Goal: Transaction & Acquisition: Book appointment/travel/reservation

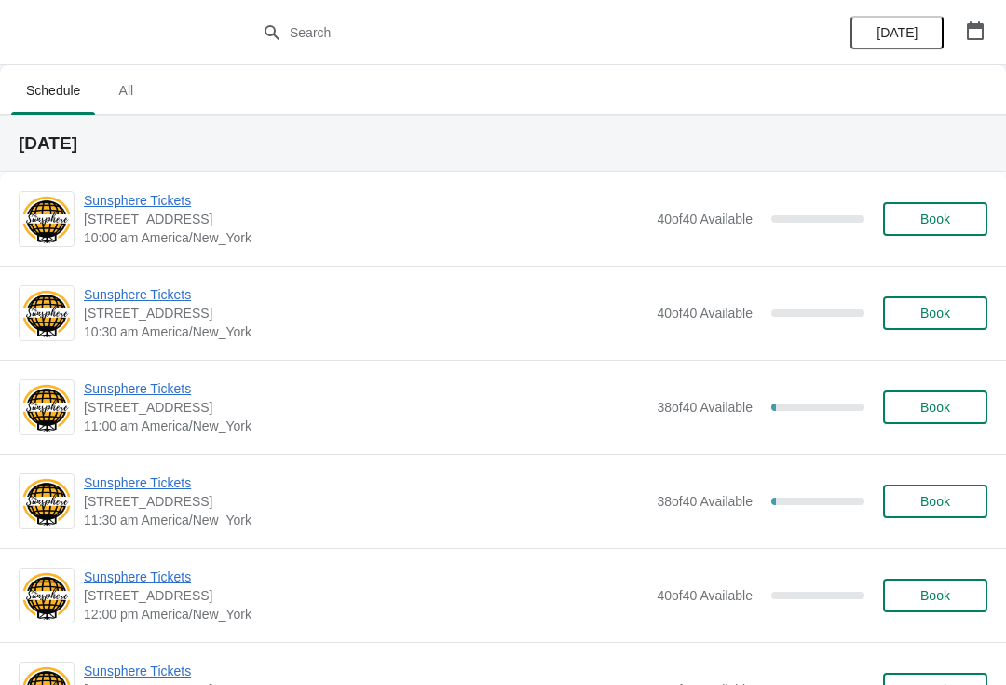
click at [979, 214] on button "Book" at bounding box center [935, 219] width 104 height 34
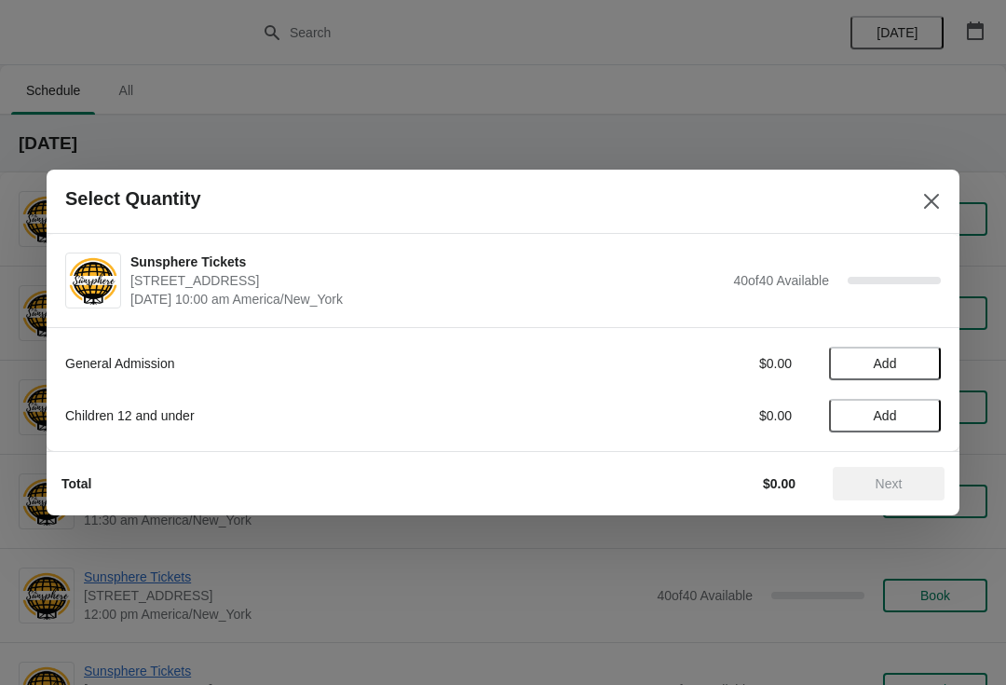
click at [930, 352] on button "Add" at bounding box center [885, 364] width 112 height 34
click at [911, 364] on icon at bounding box center [918, 364] width 20 height 20
click at [917, 473] on button "Next" at bounding box center [889, 484] width 112 height 34
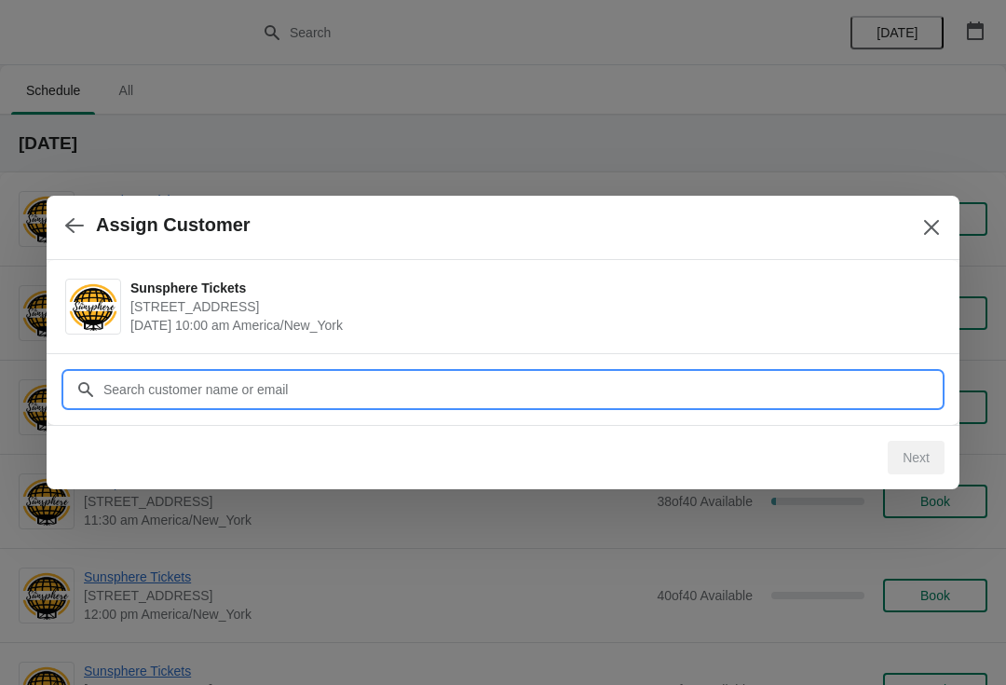
click at [582, 374] on input "Customer" at bounding box center [522, 390] width 839 height 34
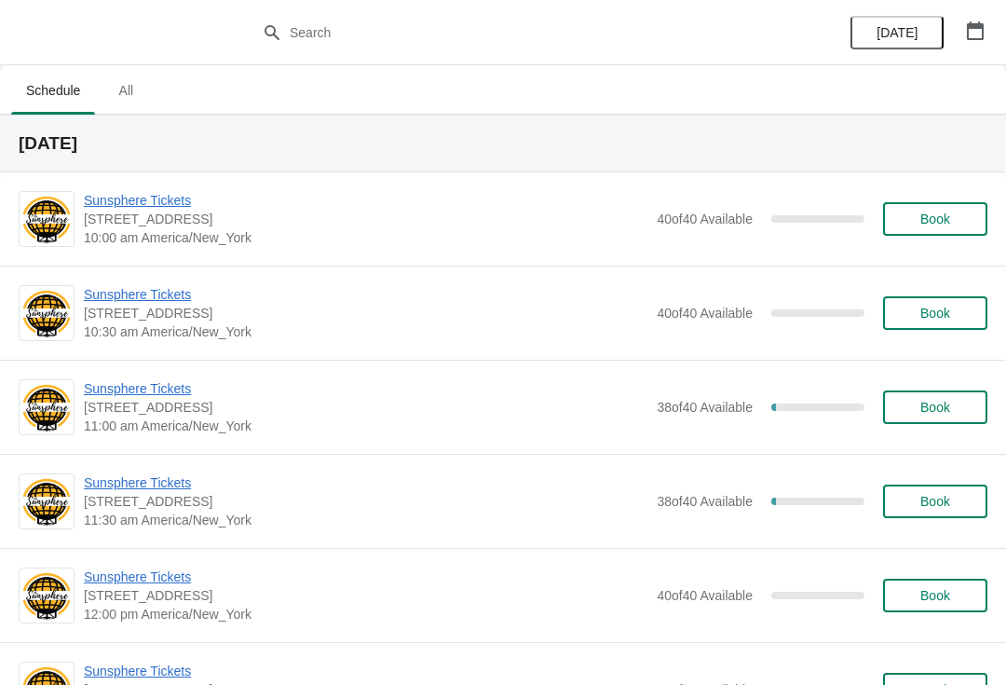
scroll to position [5, 0]
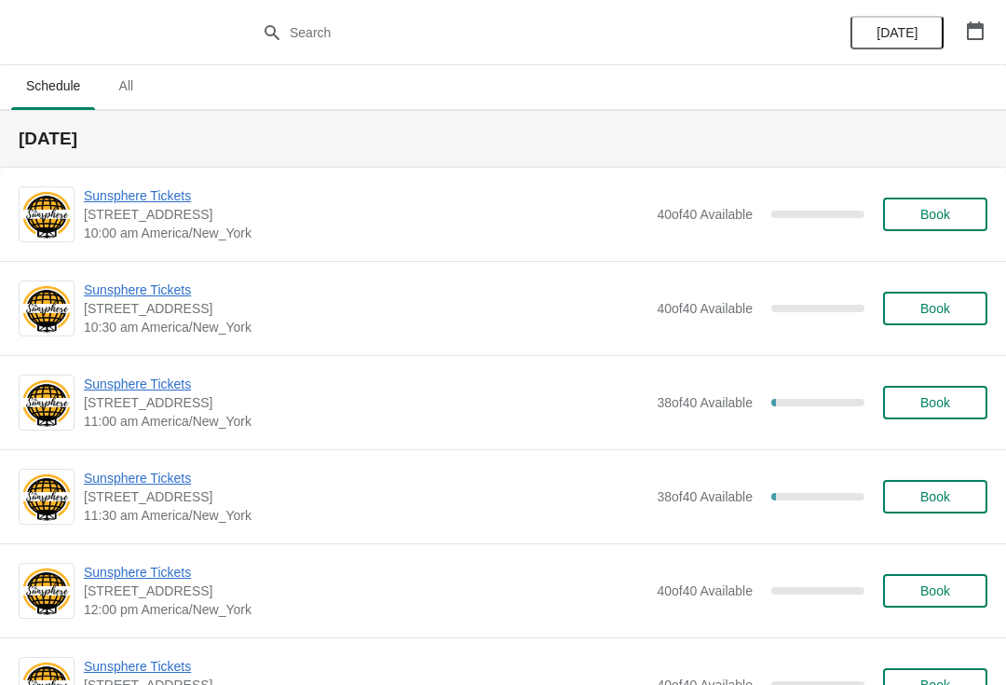
click at [950, 213] on span "Book" at bounding box center [936, 214] width 30 height 15
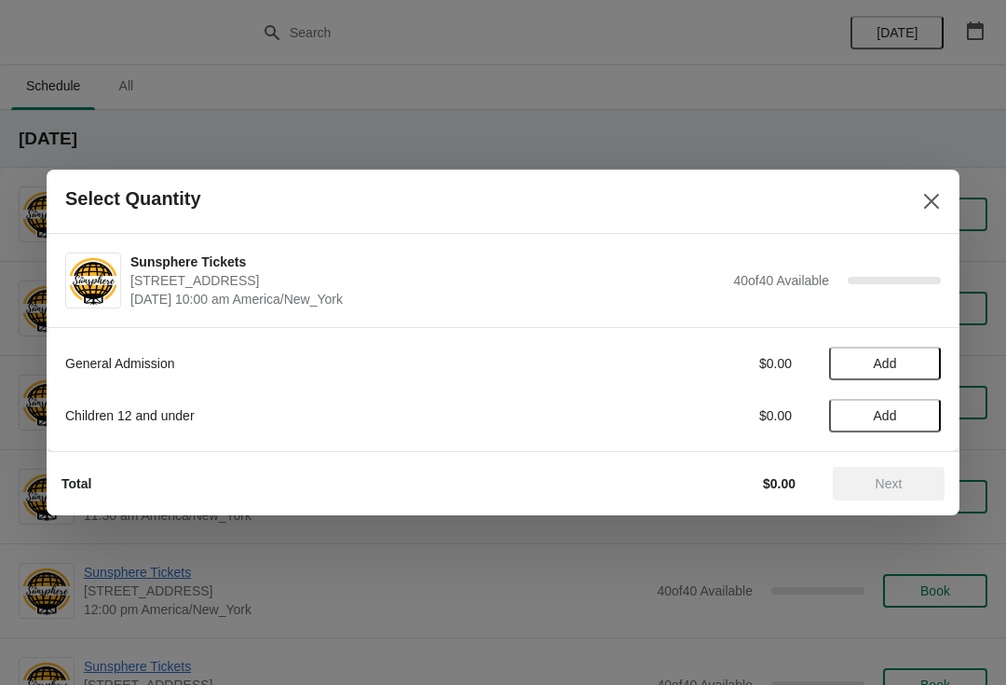
click at [916, 357] on span "Add" at bounding box center [885, 363] width 78 height 15
click at [924, 363] on icon at bounding box center [918, 364] width 20 height 20
click at [922, 470] on button "Next" at bounding box center [889, 484] width 112 height 34
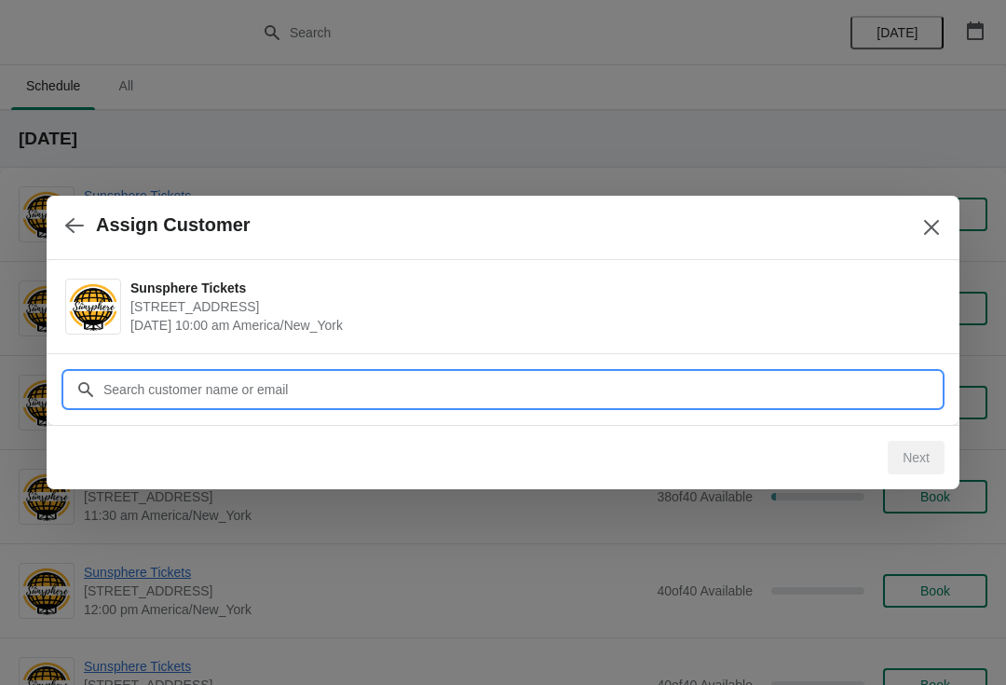
click at [276, 388] on input "Customer" at bounding box center [522, 390] width 839 height 34
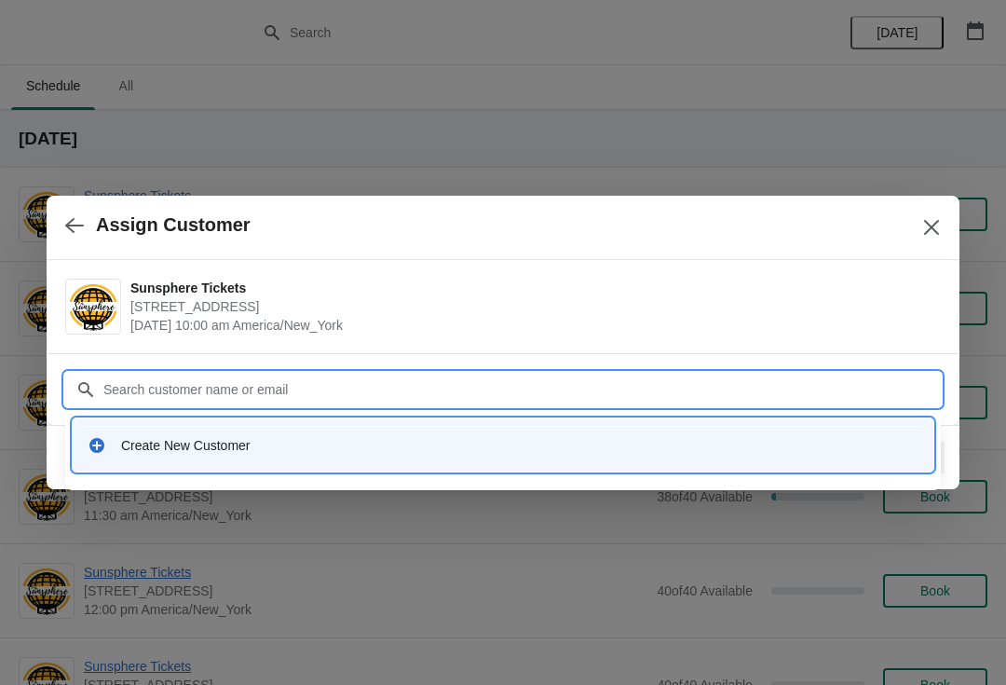
click at [184, 426] on div "Create New Customer" at bounding box center [503, 445] width 846 height 38
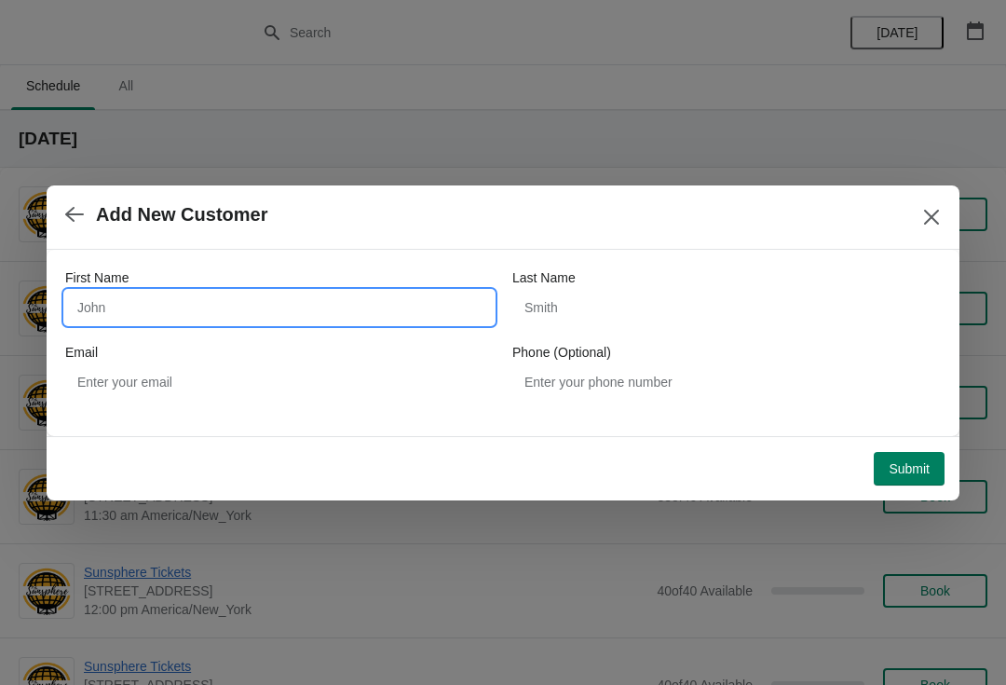
click at [170, 308] on input "First Name" at bounding box center [279, 308] width 429 height 34
type input "Walkin"
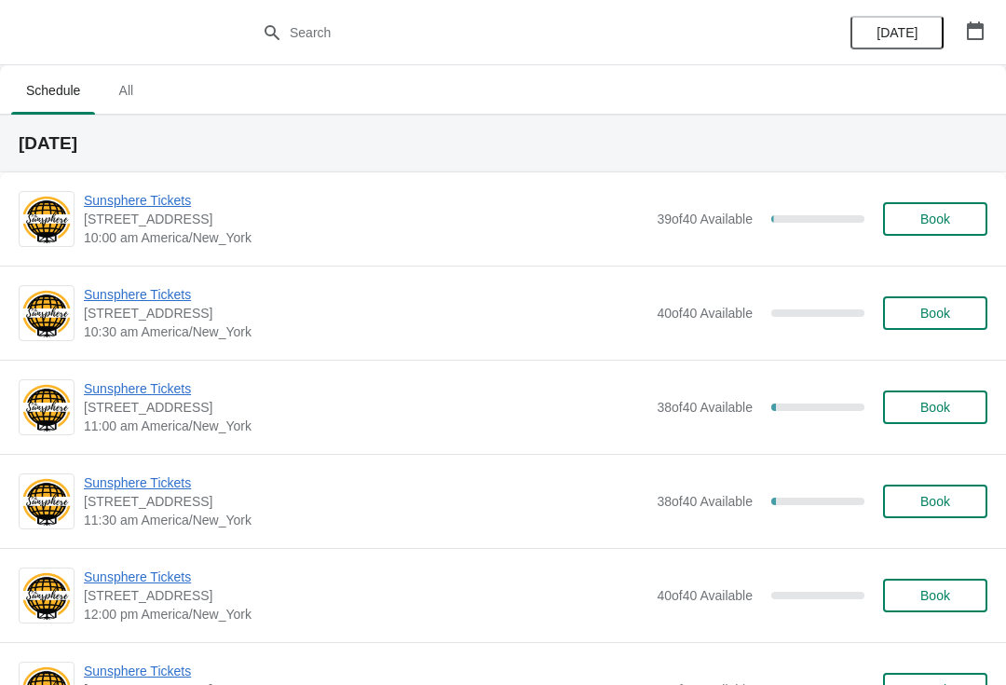
click at [944, 212] on span "Book" at bounding box center [936, 219] width 30 height 15
click at [122, 422] on span "11:00 am America/New_York" at bounding box center [366, 426] width 564 height 19
click at [145, 380] on span "Sunsphere Tickets" at bounding box center [366, 388] width 564 height 19
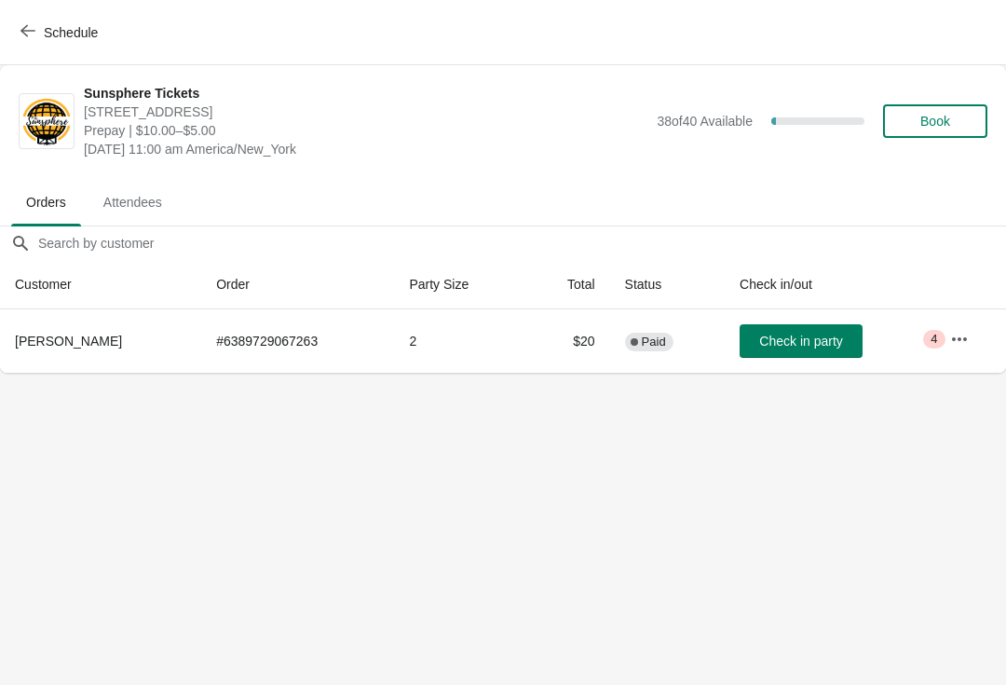
click at [830, 312] on td "Check in party" at bounding box center [830, 340] width 211 height 63
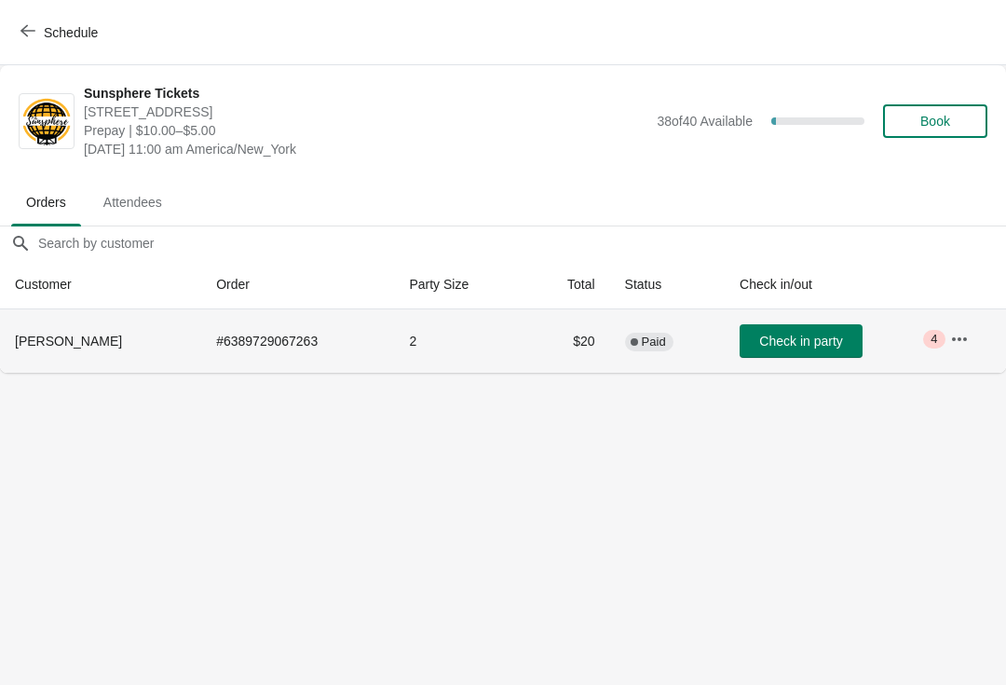
click at [798, 343] on span "Check in party" at bounding box center [801, 341] width 83 height 15
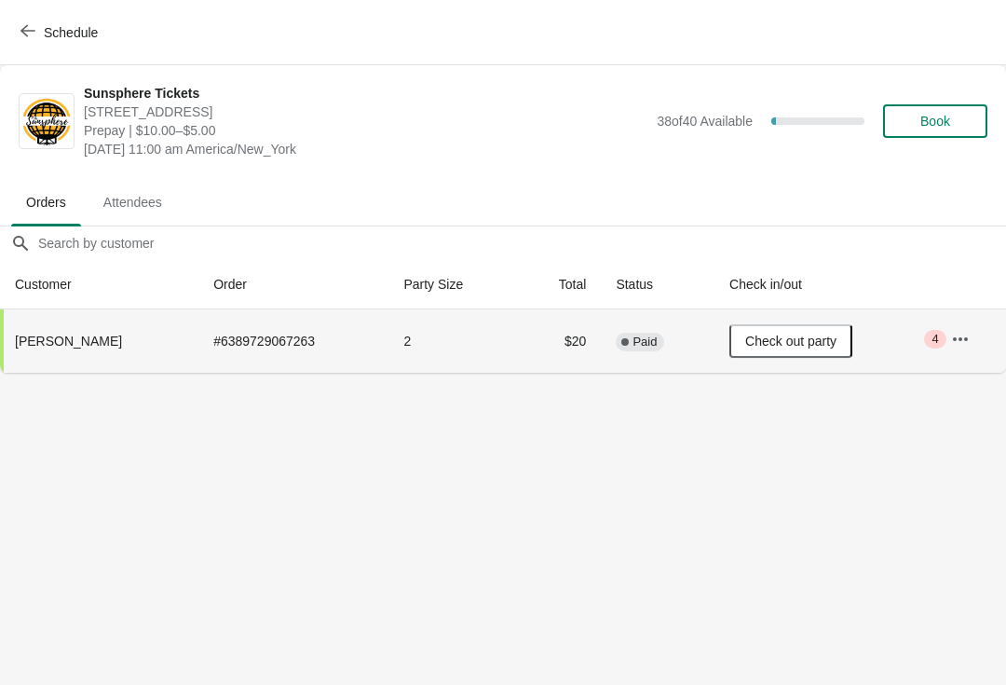
click at [985, 105] on button "Book" at bounding box center [935, 121] width 104 height 34
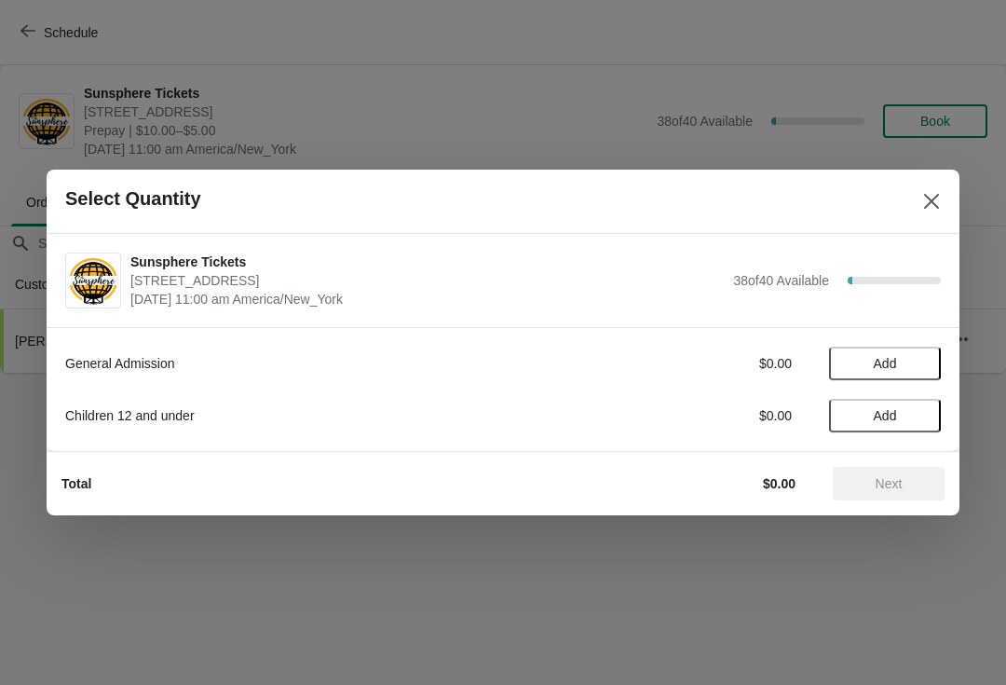
click at [899, 364] on span "Add" at bounding box center [885, 363] width 78 height 15
click at [909, 370] on icon at bounding box center [918, 364] width 20 height 20
click at [875, 474] on button "Next" at bounding box center [889, 484] width 112 height 34
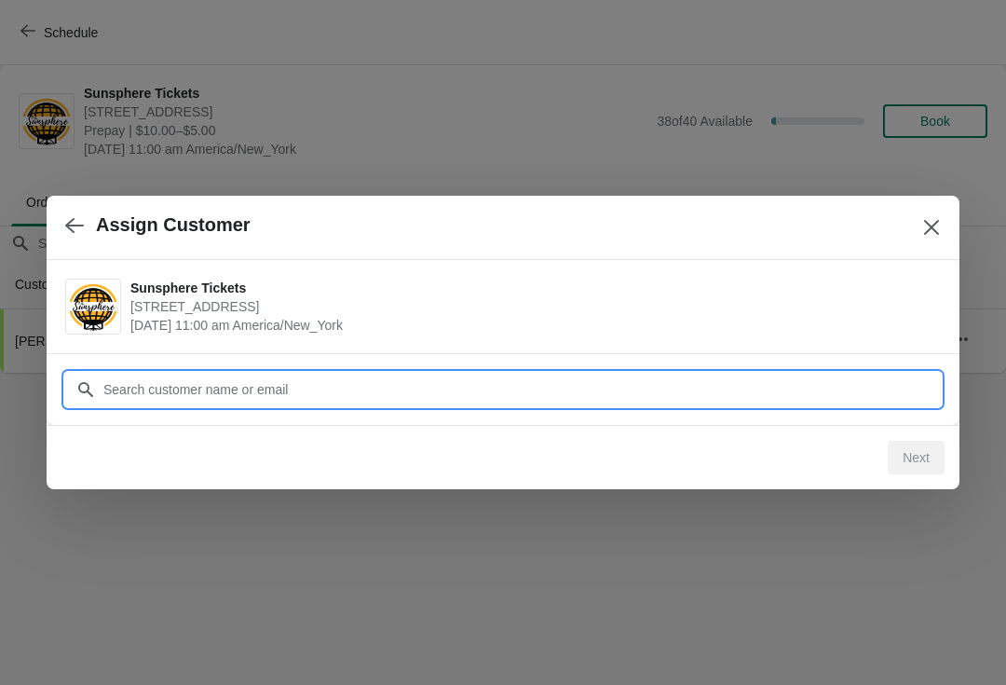
click at [831, 377] on input "Customer" at bounding box center [522, 390] width 839 height 34
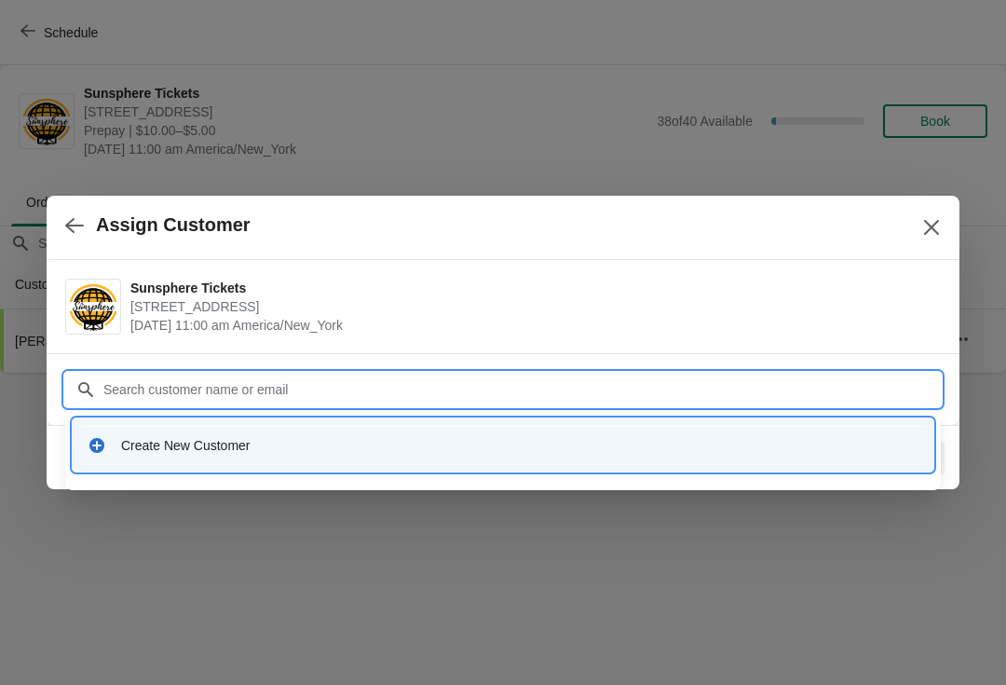
click at [461, 441] on div "Create New Customer" at bounding box center [520, 445] width 798 height 19
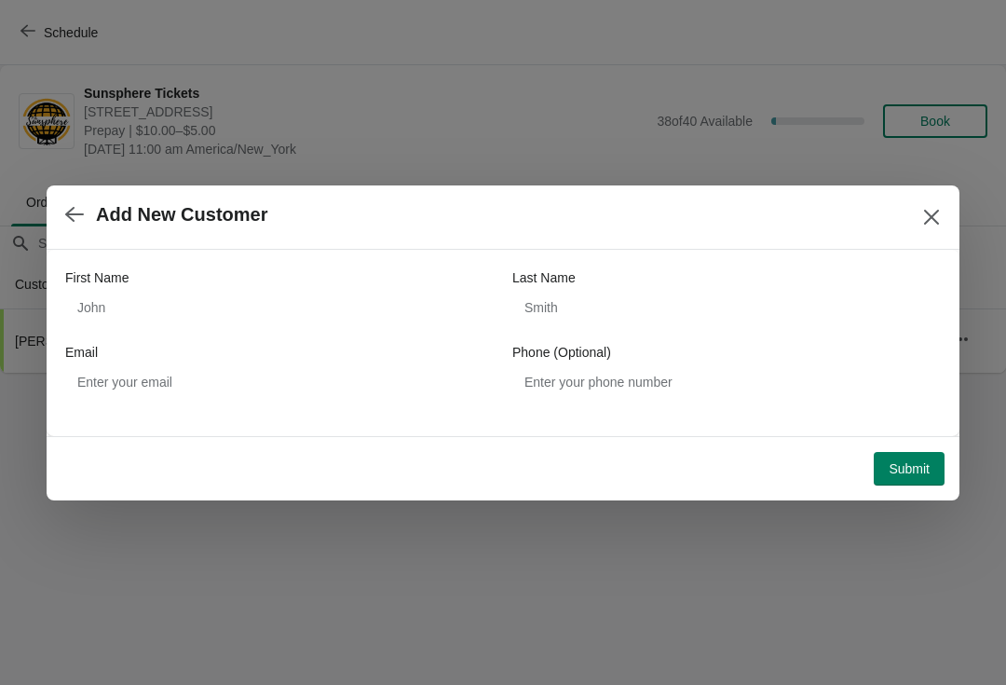
click at [292, 280] on div "First Name" at bounding box center [279, 277] width 429 height 19
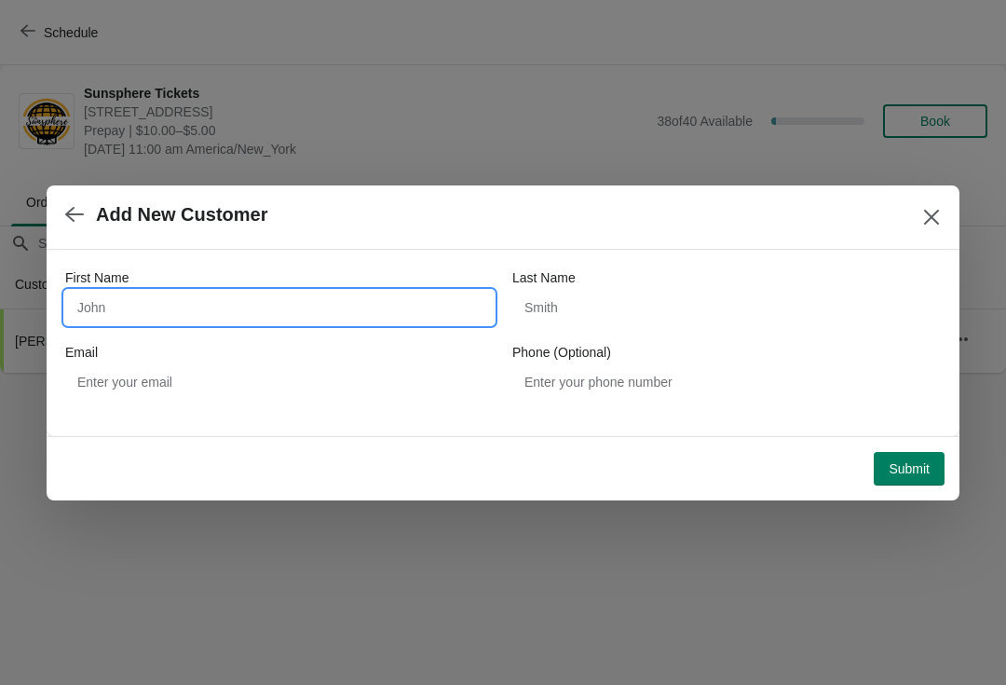
click at [226, 315] on input "First Name" at bounding box center [279, 308] width 429 height 34
type input "W"
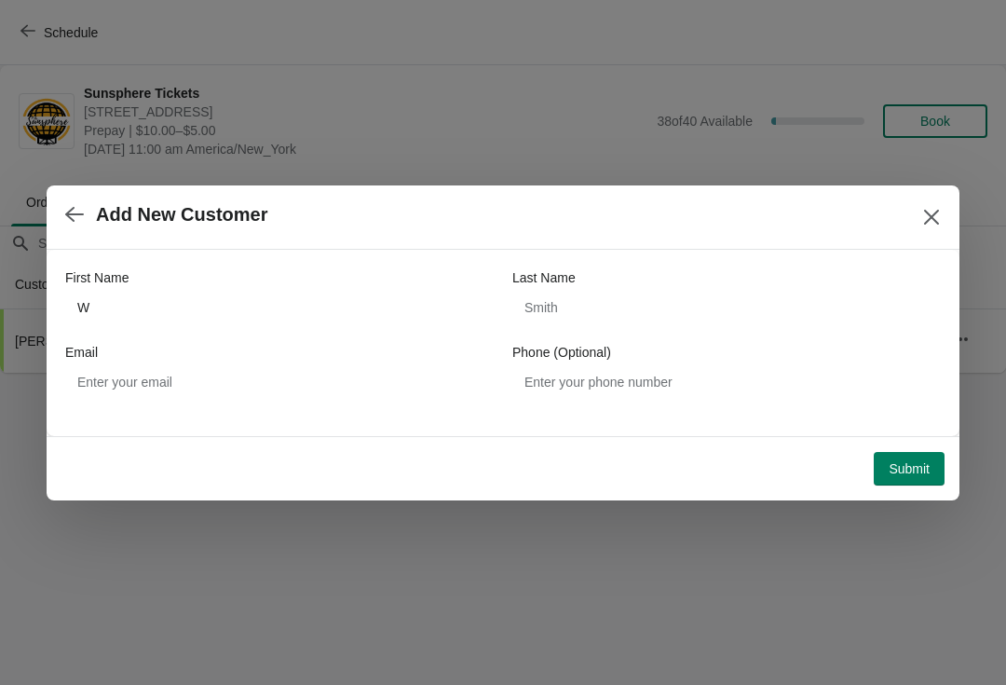
click at [900, 463] on span "Submit" at bounding box center [909, 468] width 41 height 15
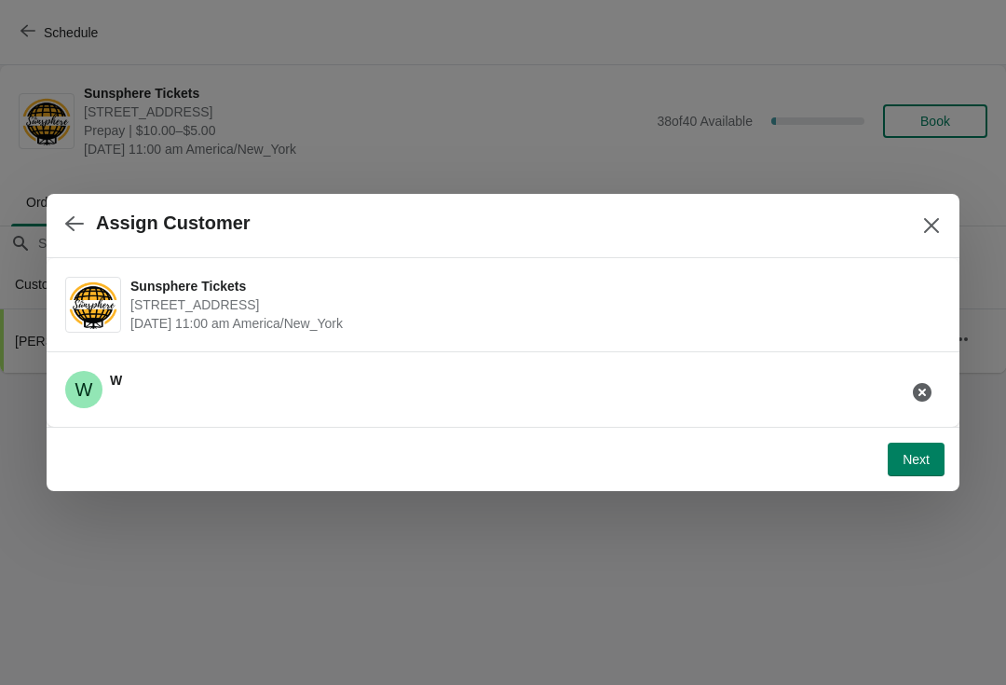
click at [911, 464] on span "Next" at bounding box center [916, 459] width 27 height 15
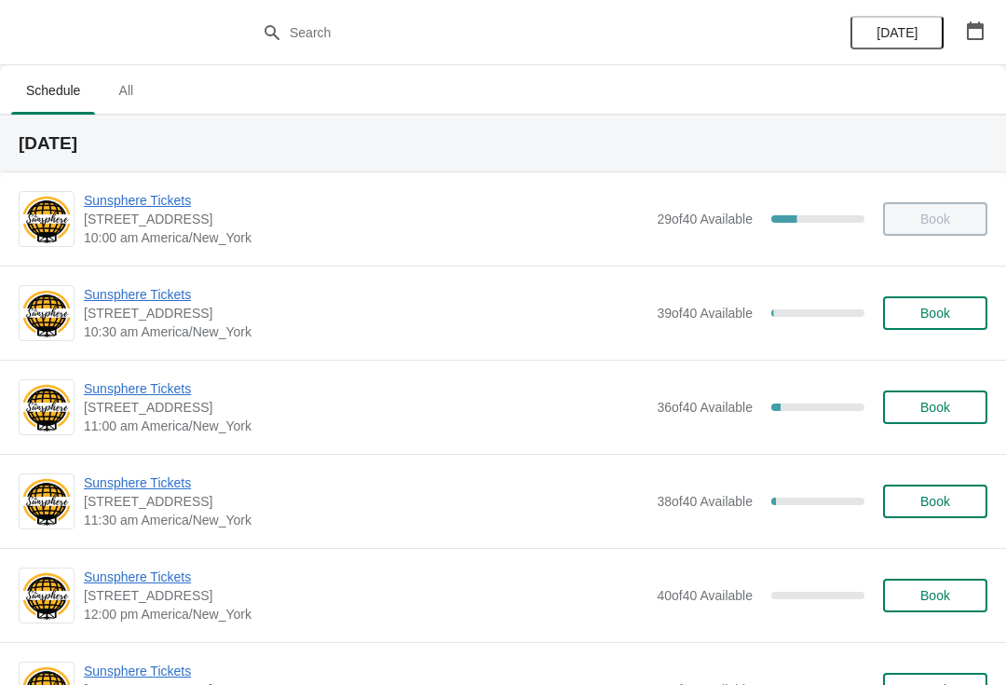
click at [1002, 18] on div "[DATE]" at bounding box center [917, 32] width 177 height 65
click at [992, 39] on button "button" at bounding box center [976, 31] width 34 height 34
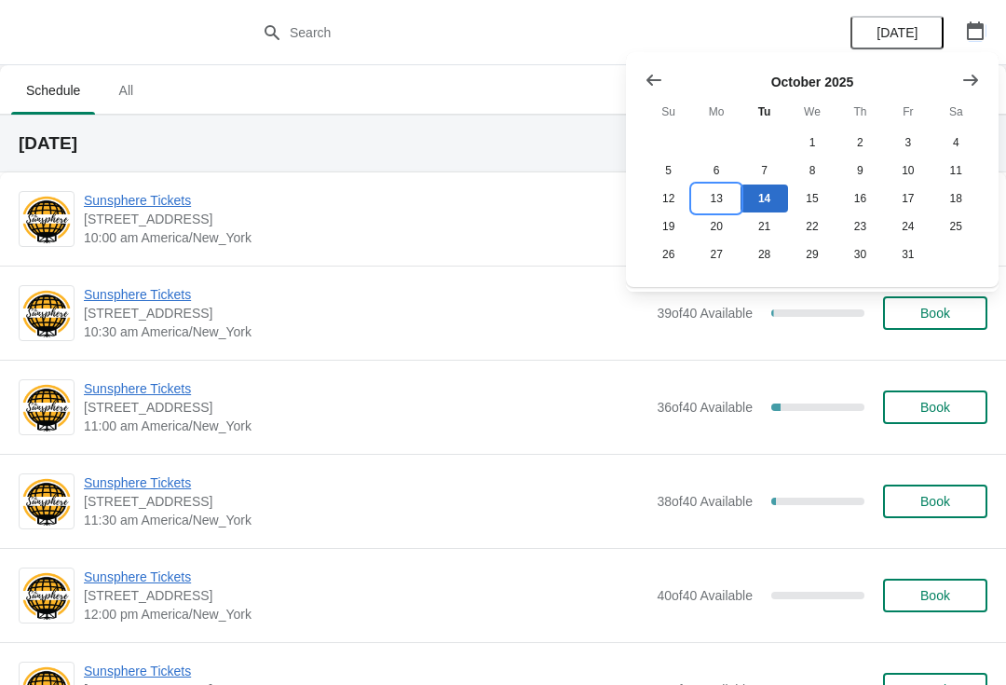
click at [722, 197] on button "13" at bounding box center [716, 199] width 48 height 28
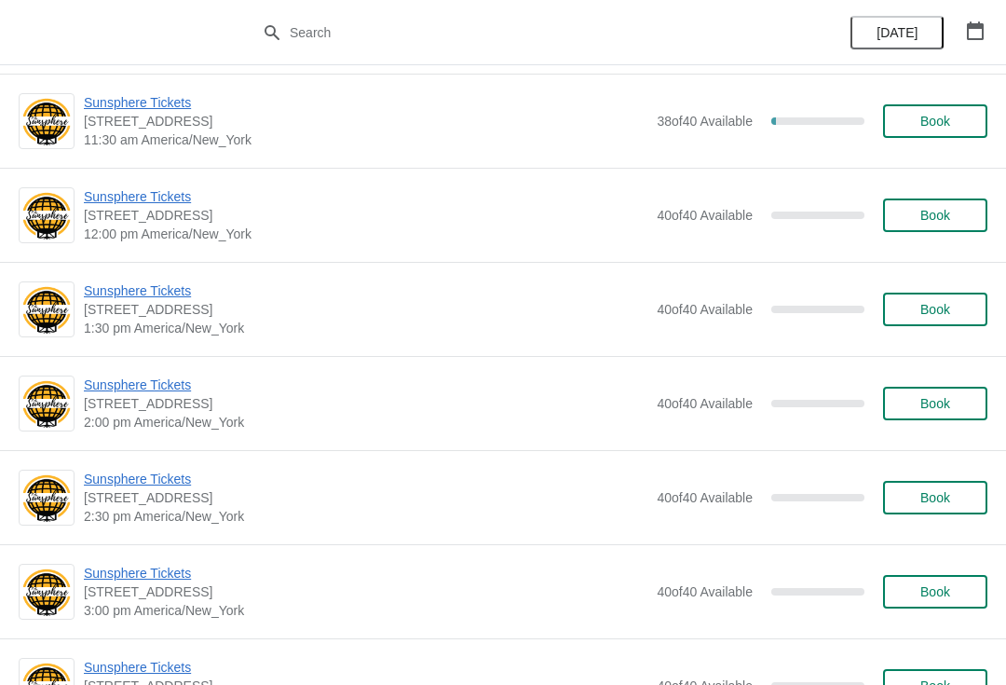
scroll to position [1494, 0]
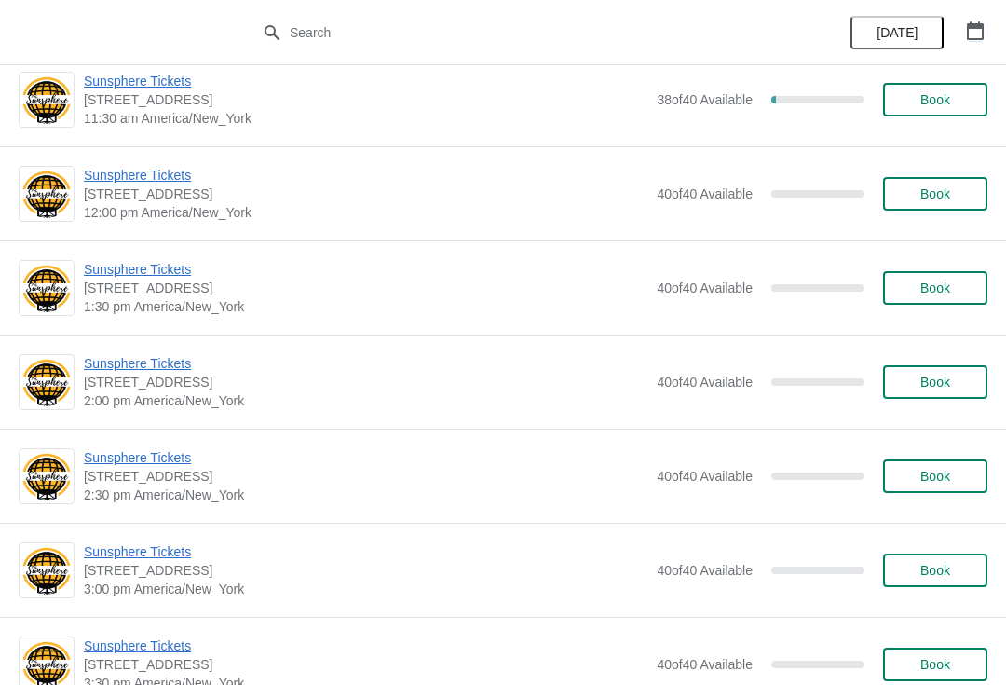
click at [977, 19] on button "button" at bounding box center [976, 31] width 34 height 34
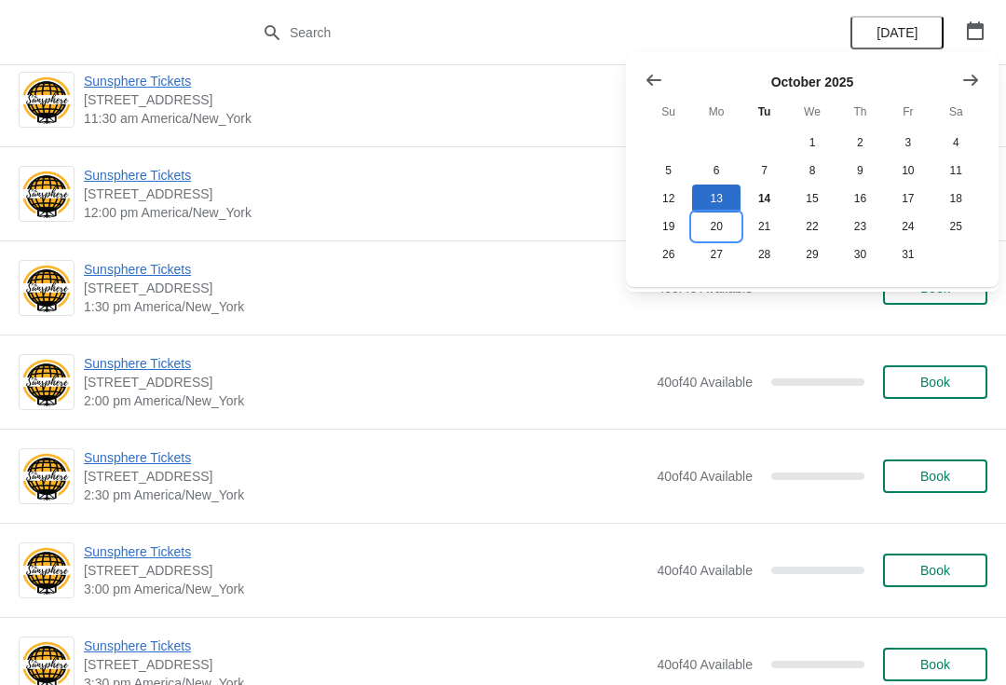
click at [725, 226] on button "20" at bounding box center [716, 226] width 48 height 28
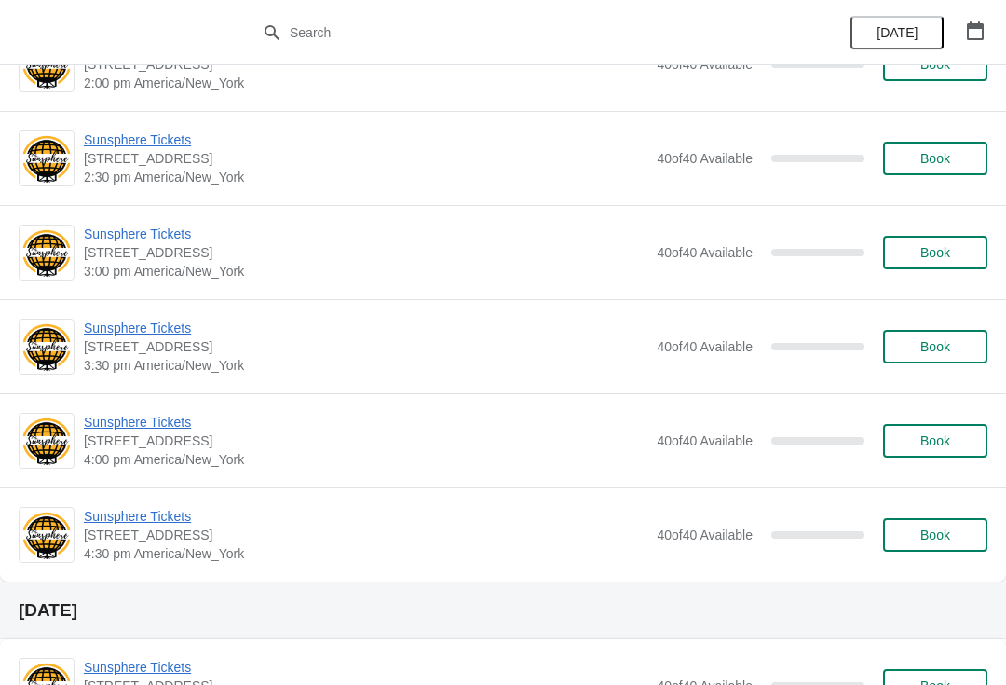
scroll to position [688, 0]
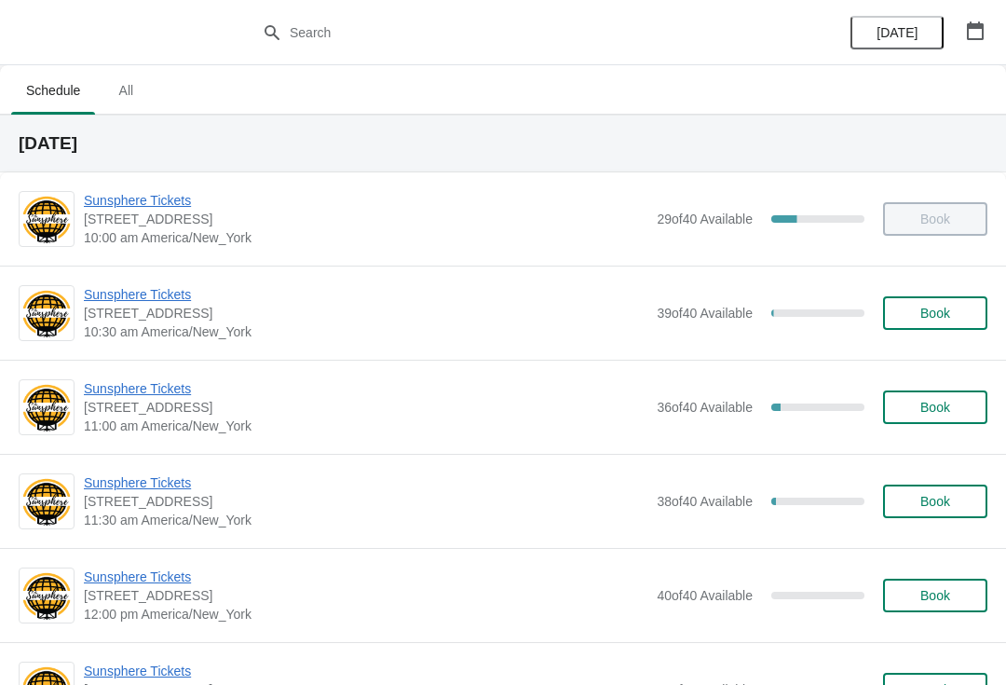
click at [954, 273] on div "Sunsphere Tickets [STREET_ADDRESS] 10:30 am America/New_York 39 of 40 Available…" at bounding box center [503, 313] width 1006 height 94
click at [952, 296] on button "Book" at bounding box center [935, 313] width 104 height 34
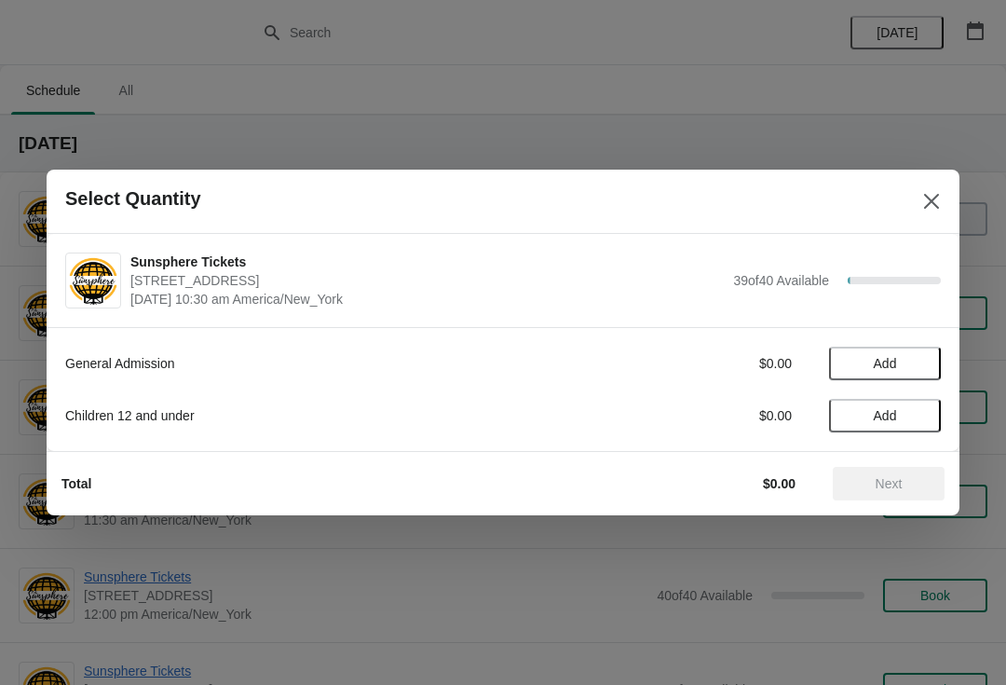
click at [939, 173] on div "Select Quantity" at bounding box center [503, 202] width 913 height 64
click at [919, 201] on button "Close" at bounding box center [932, 202] width 34 height 34
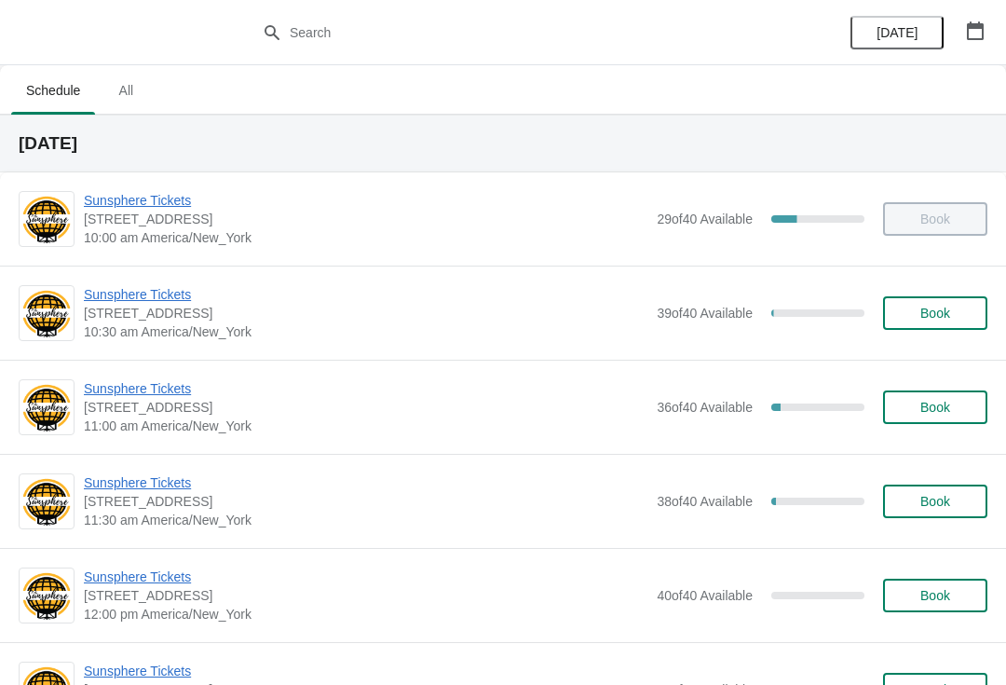
click at [938, 322] on button "Book" at bounding box center [935, 313] width 104 height 34
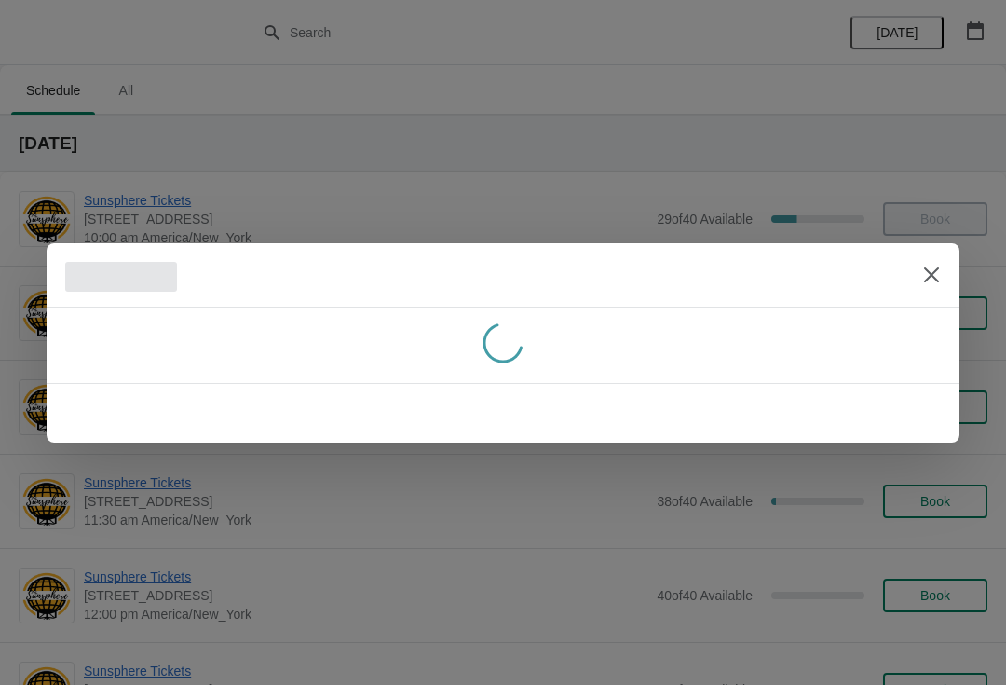
click at [940, 264] on button "Close" at bounding box center [932, 275] width 34 height 34
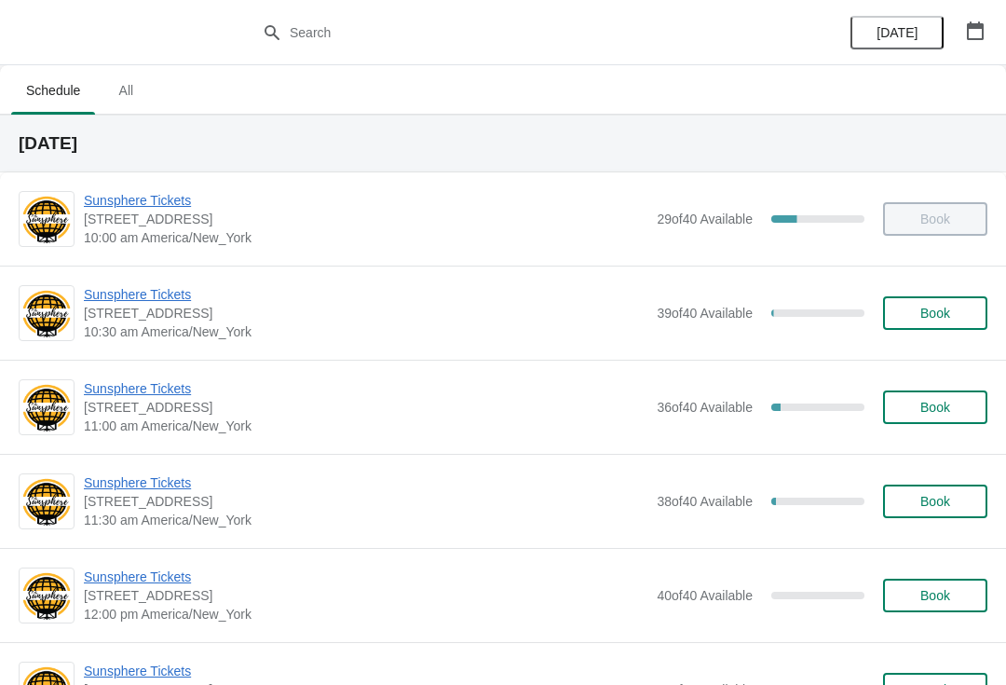
click at [954, 406] on span "Book" at bounding box center [935, 407] width 71 height 15
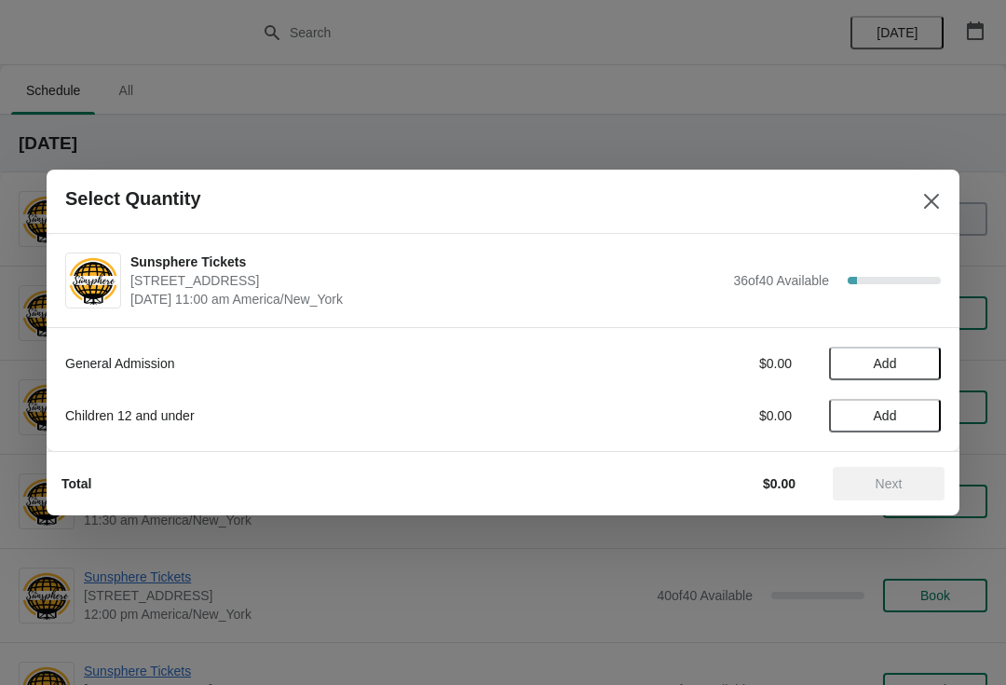
click at [937, 379] on button "Add" at bounding box center [885, 364] width 112 height 34
click at [926, 360] on icon at bounding box center [918, 364] width 20 height 20
click at [907, 494] on button "Next" at bounding box center [889, 484] width 112 height 34
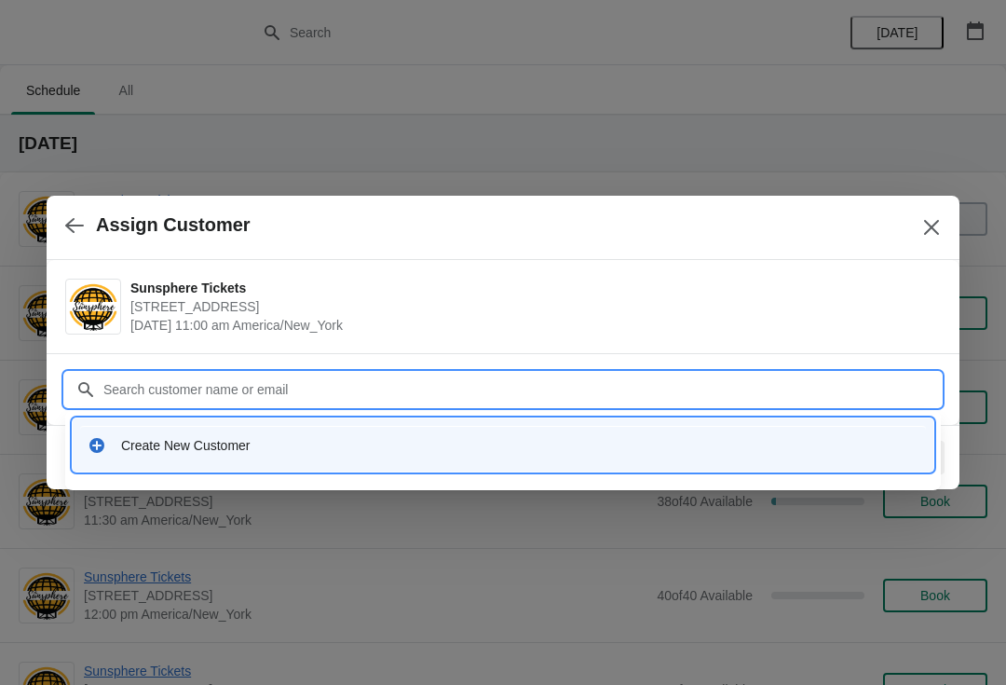
click at [515, 426] on div "Create New Customer" at bounding box center [503, 445] width 846 height 38
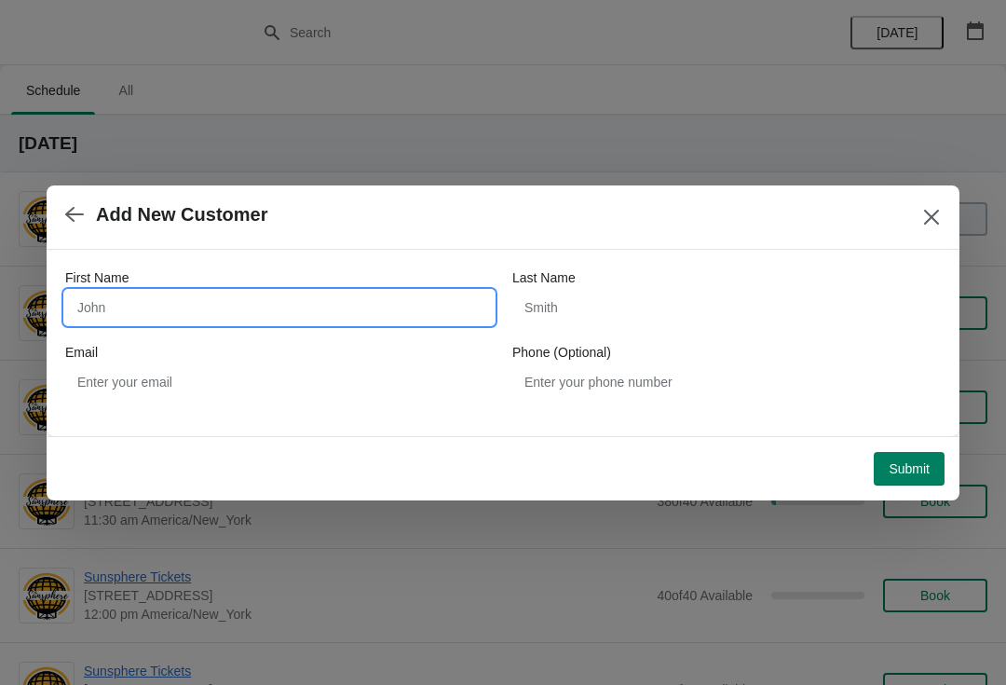
click at [314, 312] on input "First Name" at bounding box center [279, 308] width 429 height 34
type input "W"
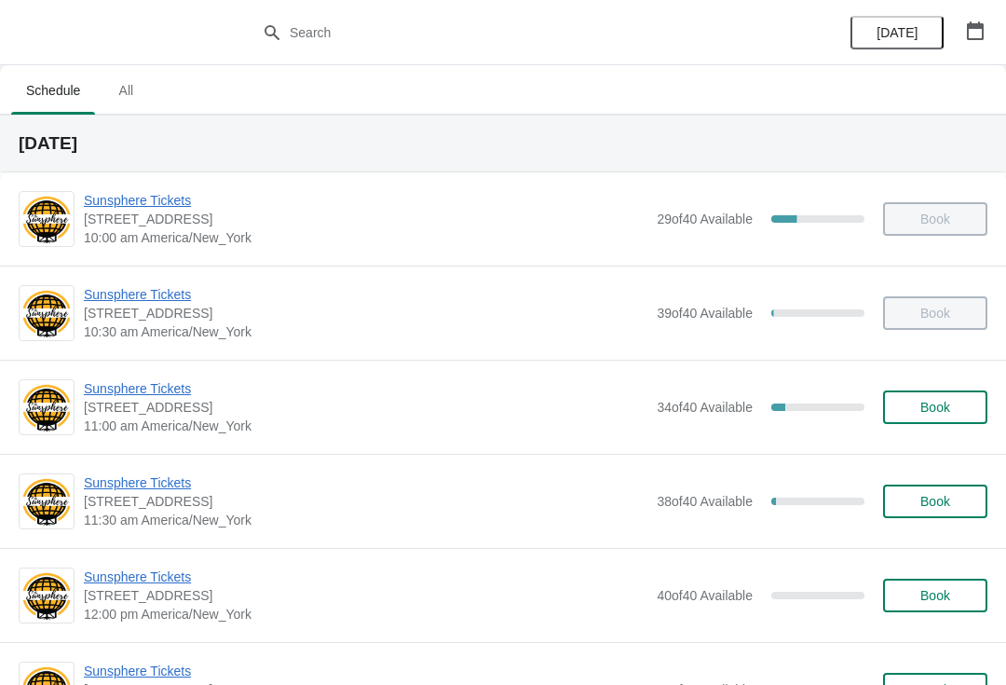
click at [954, 416] on button "Book" at bounding box center [935, 407] width 104 height 34
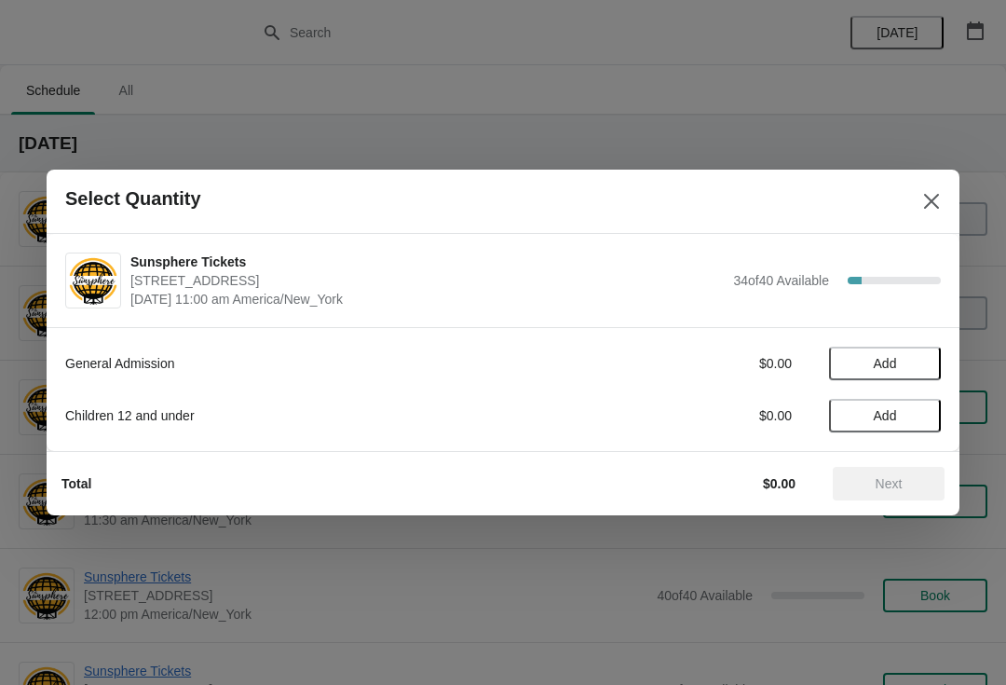
click at [918, 379] on button "Add" at bounding box center [885, 364] width 112 height 34
click at [899, 474] on button "Next" at bounding box center [889, 484] width 112 height 34
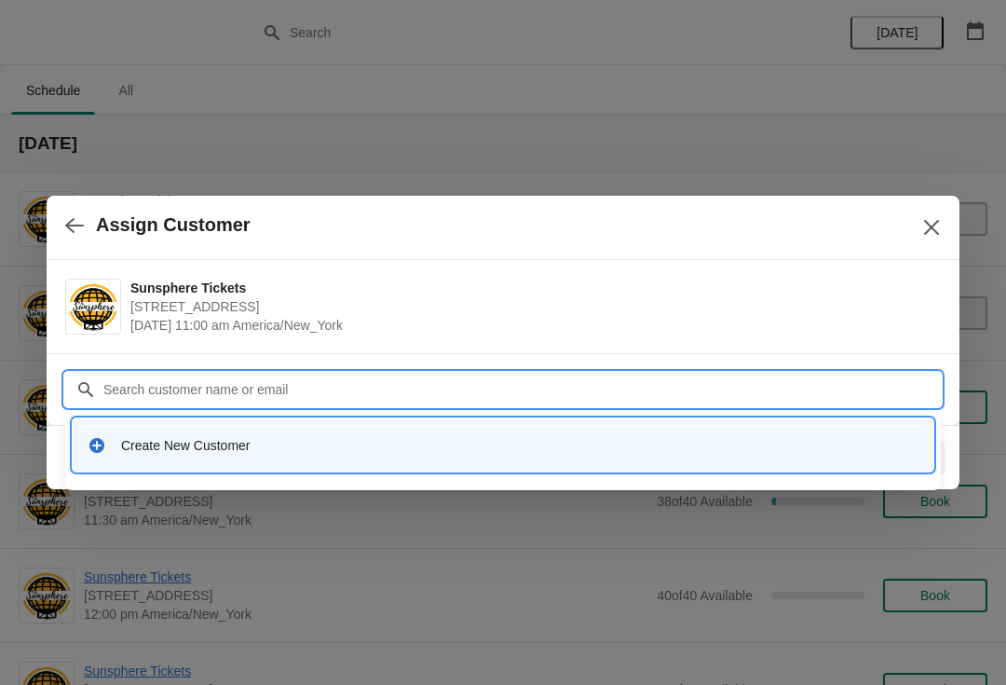
click at [543, 436] on div "Create New Customer" at bounding box center [520, 445] width 798 height 19
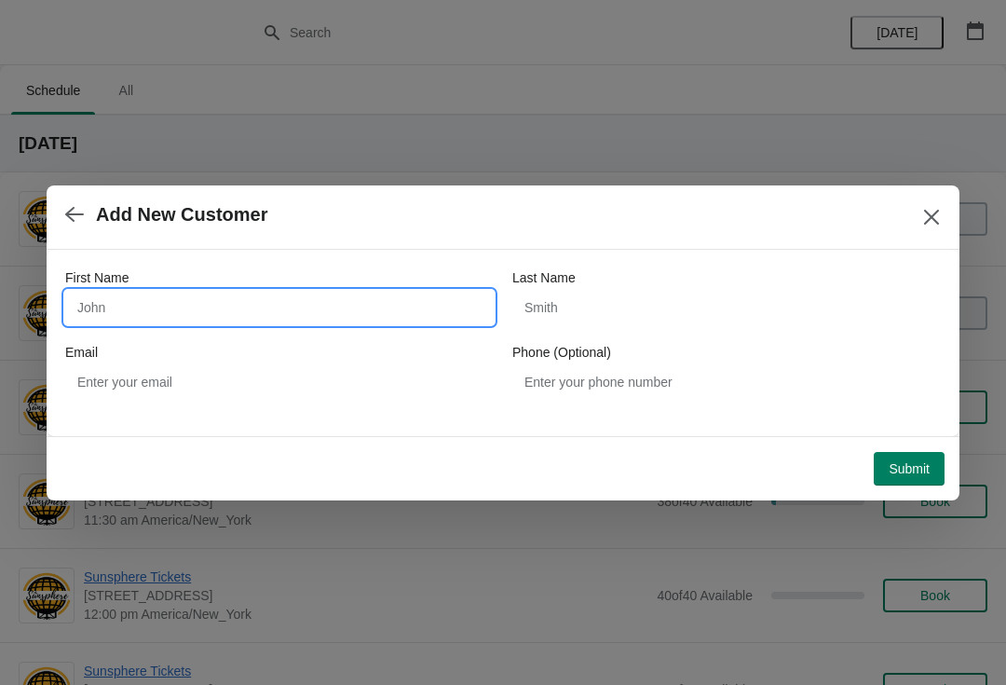
click at [348, 293] on input "First Name" at bounding box center [279, 308] width 429 height 34
click at [90, 228] on button "button" at bounding box center [75, 215] width 34 height 36
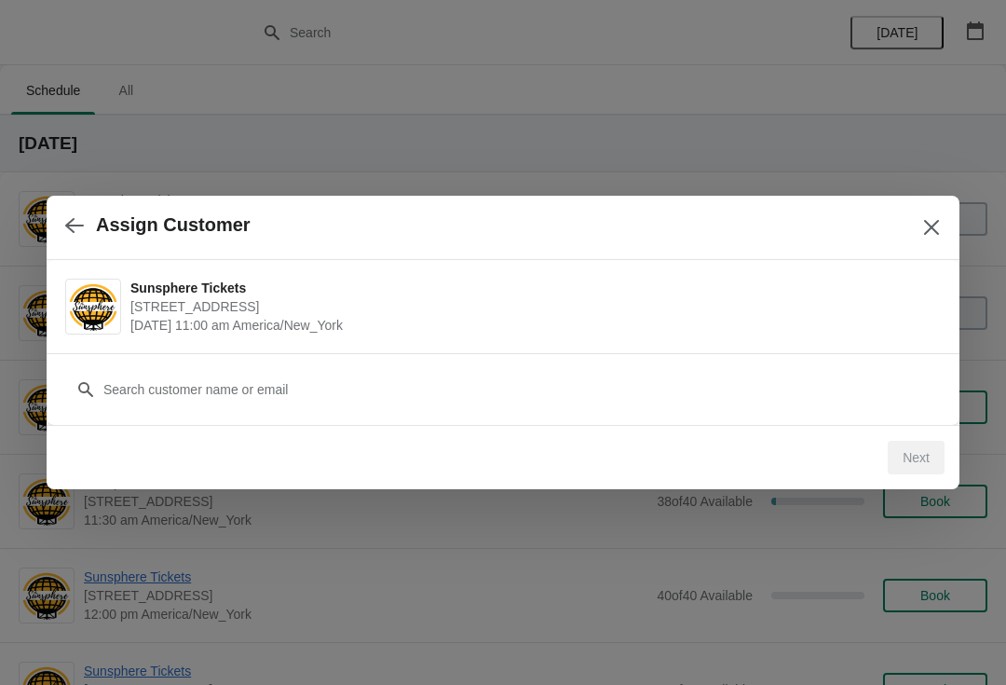
click at [79, 232] on icon "button" at bounding box center [74, 225] width 19 height 19
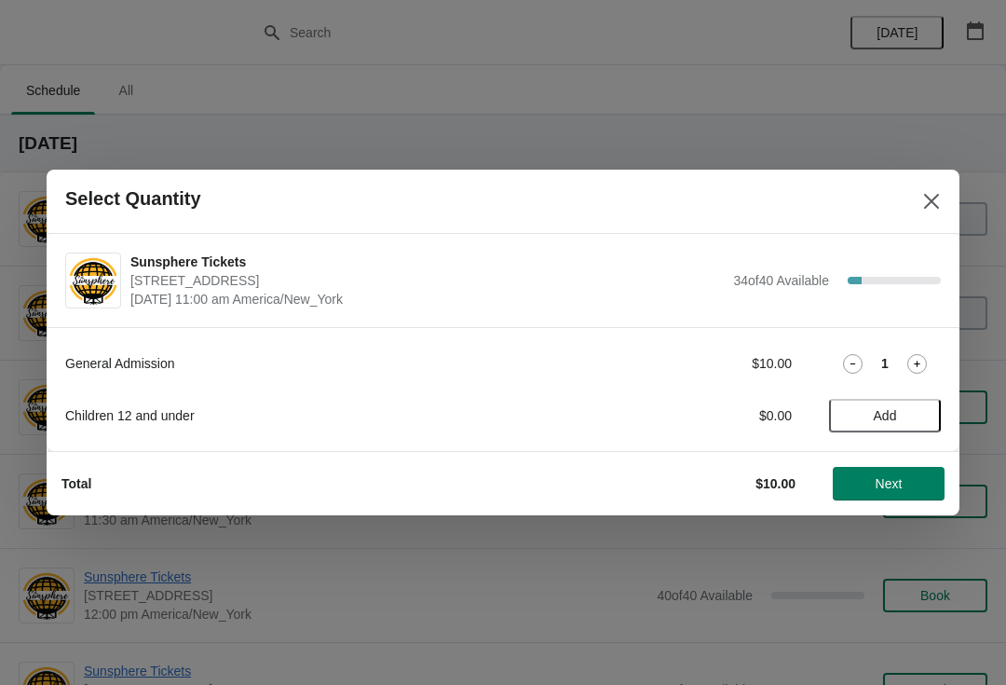
click at [913, 404] on button "Add" at bounding box center [885, 416] width 112 height 34
click at [914, 468] on button "Next" at bounding box center [889, 484] width 112 height 34
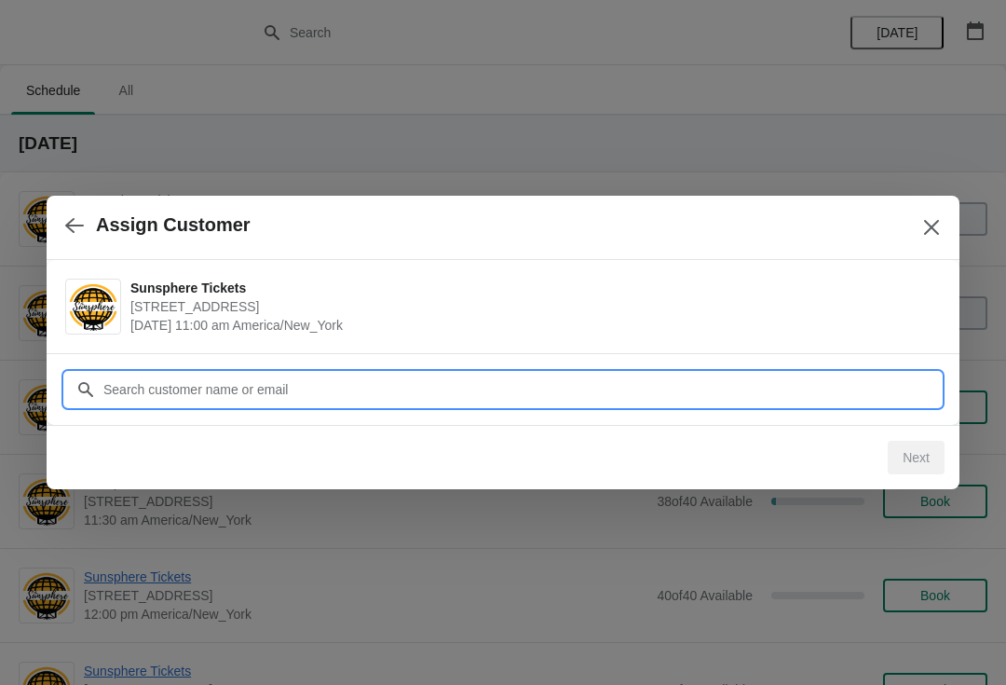
click at [513, 390] on input "Customer" at bounding box center [522, 390] width 839 height 34
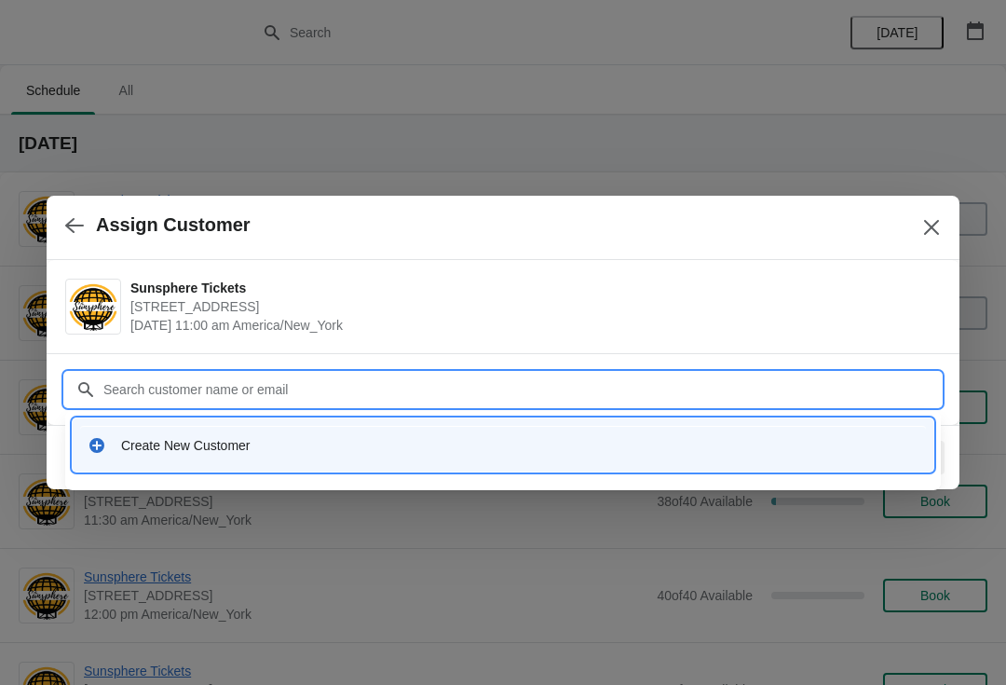
click at [475, 442] on div "Create New Customer" at bounding box center [520, 445] width 798 height 19
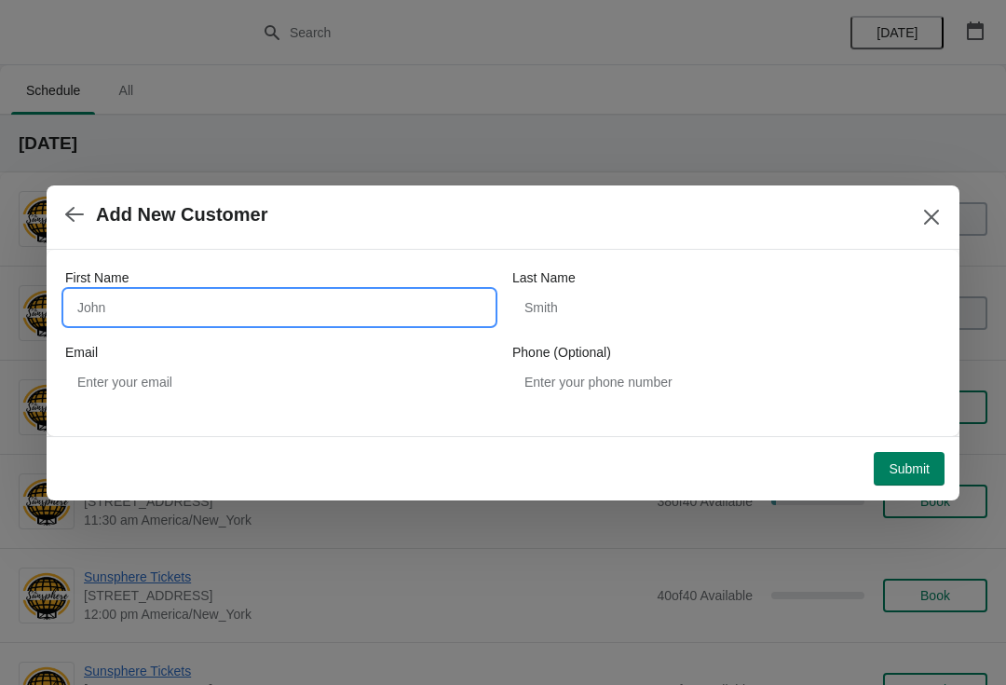
click at [320, 306] on input "First Name" at bounding box center [279, 308] width 429 height 34
type input "W"
click at [930, 454] on button "Submit" at bounding box center [909, 469] width 71 height 34
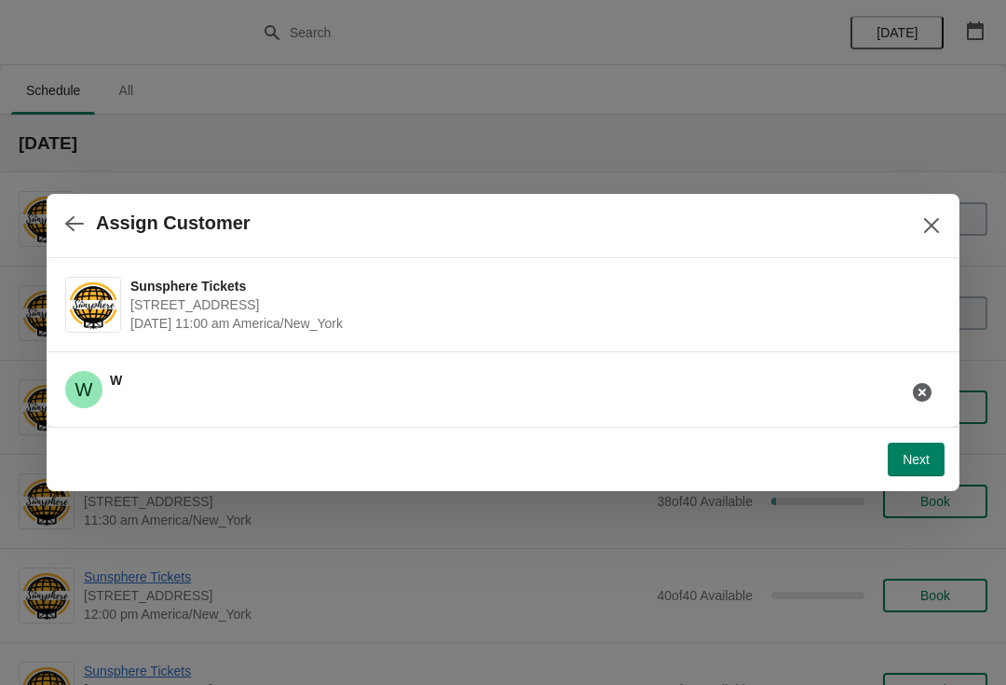
click at [918, 463] on span "Next" at bounding box center [916, 459] width 27 height 15
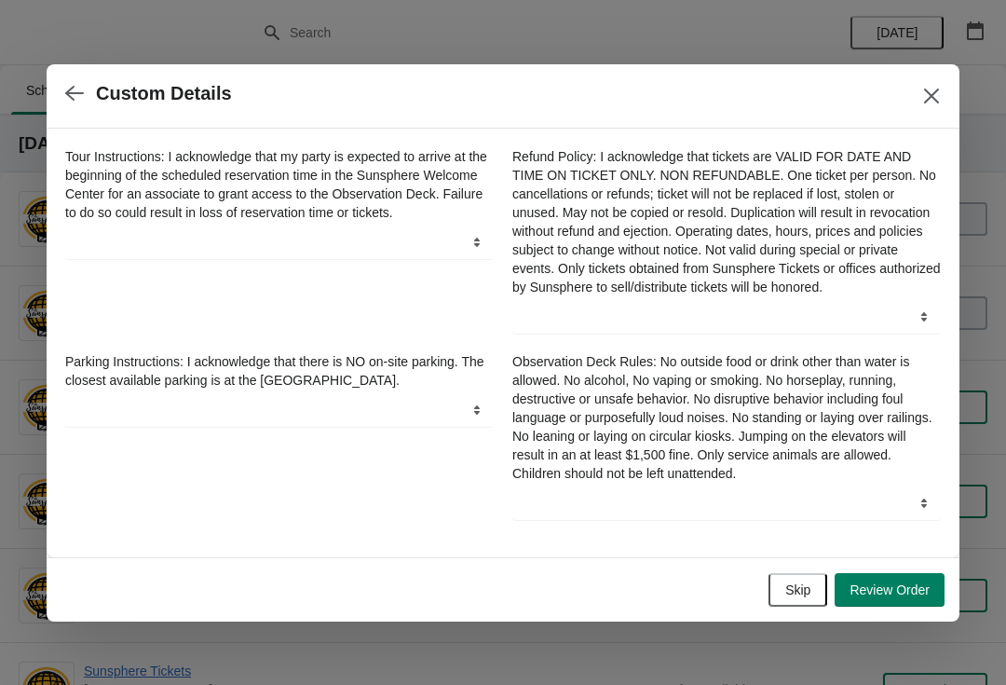
click at [809, 595] on span "Skip" at bounding box center [798, 589] width 25 height 15
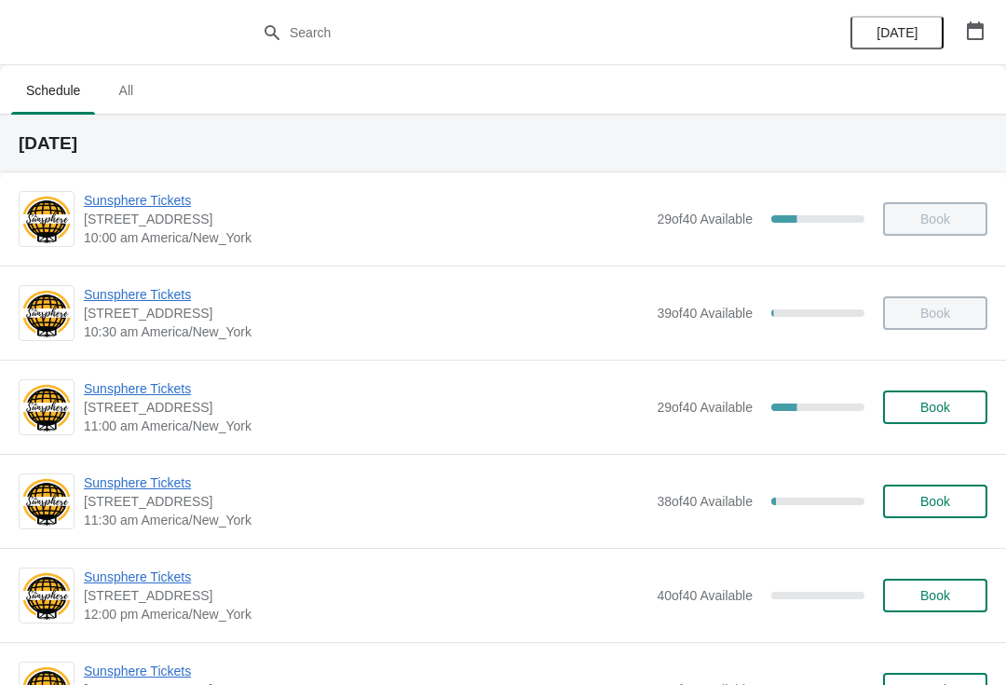
click at [959, 418] on button "Book" at bounding box center [935, 407] width 104 height 34
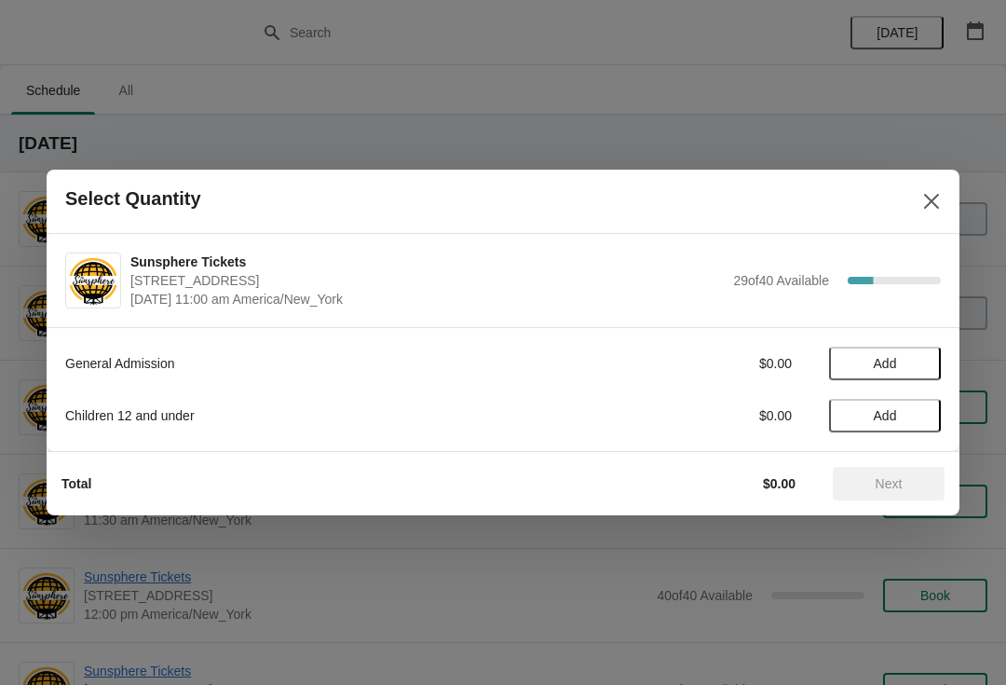
click at [924, 377] on button "Add" at bounding box center [885, 364] width 112 height 34
click at [916, 364] on icon at bounding box center [918, 364] width 20 height 20
click at [904, 470] on button "Next" at bounding box center [889, 484] width 112 height 34
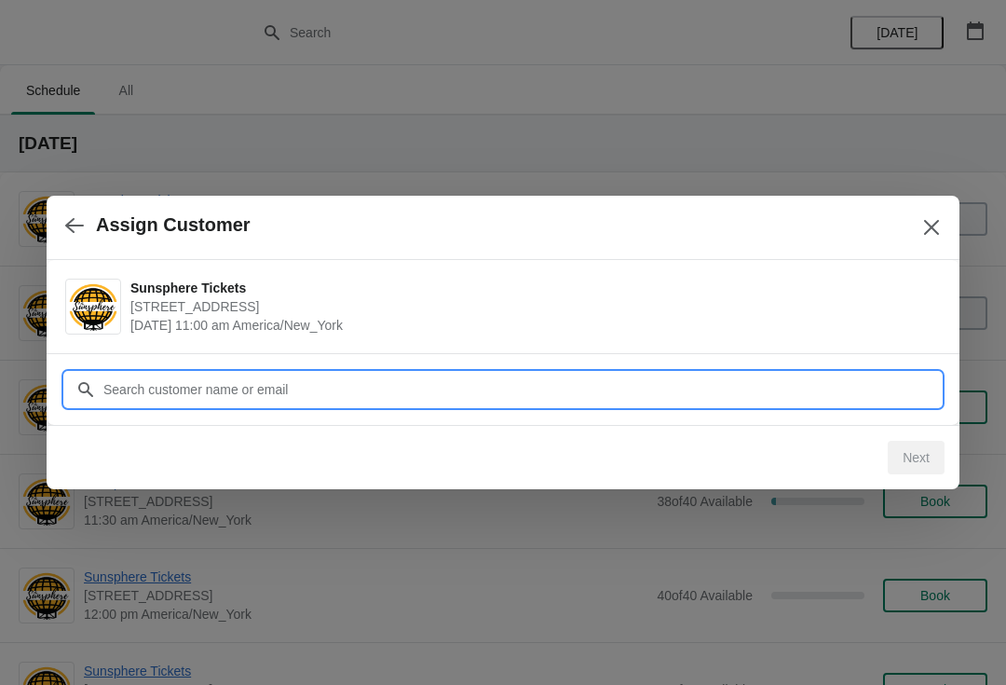
click at [867, 397] on input "Customer" at bounding box center [522, 390] width 839 height 34
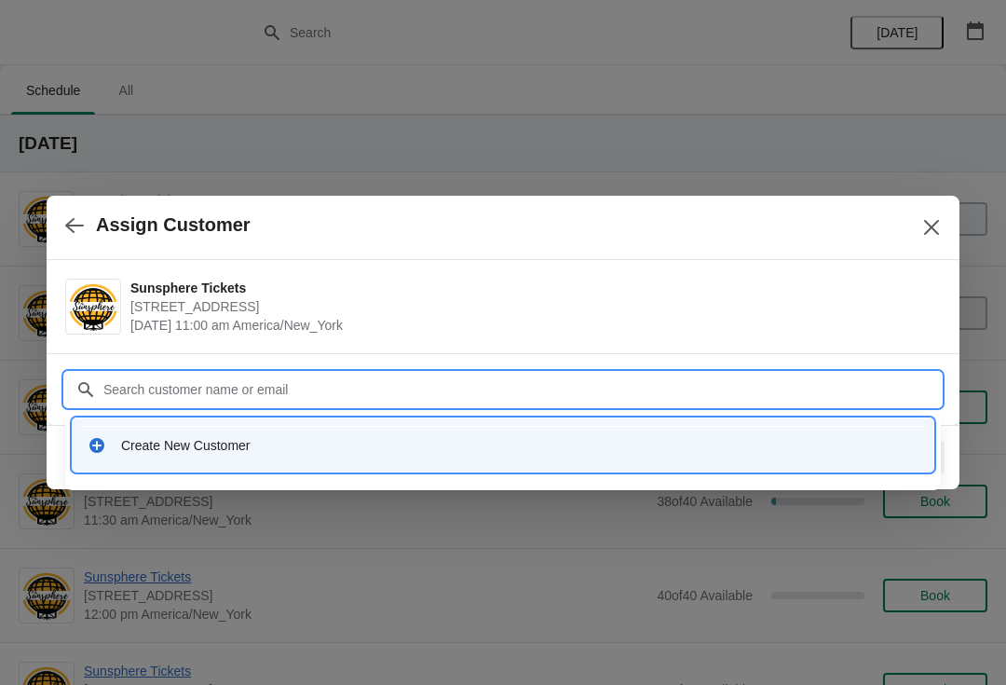
click at [450, 438] on div "Create New Customer" at bounding box center [520, 445] width 798 height 19
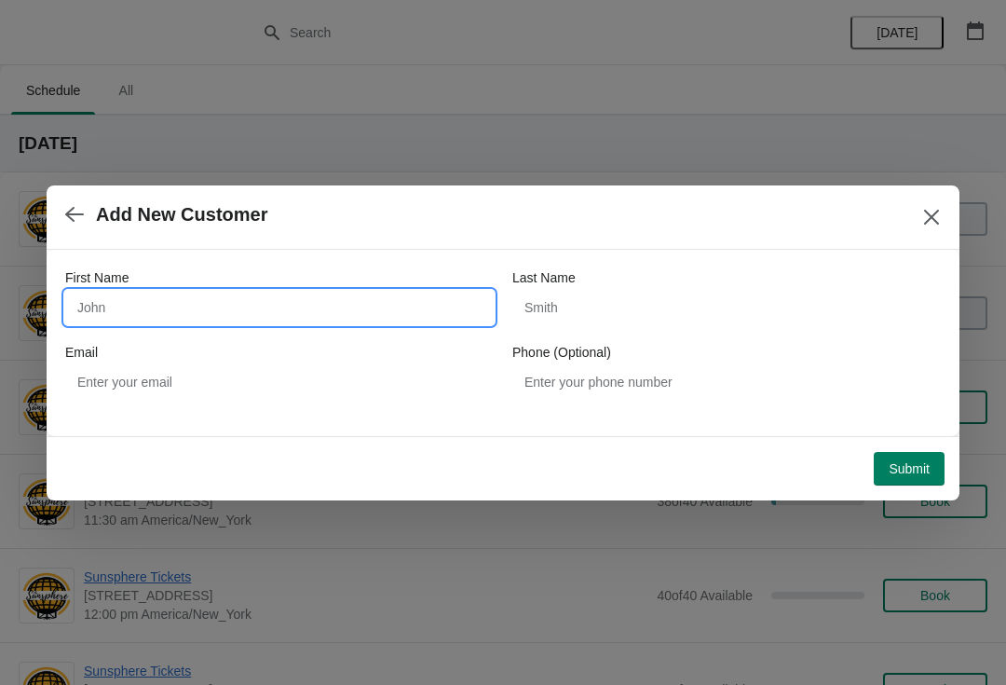
click at [296, 310] on input "First Name" at bounding box center [279, 308] width 429 height 34
type input "D"
type input "W"
click at [928, 452] on button "Submit" at bounding box center [909, 469] width 71 height 34
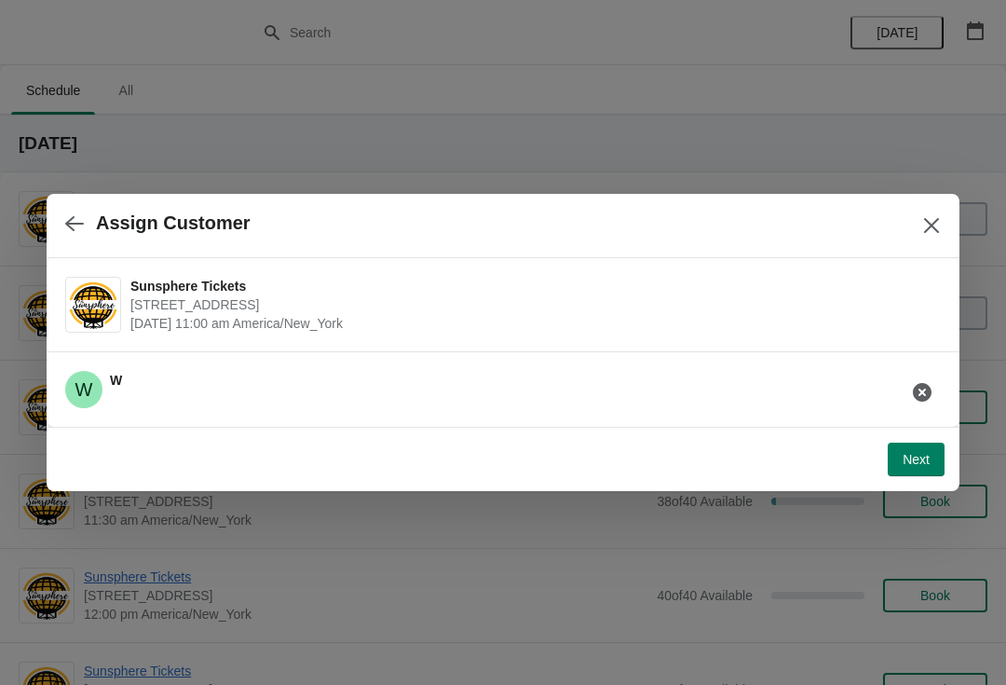
click at [931, 457] on button "Next" at bounding box center [916, 460] width 57 height 34
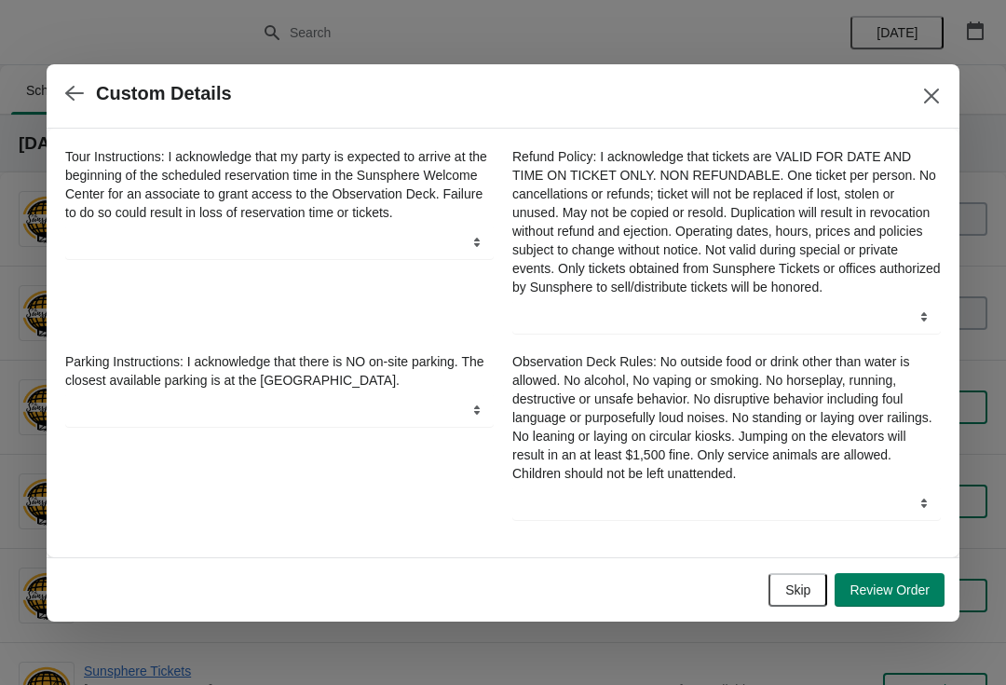
click at [813, 607] on button "Skip" at bounding box center [798, 590] width 59 height 34
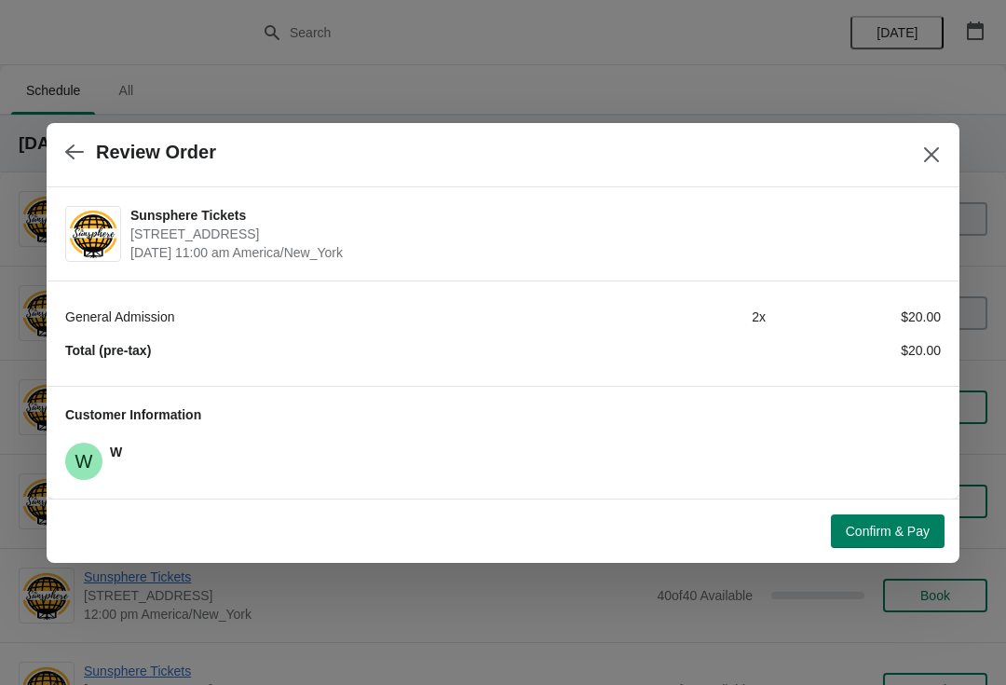
click at [924, 534] on span "Confirm & Pay" at bounding box center [888, 531] width 84 height 15
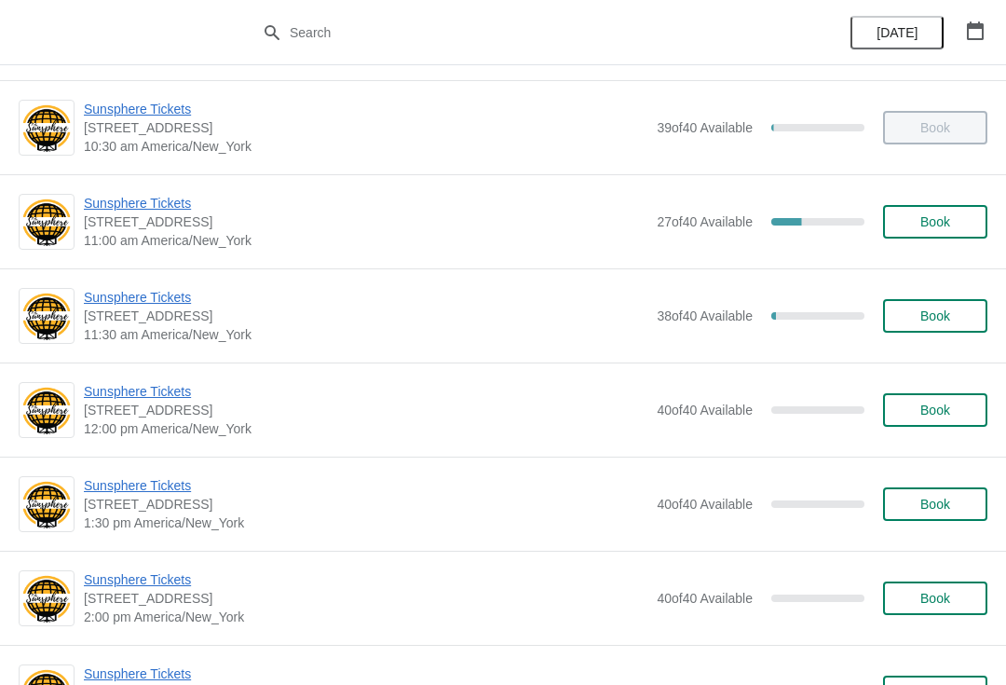
scroll to position [103, 0]
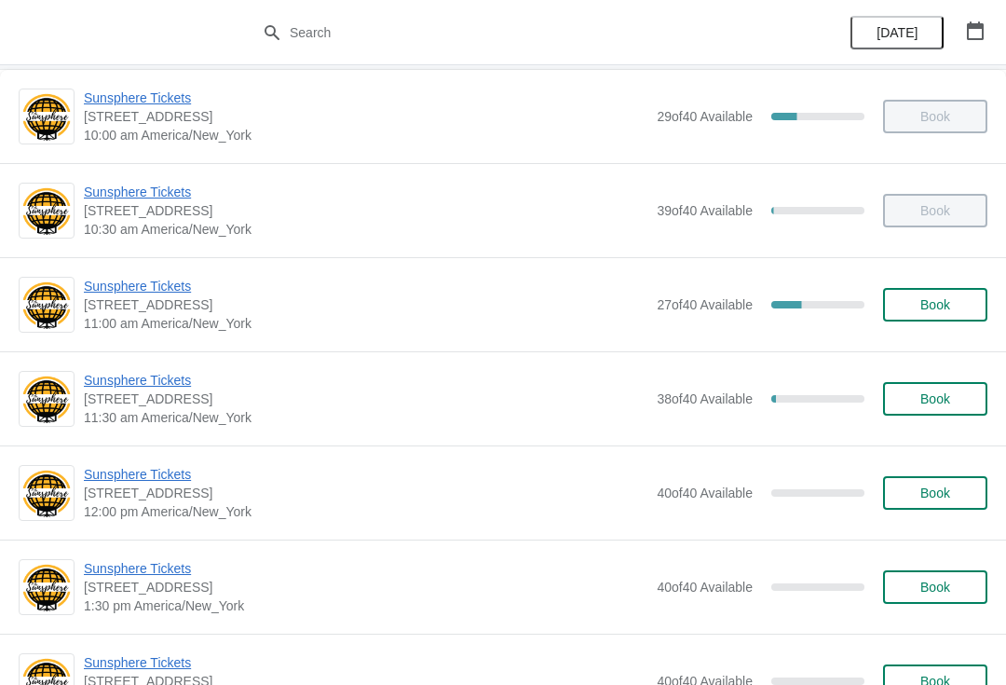
click at [158, 382] on span "Sunsphere Tickets" at bounding box center [366, 380] width 564 height 19
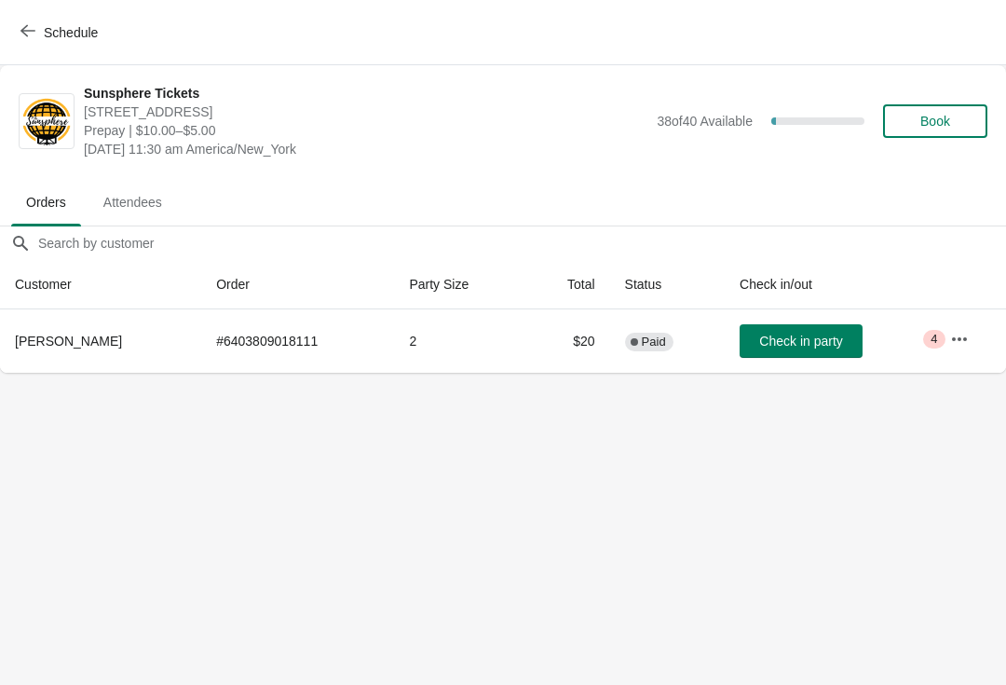
click at [811, 329] on button "Check in party" at bounding box center [801, 341] width 123 height 34
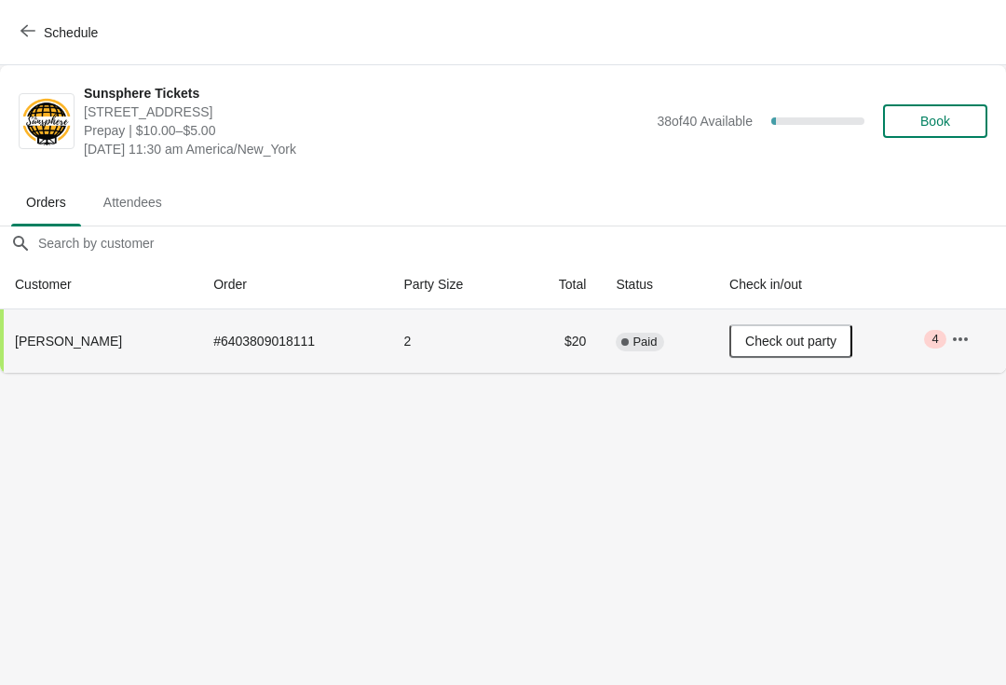
click at [63, 18] on button "Schedule" at bounding box center [60, 33] width 103 height 34
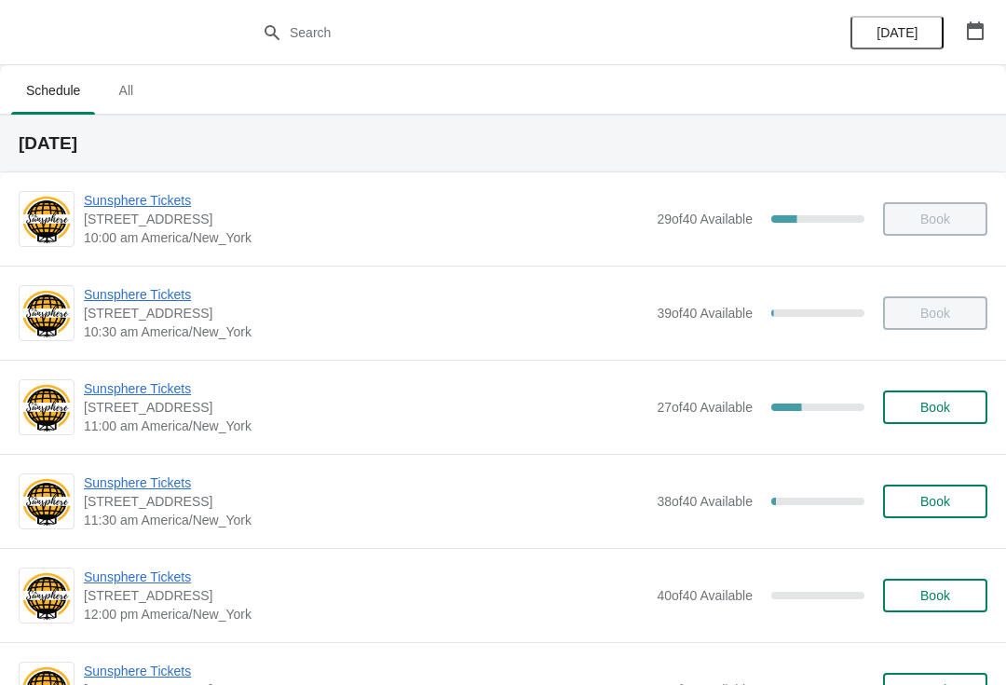
click at [952, 395] on button "Book" at bounding box center [935, 407] width 104 height 34
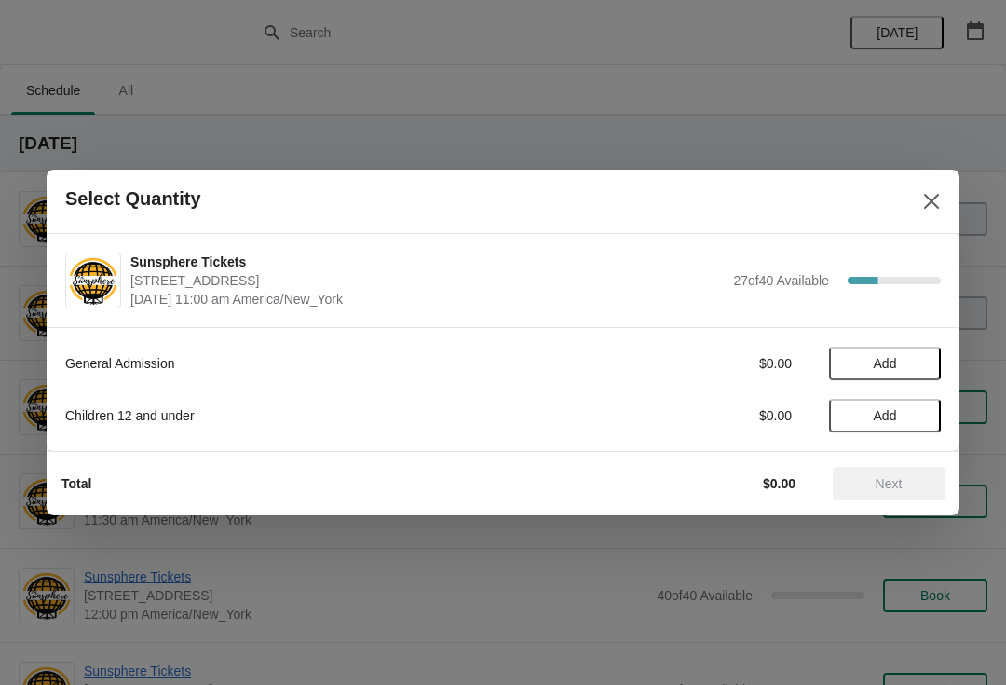
click at [930, 368] on button "Add" at bounding box center [885, 364] width 112 height 34
click at [921, 372] on icon at bounding box center [918, 364] width 20 height 20
click at [919, 474] on button "Next" at bounding box center [889, 484] width 112 height 34
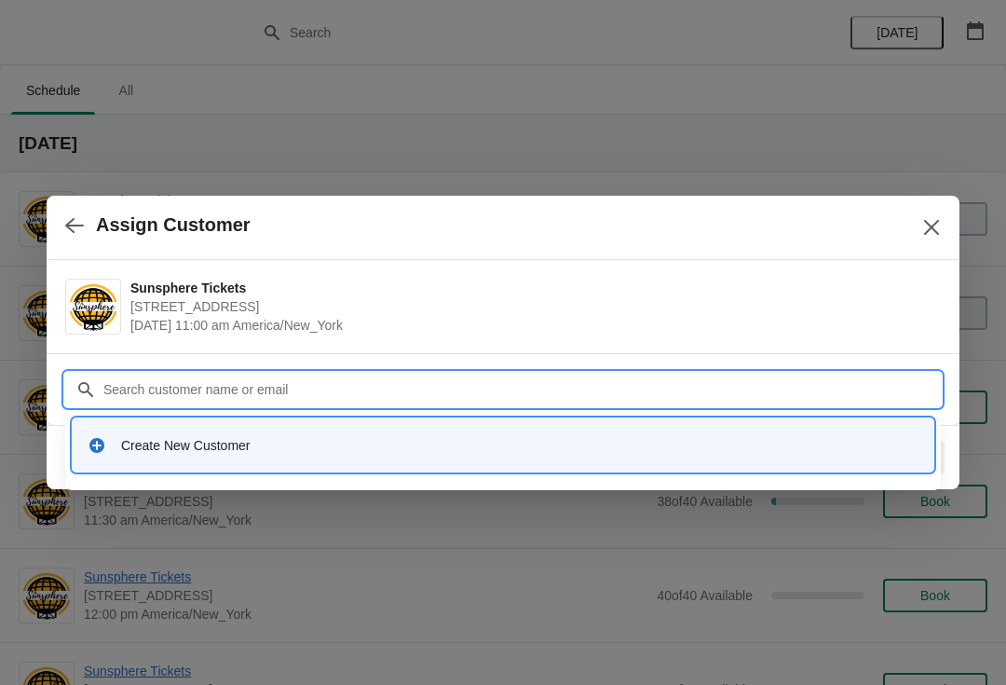
click at [635, 455] on div "Create New Customer" at bounding box center [503, 445] width 846 height 38
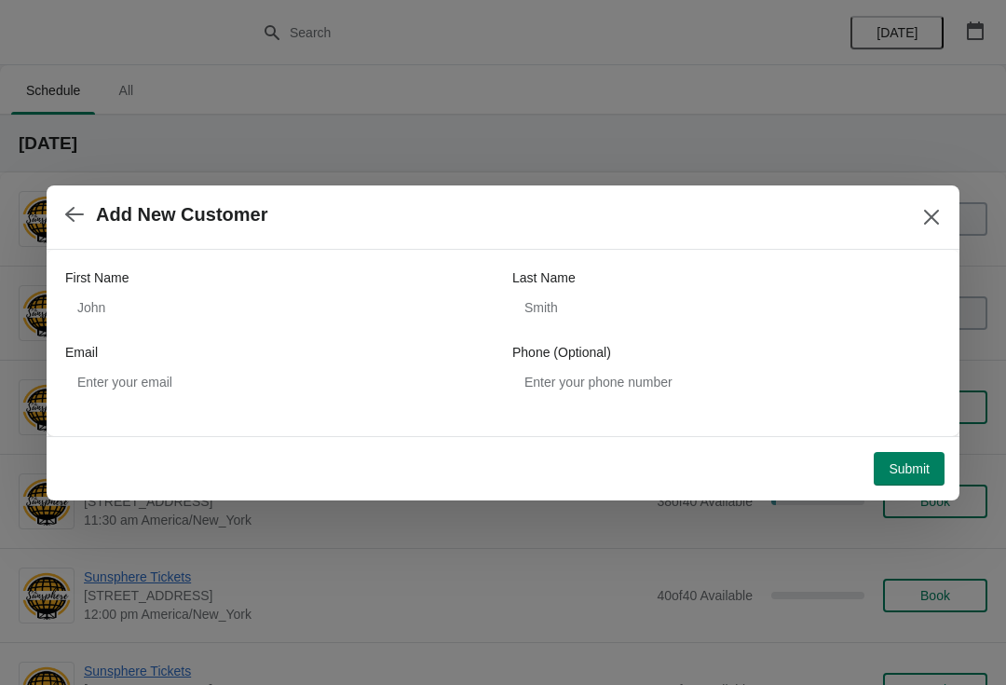
click at [395, 335] on div "First Name Last Name Email Phone (Optional)" at bounding box center [503, 333] width 876 height 130
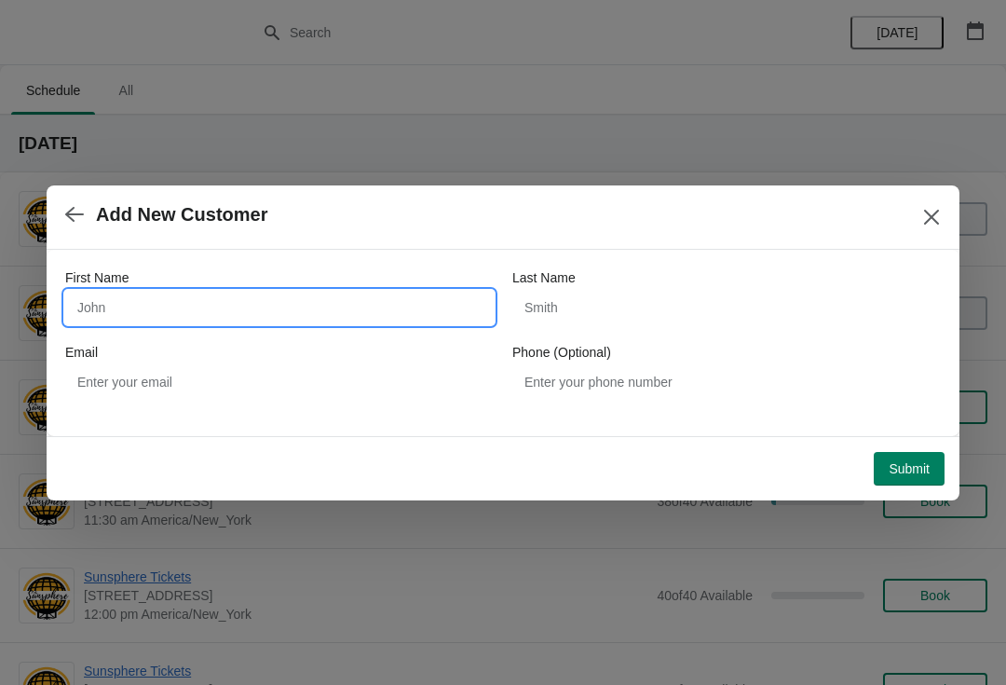
click at [321, 301] on input "First Name" at bounding box center [279, 308] width 429 height 34
type input "W"
click at [925, 452] on button "Submit" at bounding box center [909, 469] width 71 height 34
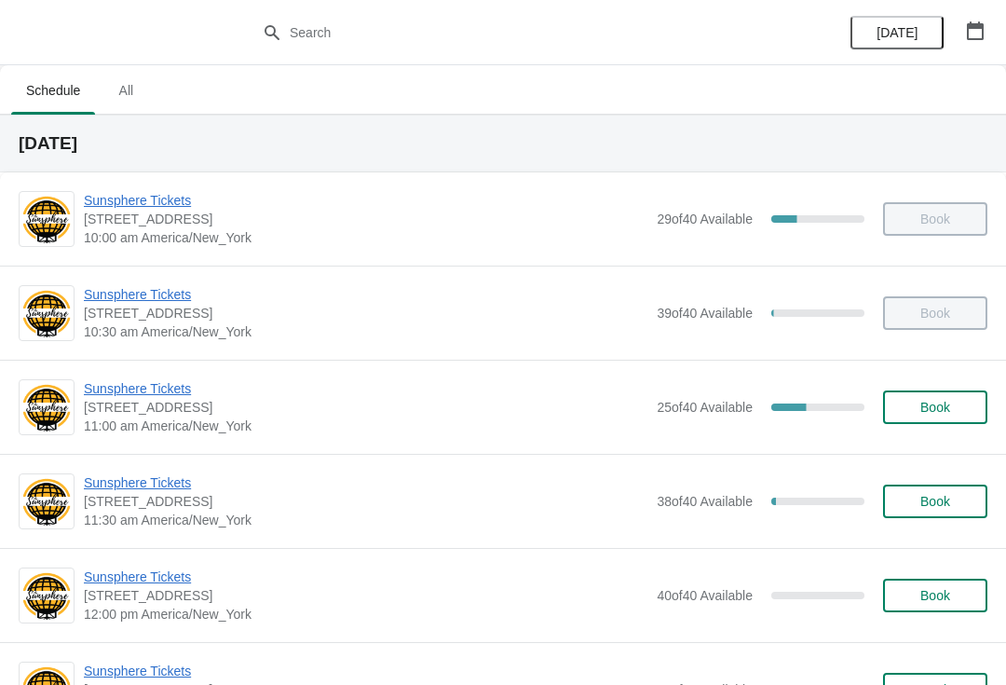
click at [954, 392] on button "Book" at bounding box center [935, 407] width 104 height 34
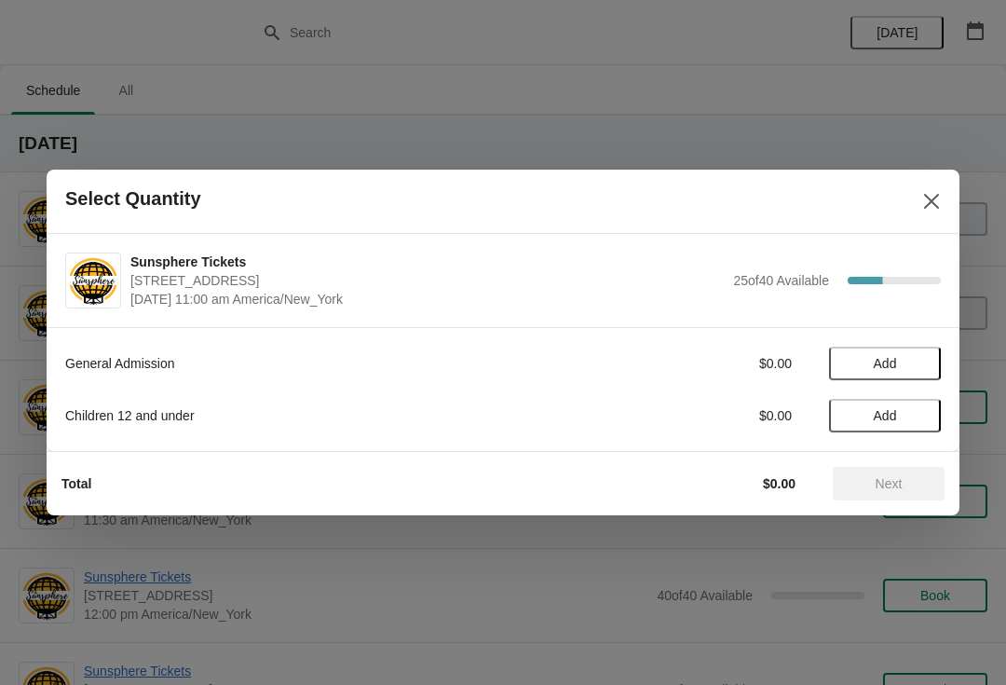
click at [922, 358] on span "Add" at bounding box center [885, 363] width 78 height 15
click at [924, 367] on icon at bounding box center [918, 364] width 20 height 20
click at [914, 363] on icon at bounding box center [918, 364] width 20 height 20
click at [920, 368] on icon at bounding box center [918, 364] width 20 height 20
click at [927, 481] on span "Next" at bounding box center [889, 483] width 82 height 15
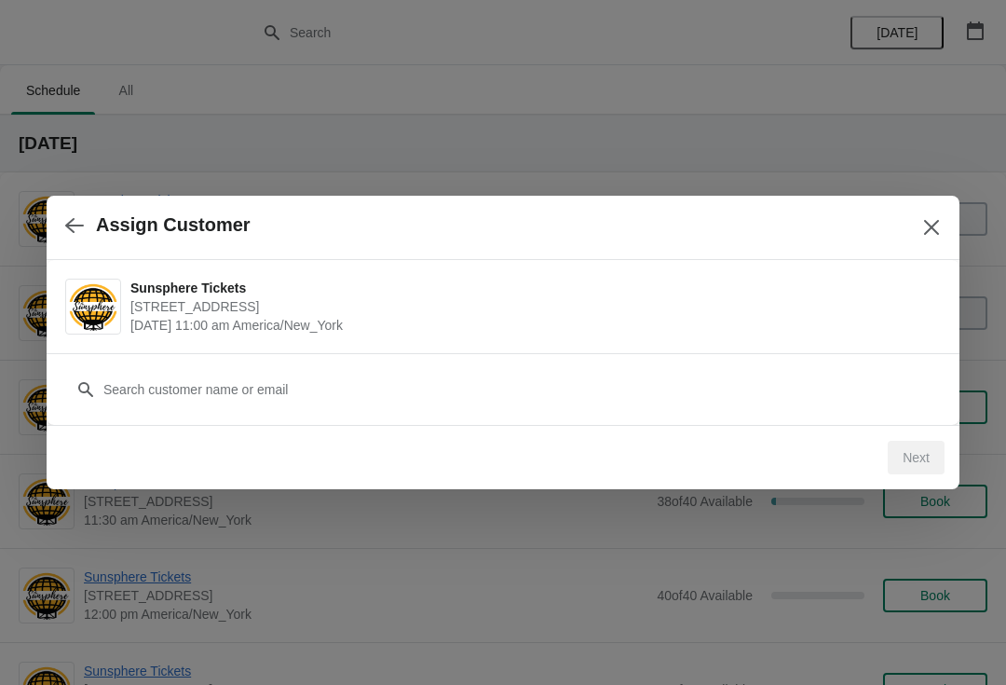
click at [625, 365] on div "Customer" at bounding box center [503, 380] width 876 height 52
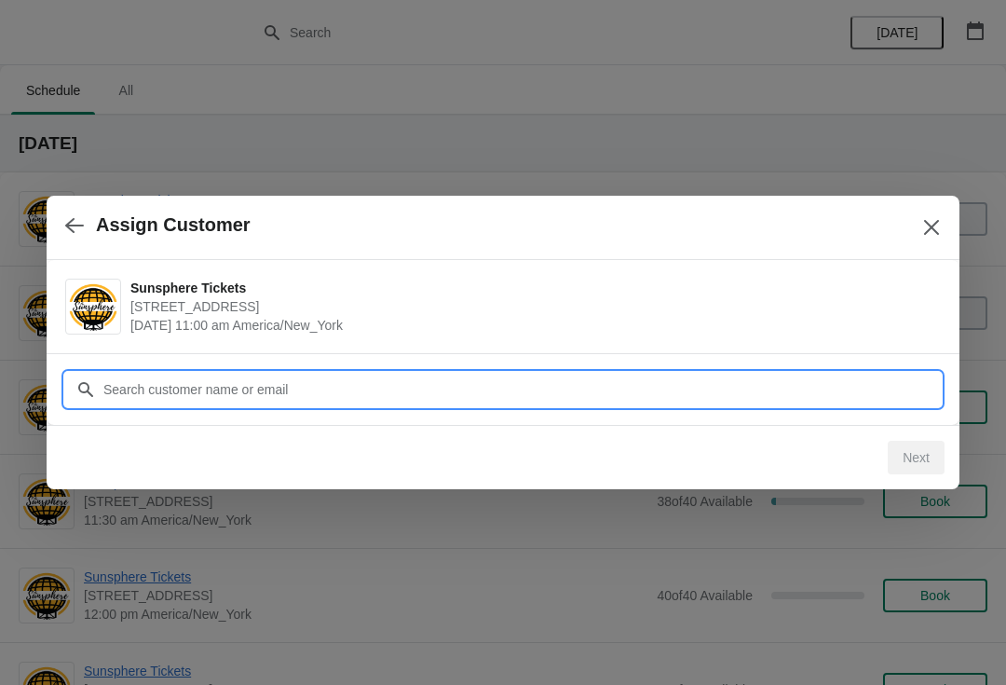
click at [465, 373] on input "Customer" at bounding box center [522, 390] width 839 height 34
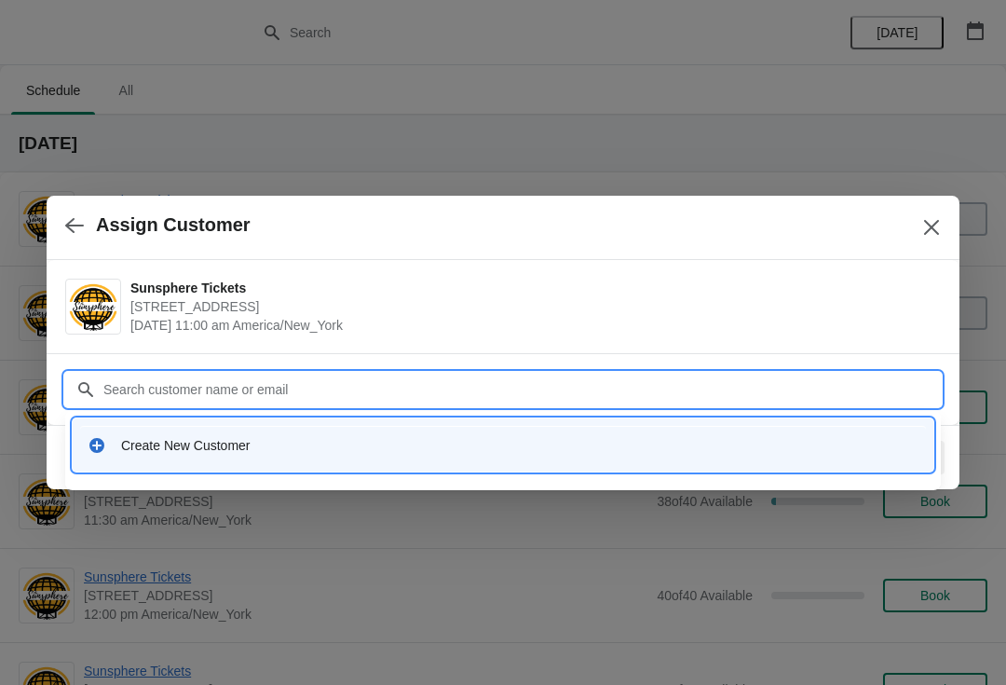
click at [586, 447] on div "Create New Customer" at bounding box center [520, 445] width 798 height 19
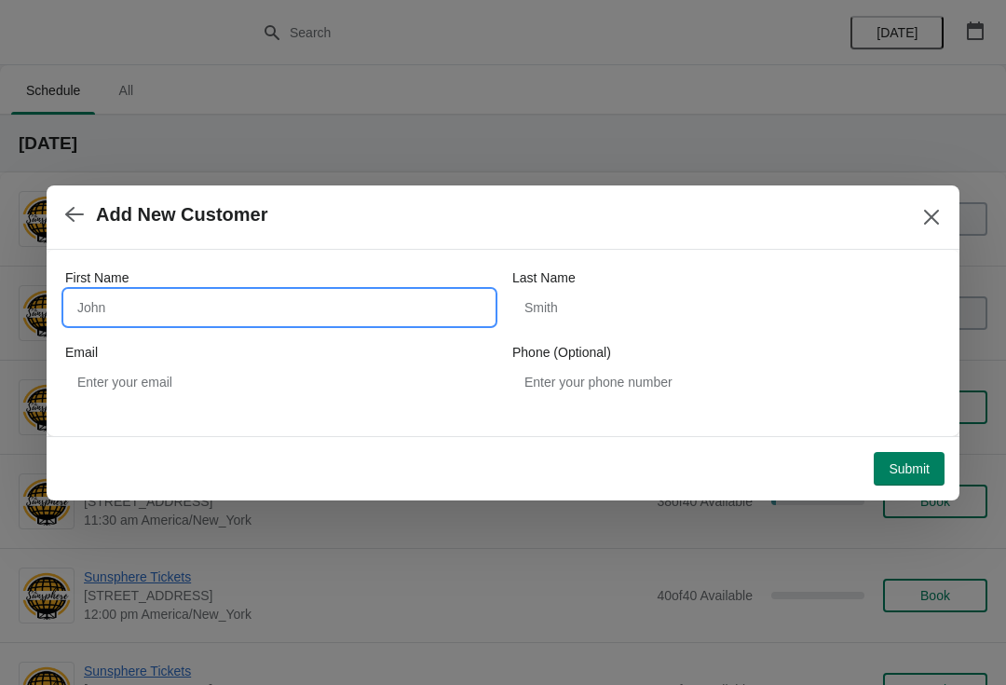
click at [243, 317] on input "First Name" at bounding box center [279, 308] width 429 height 34
type input "W"
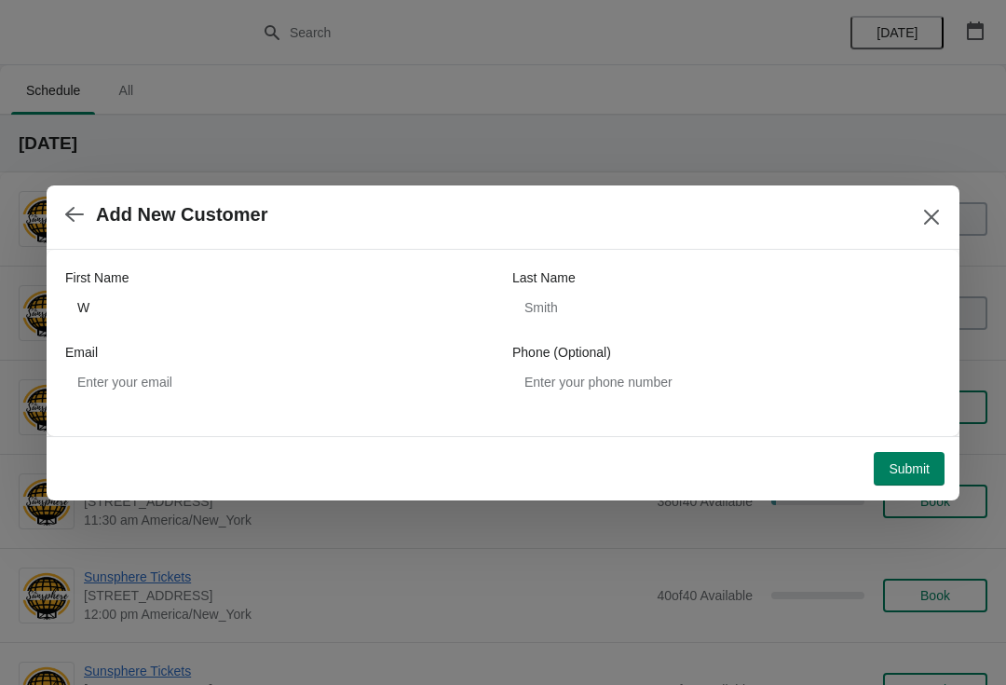
click at [920, 464] on span "Submit" at bounding box center [909, 468] width 41 height 15
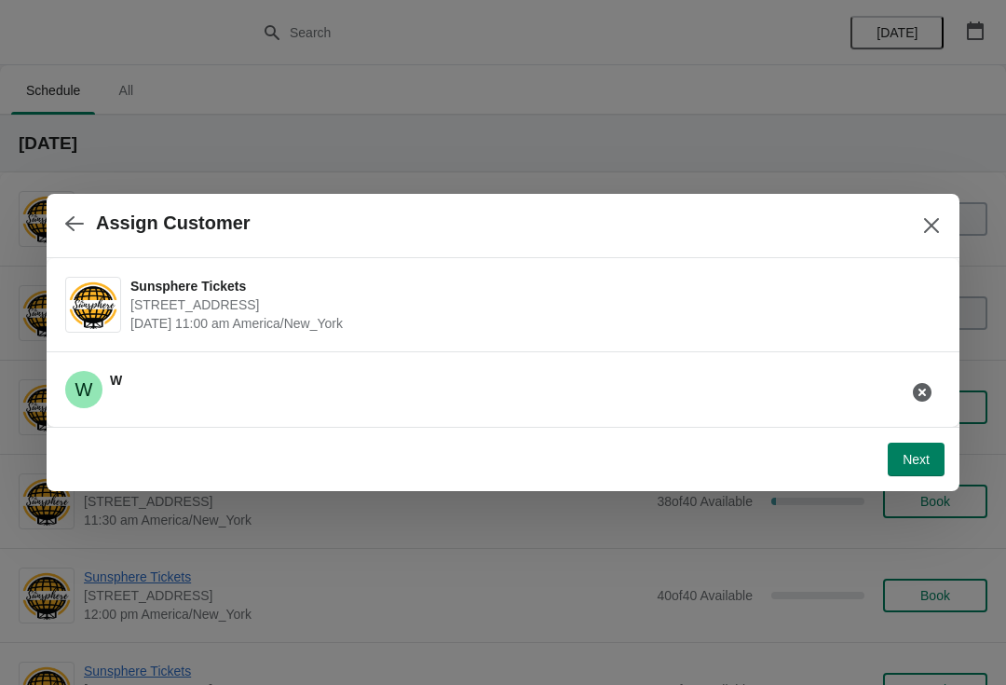
click at [924, 456] on span "Next" at bounding box center [916, 459] width 27 height 15
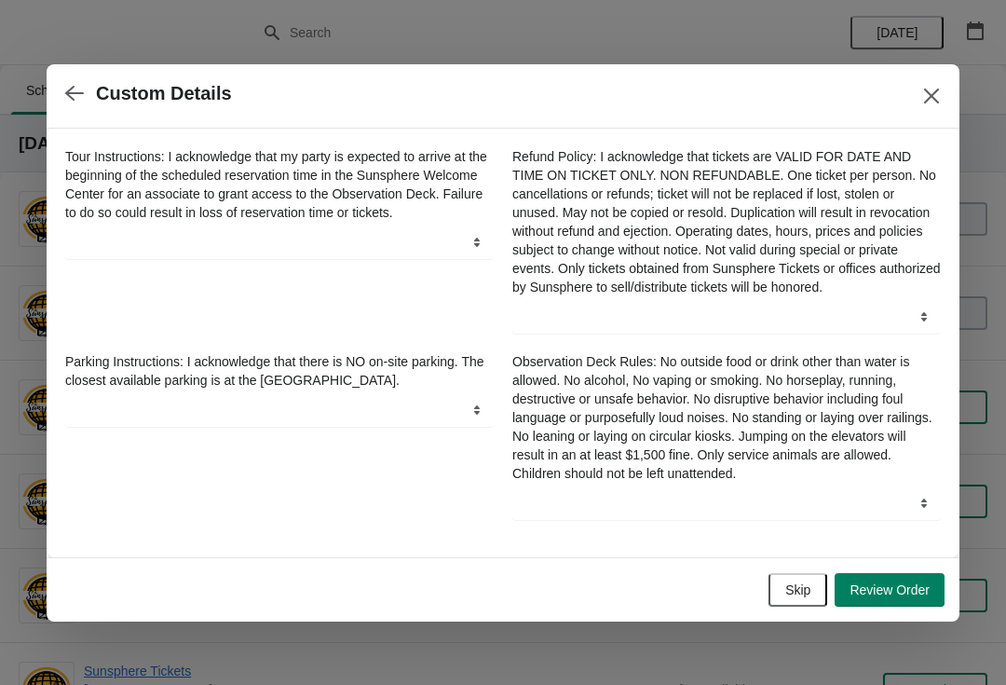
click at [798, 578] on div "Skip Review Order" at bounding box center [499, 586] width 891 height 41
click at [808, 597] on span "Skip" at bounding box center [798, 589] width 25 height 15
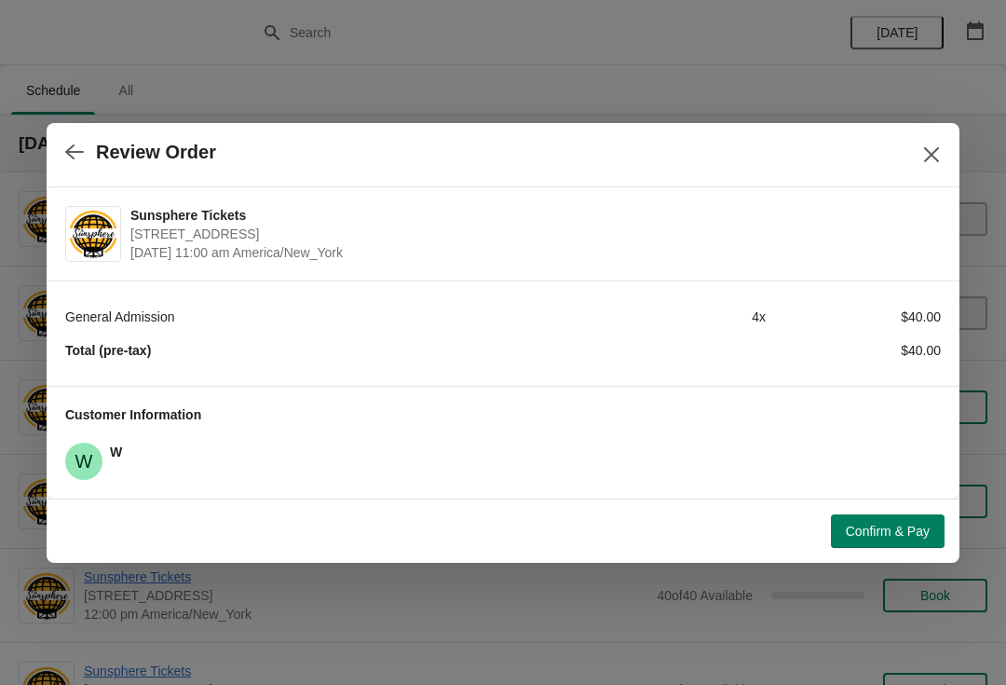
click at [941, 528] on button "Confirm & Pay" at bounding box center [888, 531] width 114 height 34
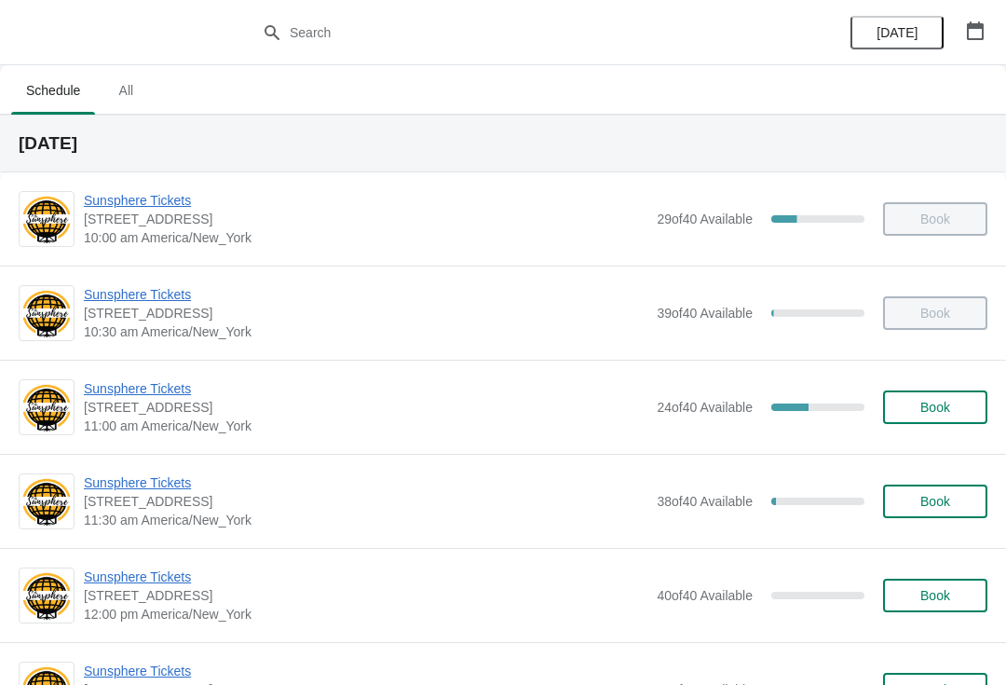
click at [940, 415] on span "Book" at bounding box center [936, 407] width 30 height 15
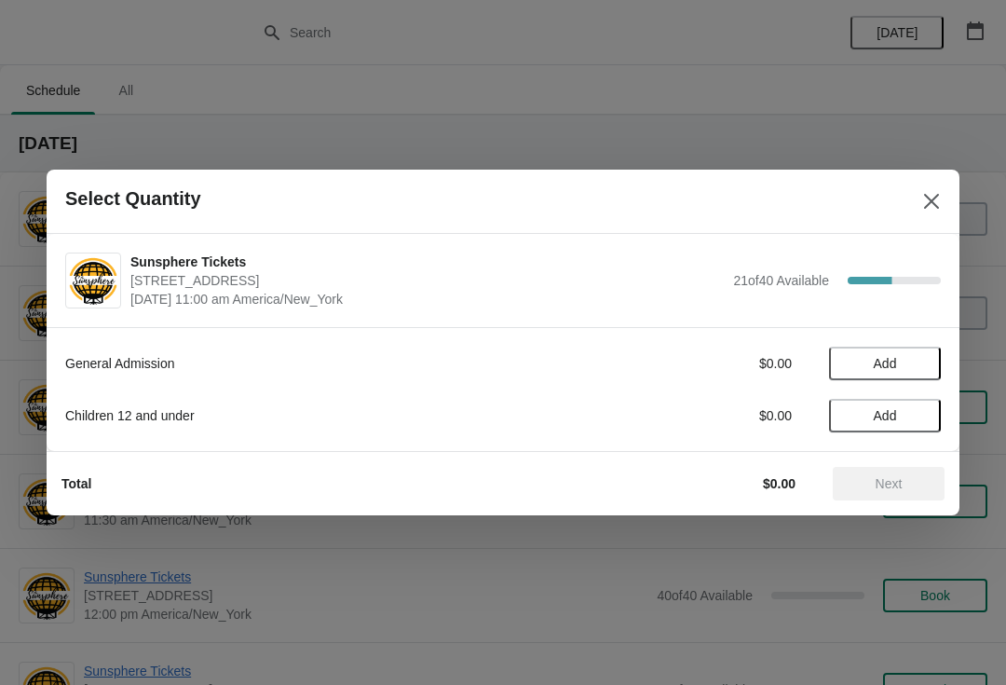
click at [952, 355] on div "General Admission $0.00 Add Children 12 and under $0.00 Add" at bounding box center [503, 389] width 913 height 124
click at [918, 359] on span "Add" at bounding box center [885, 363] width 78 height 15
click at [922, 470] on button "Next" at bounding box center [889, 484] width 112 height 34
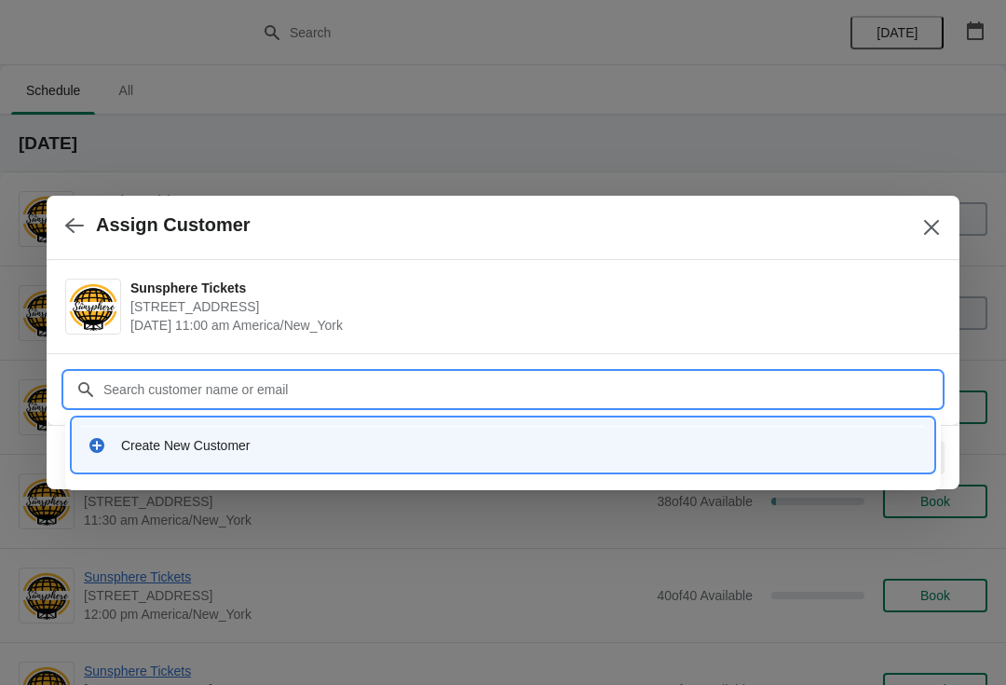
click at [289, 448] on div "Create New Customer" at bounding box center [520, 445] width 798 height 19
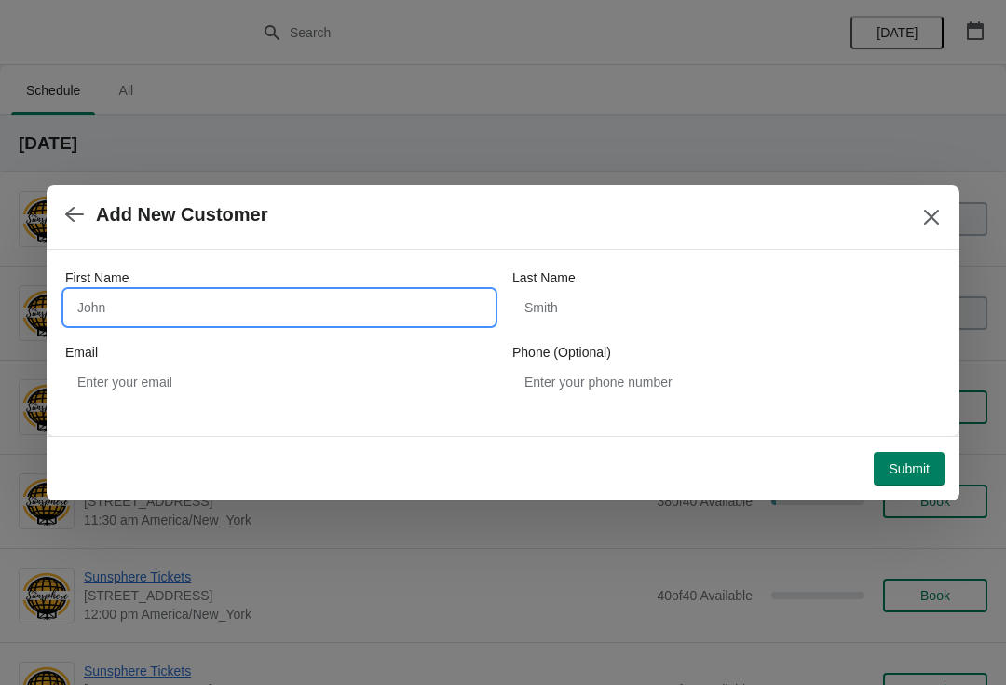
click at [229, 295] on input "First Name" at bounding box center [279, 308] width 429 height 34
type input "W"
click at [899, 459] on button "Submit" at bounding box center [909, 469] width 71 height 34
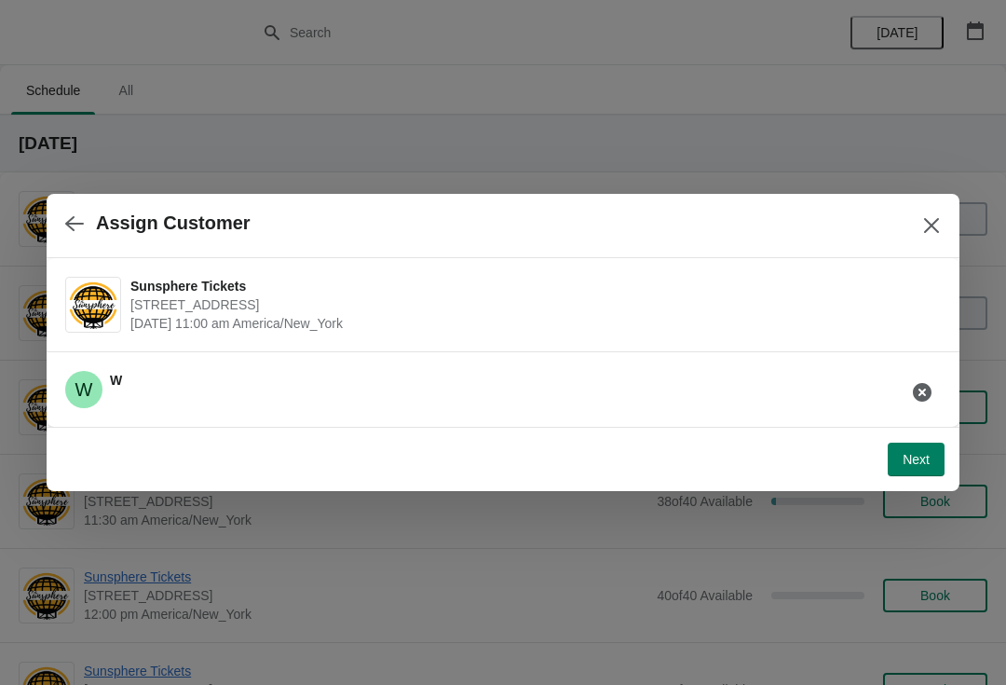
click at [924, 450] on button "Next" at bounding box center [916, 460] width 57 height 34
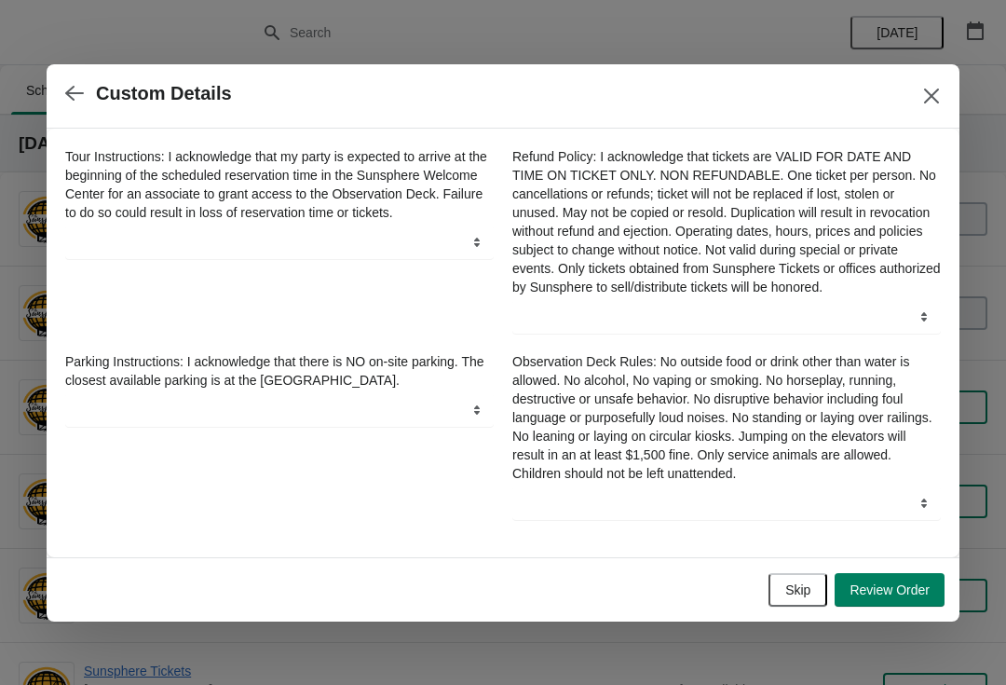
click at [798, 587] on button "Skip" at bounding box center [798, 590] width 59 height 34
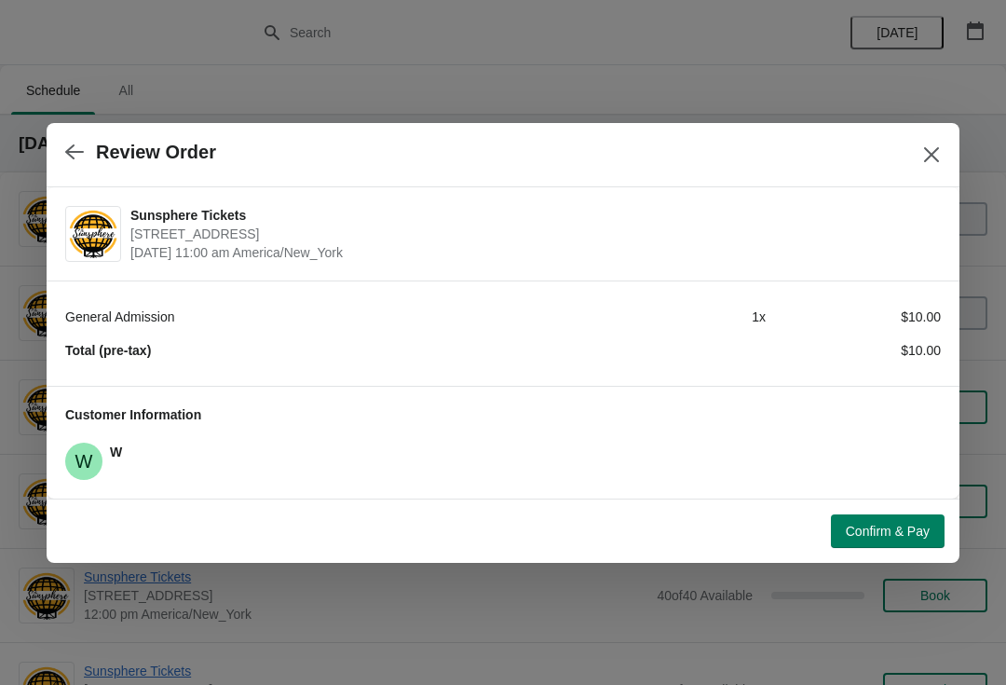
click at [916, 529] on span "Confirm & Pay" at bounding box center [888, 531] width 84 height 15
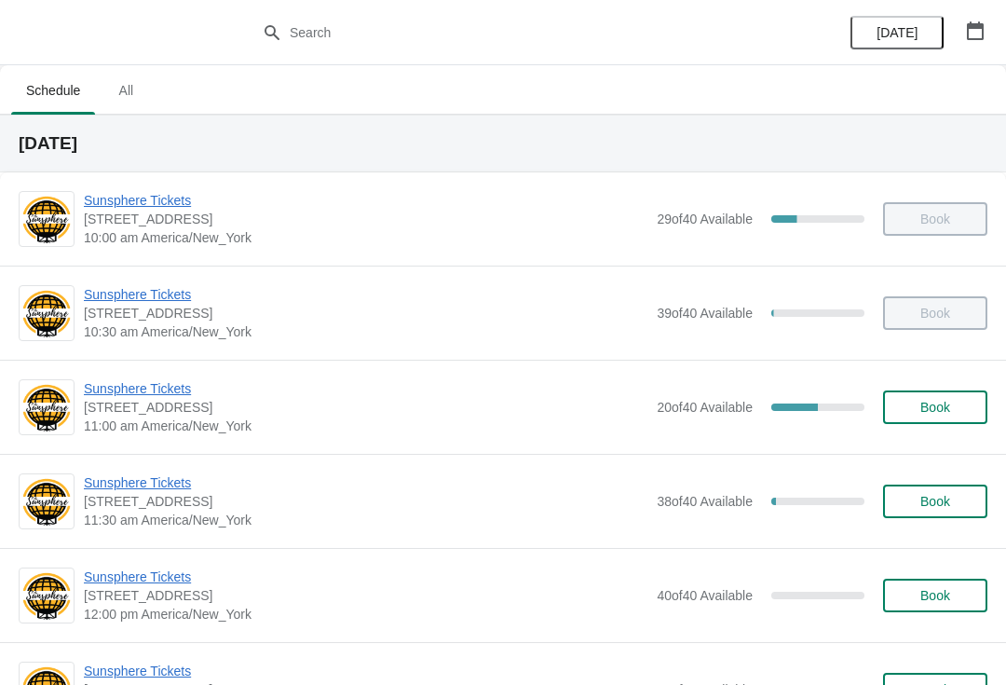
click at [968, 420] on button "Book" at bounding box center [935, 407] width 104 height 34
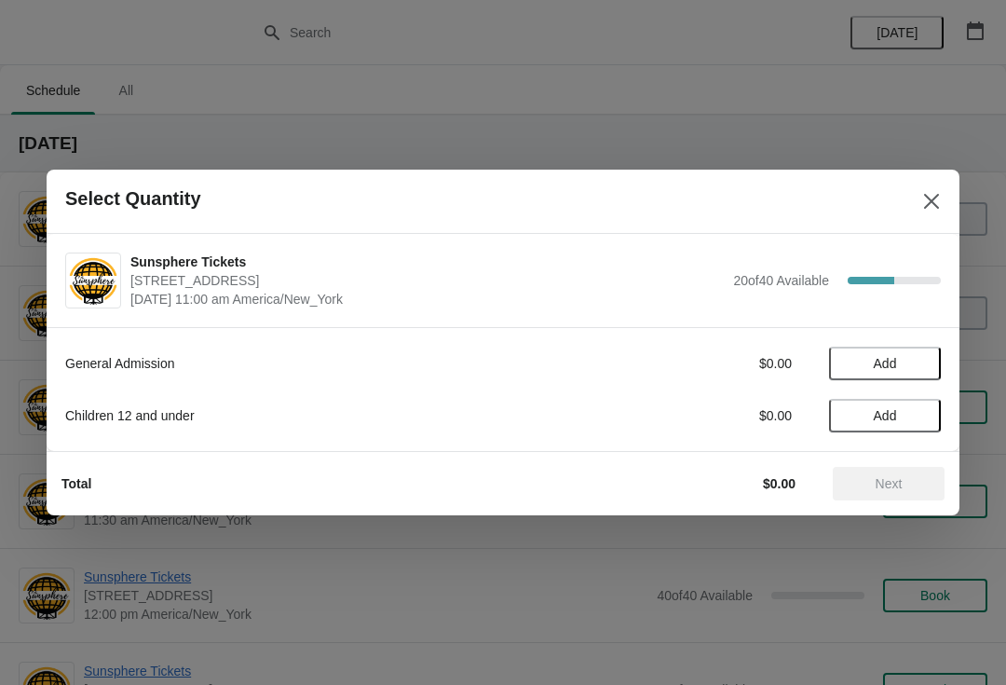
click at [916, 363] on span "Add" at bounding box center [885, 363] width 78 height 15
click at [924, 365] on icon at bounding box center [918, 364] width 20 height 20
click at [910, 476] on span "Next" at bounding box center [889, 483] width 82 height 15
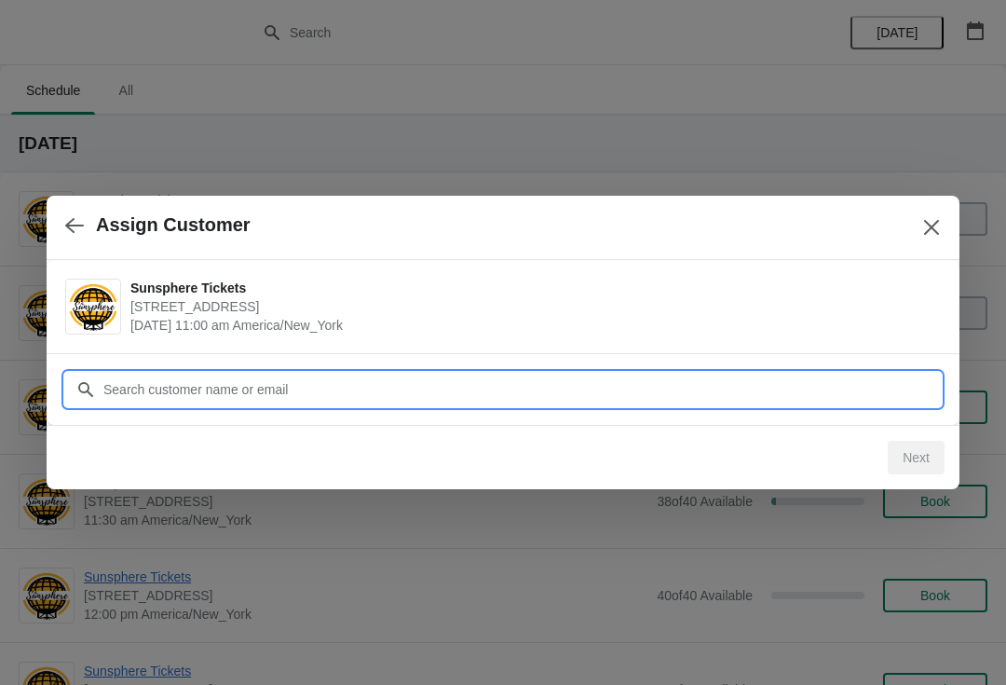
click at [451, 373] on input "Customer" at bounding box center [522, 390] width 839 height 34
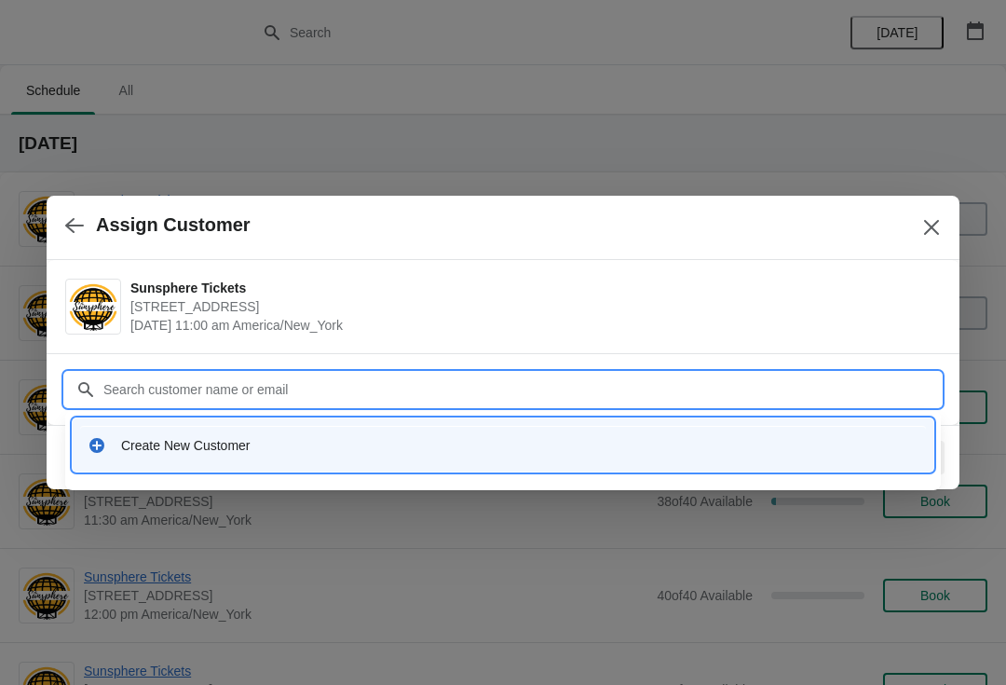
click at [340, 442] on div "Create New Customer" at bounding box center [520, 445] width 798 height 19
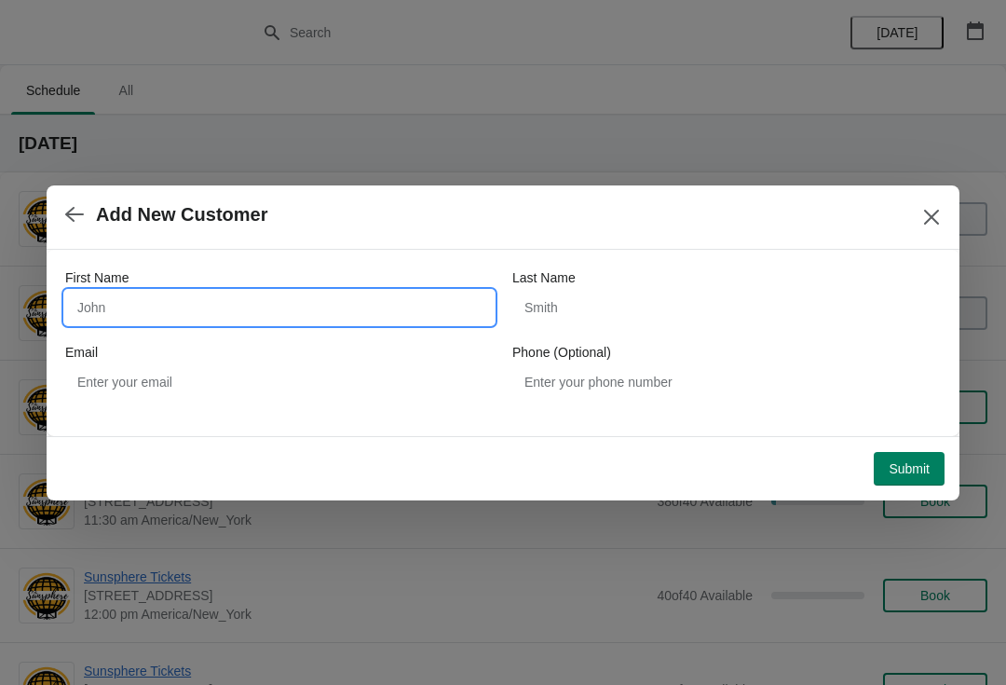
click at [308, 300] on input "First Name" at bounding box center [279, 308] width 429 height 34
type input "W"
click at [924, 431] on div "First Name W Last Name Email Phone (Optional)" at bounding box center [503, 343] width 913 height 186
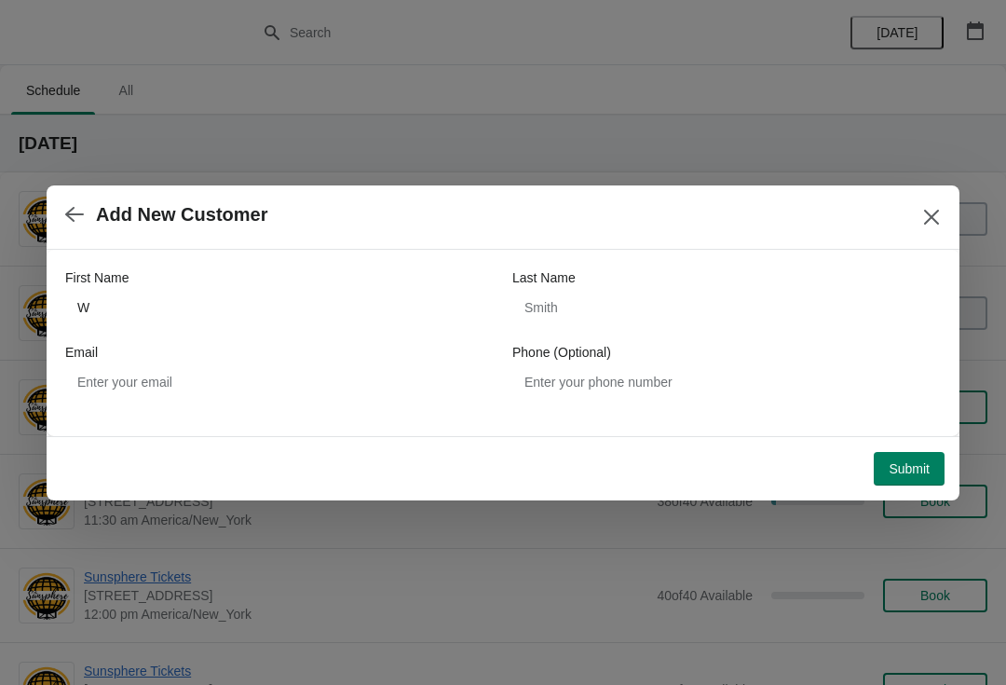
click at [919, 470] on span "Submit" at bounding box center [909, 468] width 41 height 15
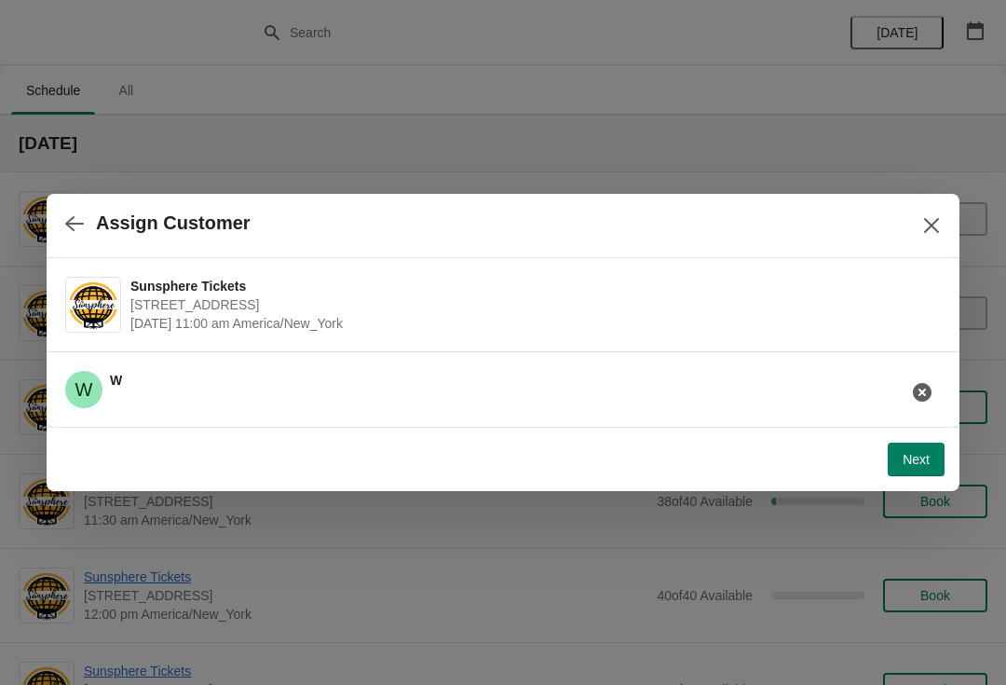
click at [930, 459] on button "Next" at bounding box center [916, 460] width 57 height 34
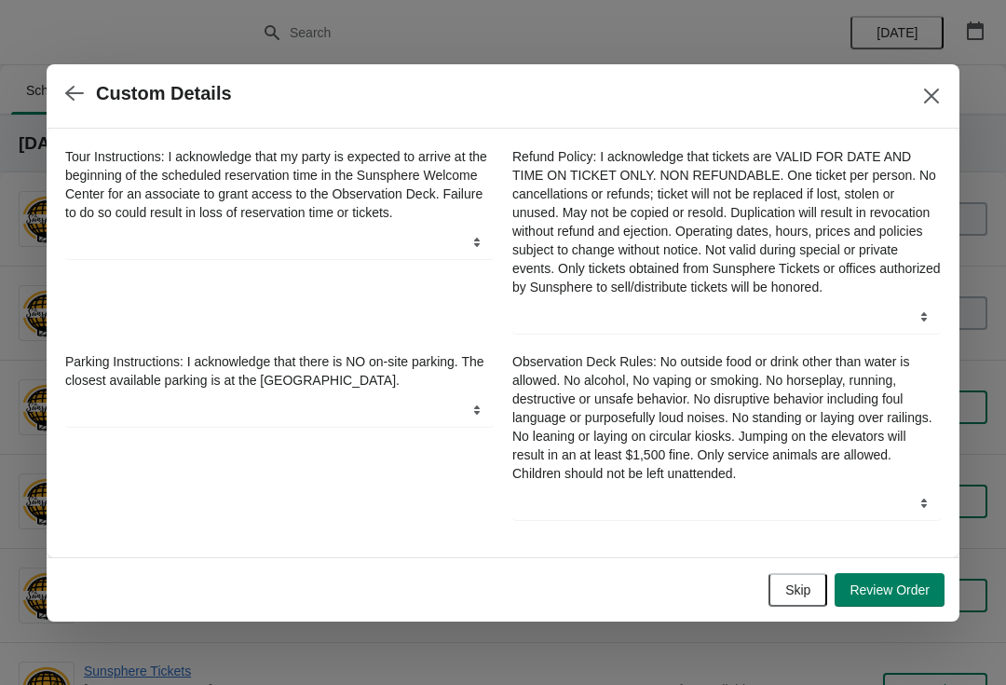
click at [809, 583] on button "Skip" at bounding box center [798, 590] width 59 height 34
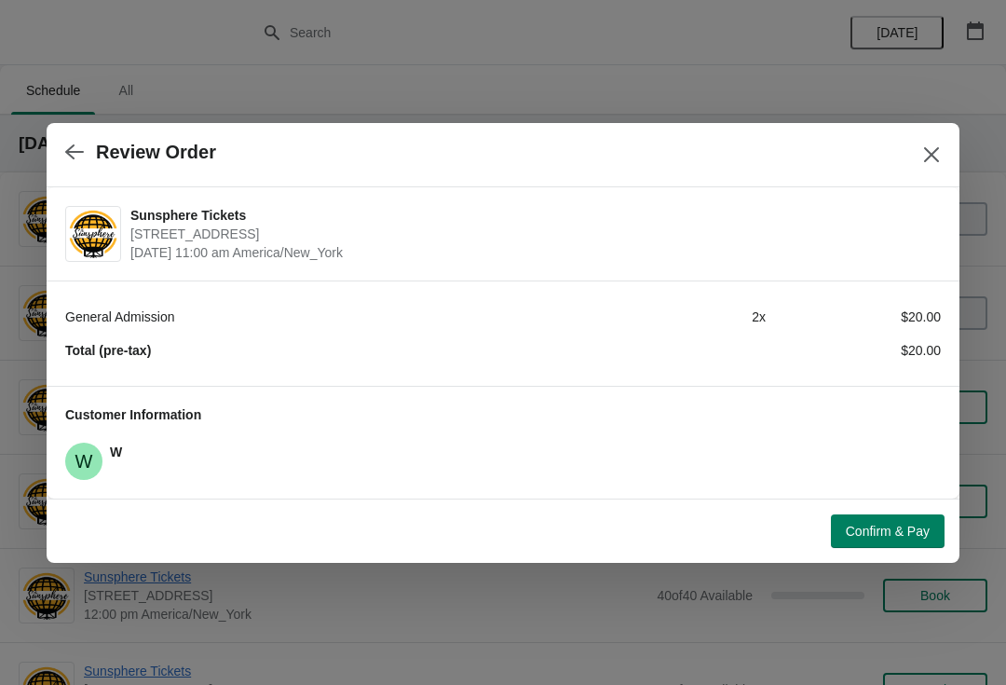
click at [882, 540] on button "Confirm & Pay" at bounding box center [888, 531] width 114 height 34
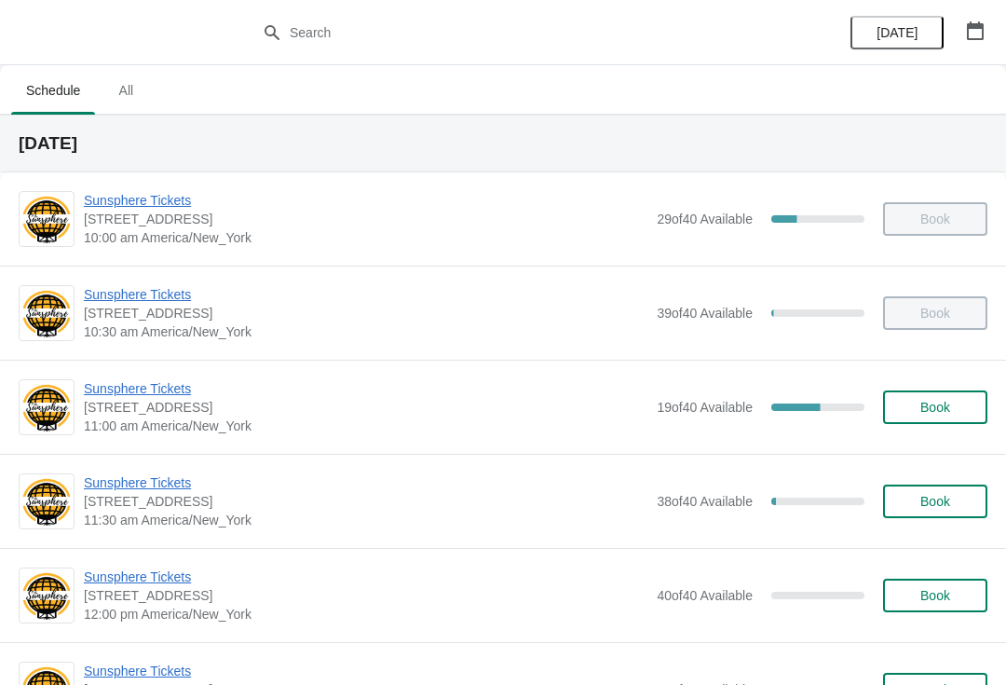
click at [950, 411] on span "Book" at bounding box center [936, 407] width 30 height 15
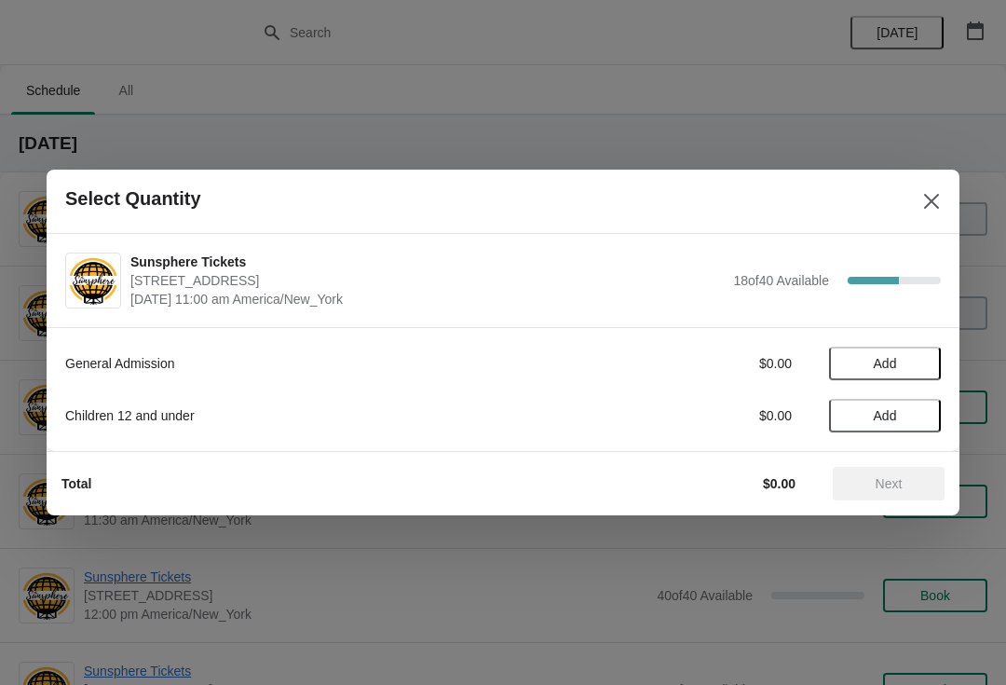
click at [917, 379] on button "Add" at bounding box center [885, 364] width 112 height 34
click at [912, 367] on icon at bounding box center [918, 364] width 20 height 20
click at [911, 474] on button "Next" at bounding box center [889, 484] width 112 height 34
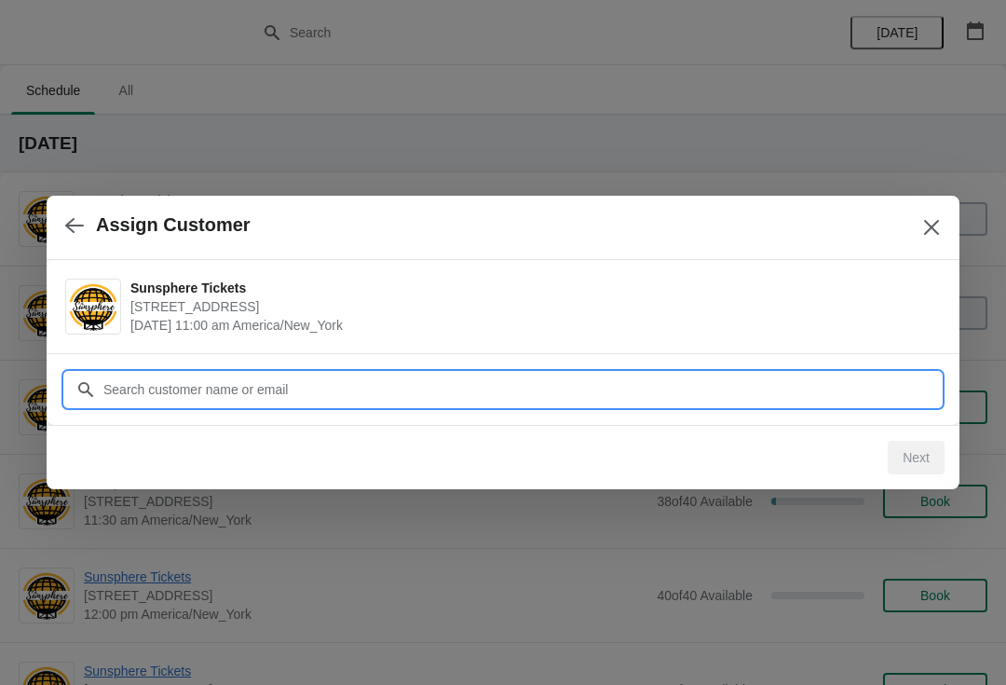
click at [700, 377] on input "Customer" at bounding box center [522, 390] width 839 height 34
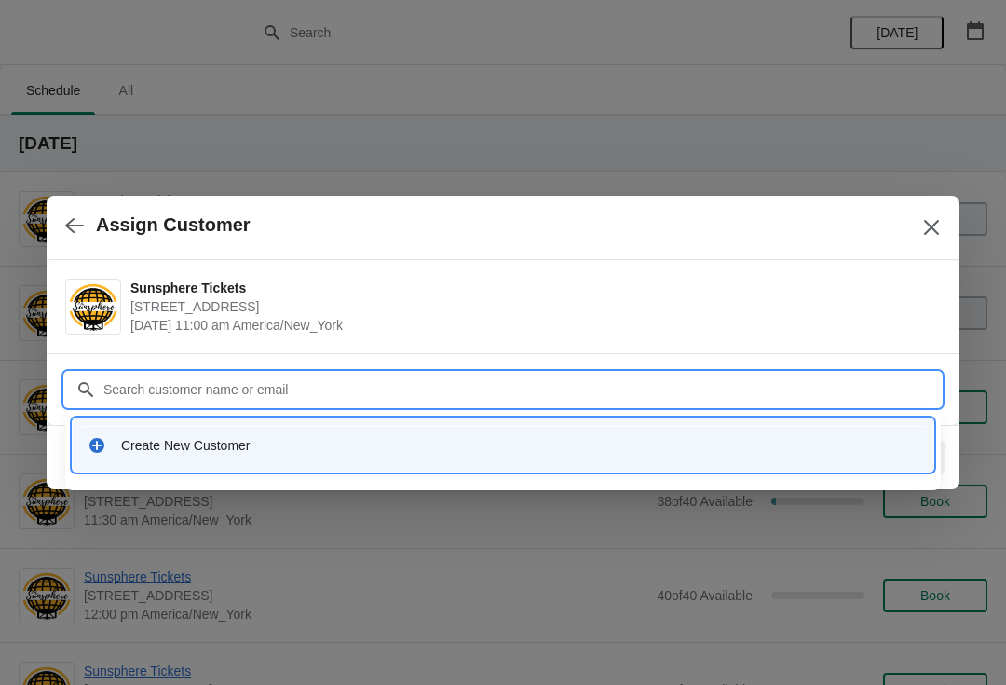
click at [490, 455] on div "Create New Customer" at bounding box center [503, 445] width 846 height 38
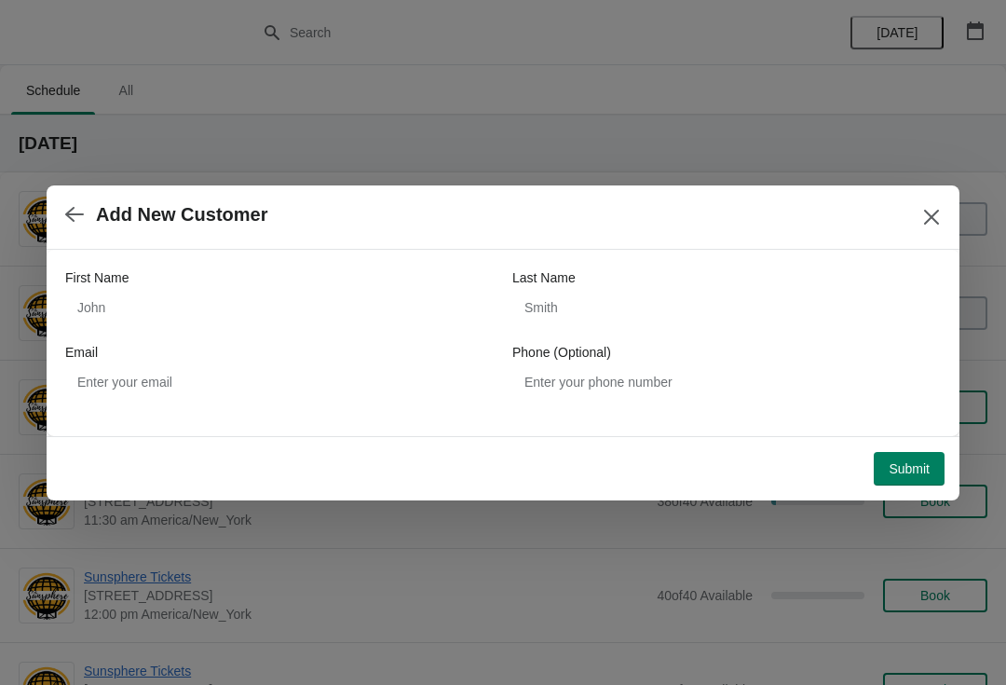
click at [326, 335] on div "First Name Last Name Email Phone (Optional)" at bounding box center [503, 333] width 876 height 130
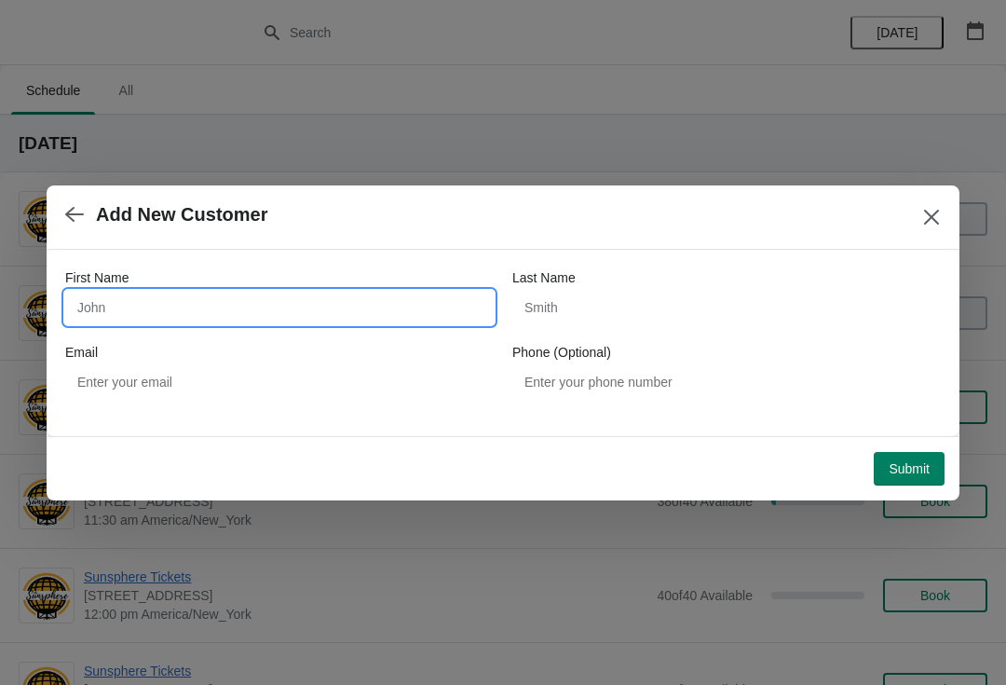
click at [211, 310] on input "First Name" at bounding box center [279, 308] width 429 height 34
type input "W"
click at [927, 445] on div "Submit" at bounding box center [499, 465] width 891 height 41
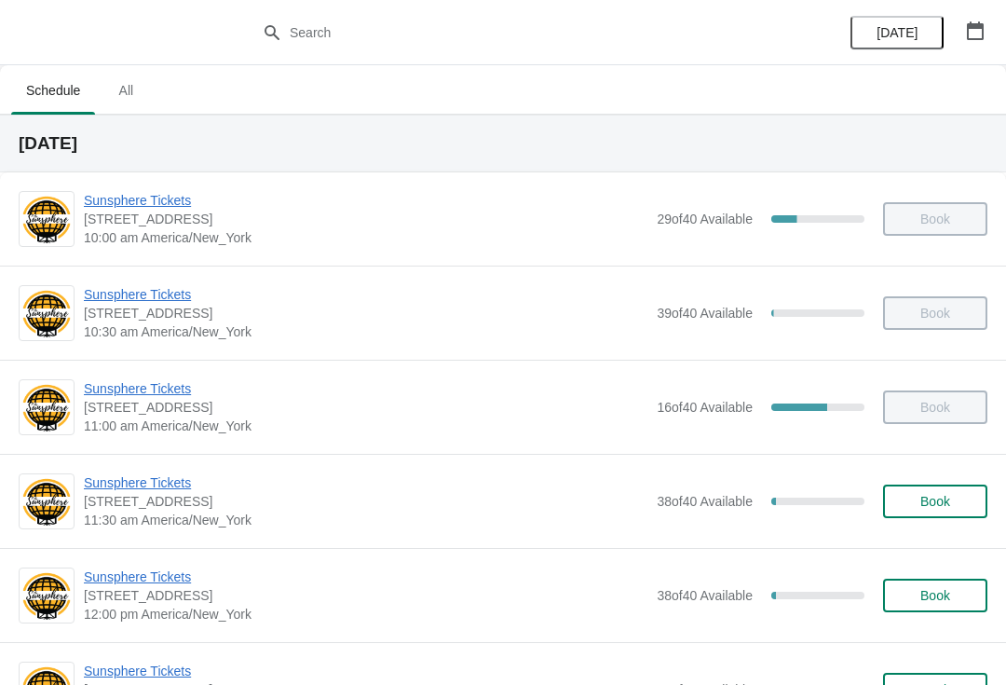
click at [956, 493] on button "Book" at bounding box center [935, 502] width 104 height 34
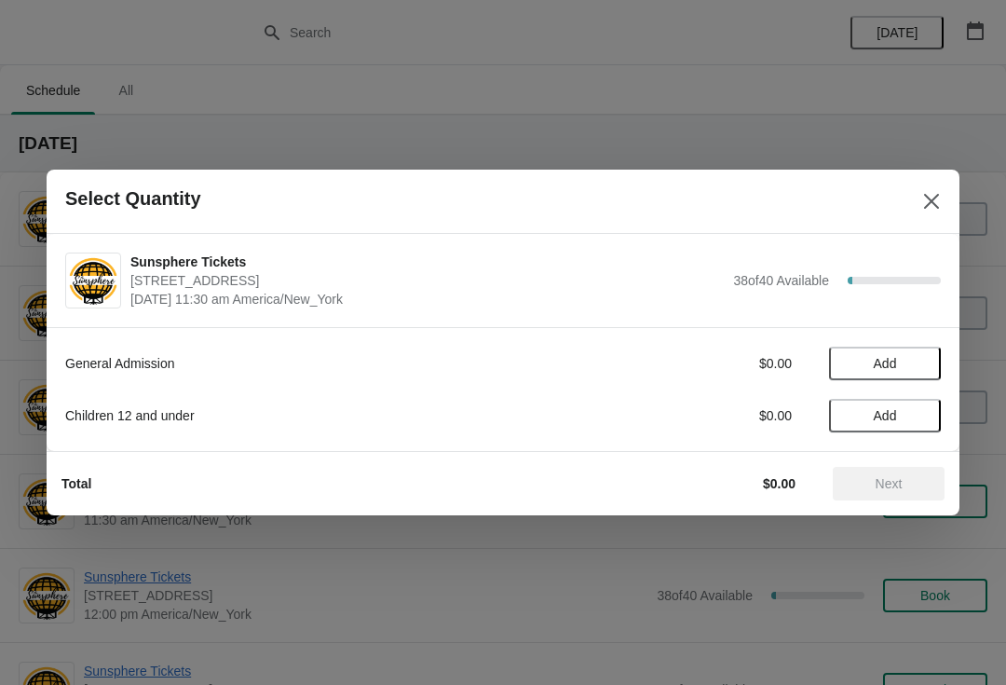
click at [923, 359] on span "Add" at bounding box center [885, 363] width 78 height 15
click at [929, 354] on div "1" at bounding box center [885, 364] width 112 height 20
click at [924, 368] on icon at bounding box center [918, 364] width 20 height 20
click at [924, 367] on icon at bounding box center [918, 364] width 20 height 20
click at [896, 486] on span "Next" at bounding box center [889, 483] width 27 height 15
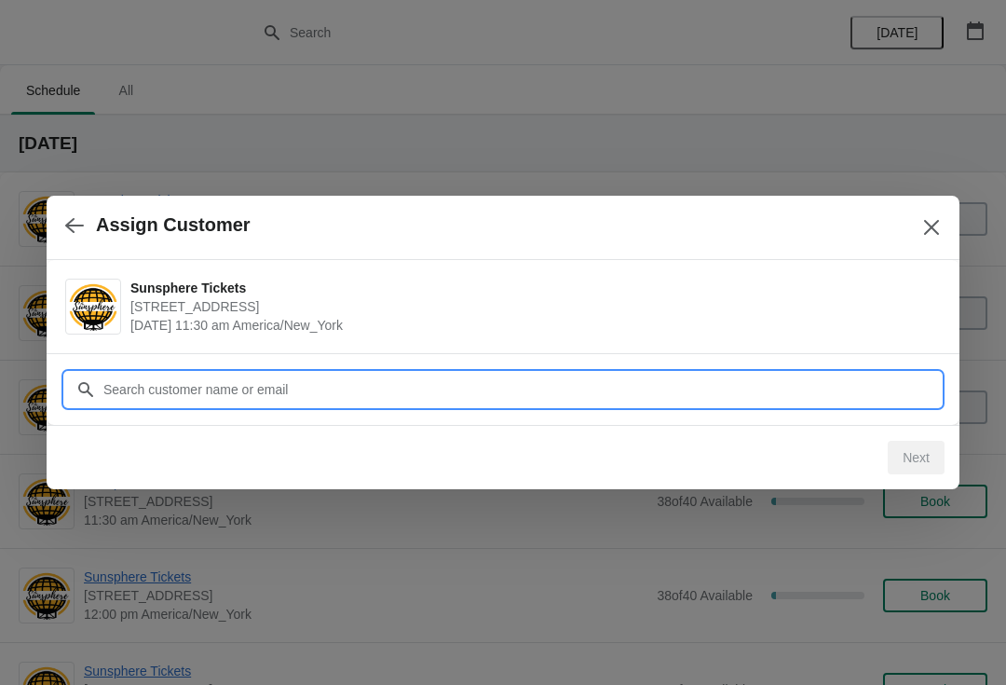
click at [851, 383] on input "Customer" at bounding box center [522, 390] width 839 height 34
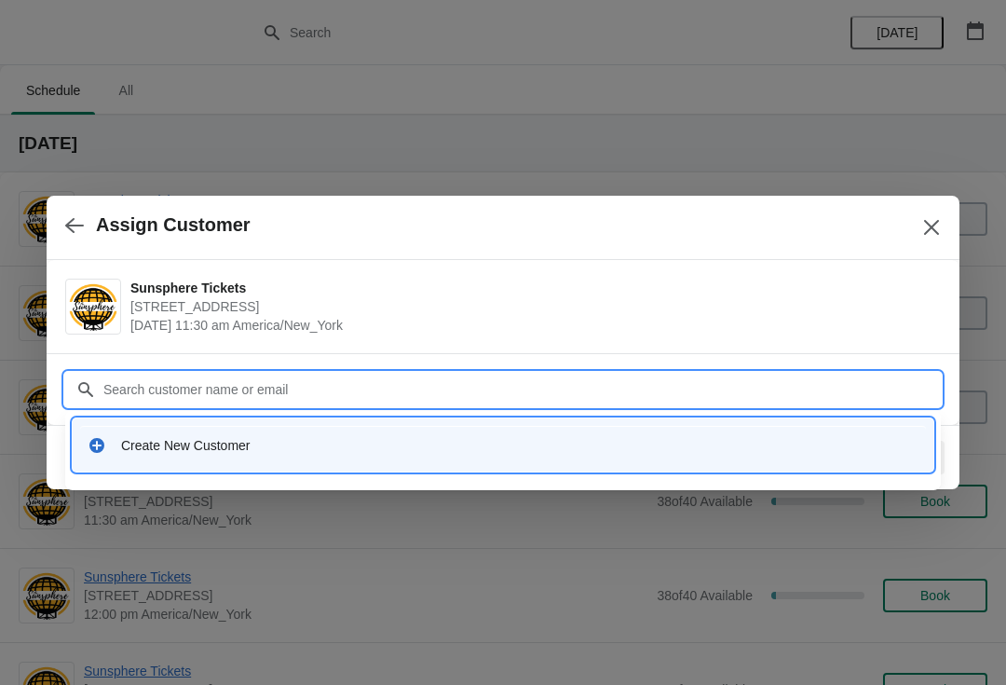
click at [500, 438] on div "Create New Customer" at bounding box center [520, 445] width 798 height 19
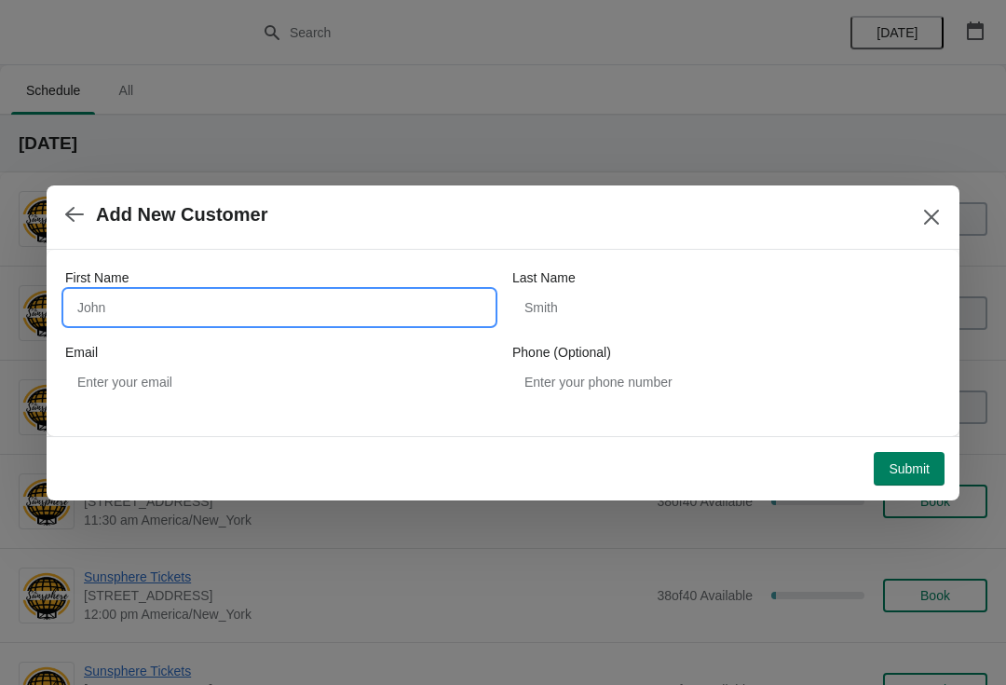
click at [319, 291] on input "First Name" at bounding box center [279, 308] width 429 height 34
type input "W"
click at [907, 453] on button "Submit" at bounding box center [909, 469] width 71 height 34
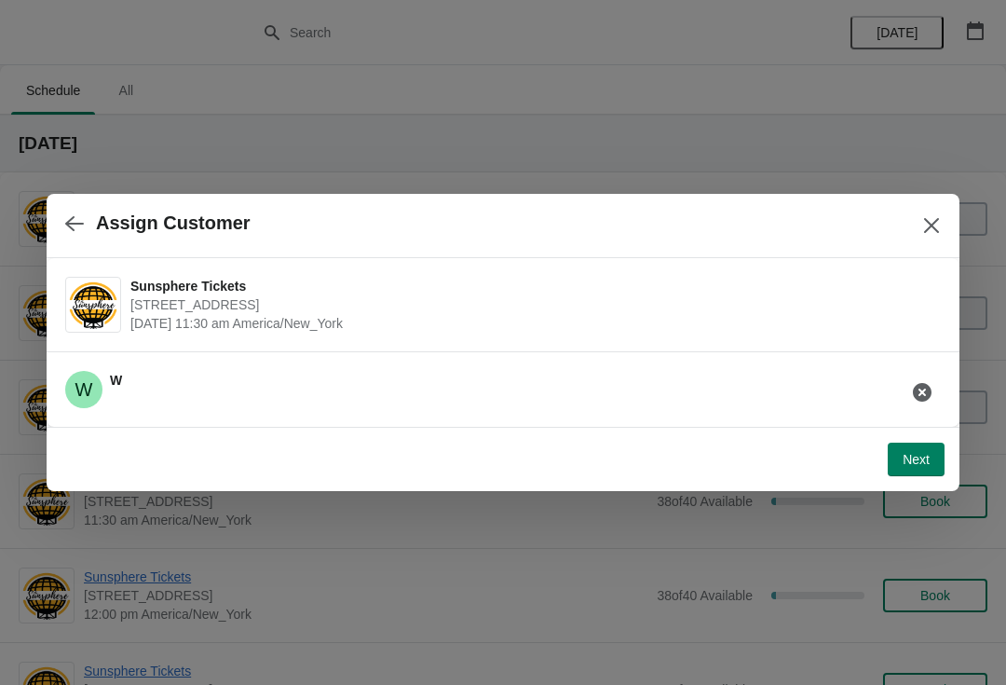
click at [934, 451] on button "Next" at bounding box center [916, 460] width 57 height 34
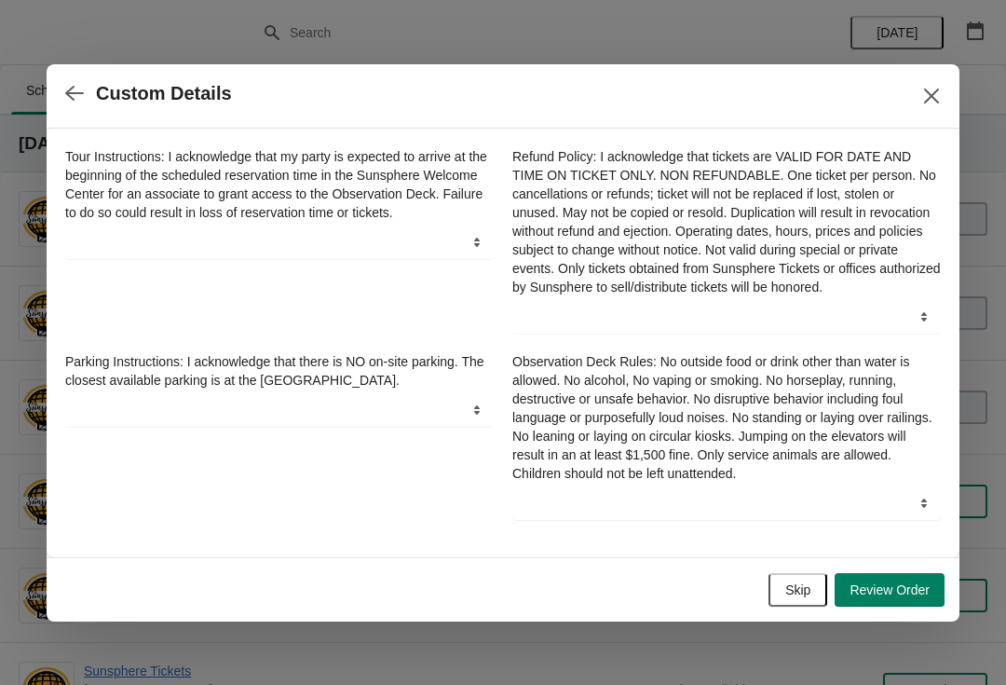
click at [803, 588] on button "Skip" at bounding box center [798, 590] width 59 height 34
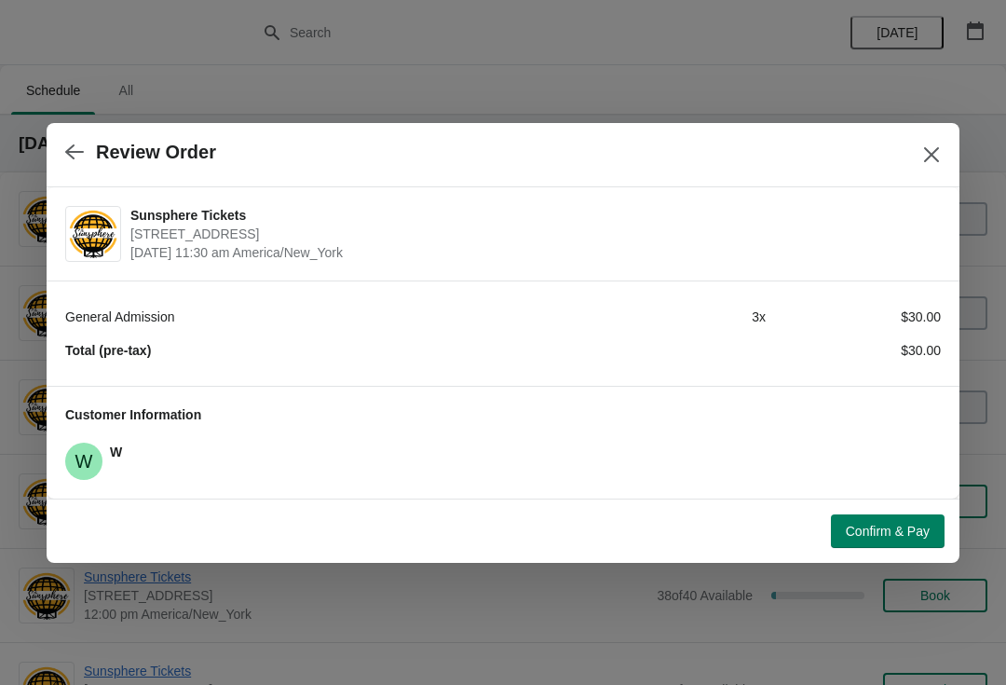
click at [922, 508] on div "Confirm & Pay" at bounding box center [499, 527] width 891 height 41
click at [911, 528] on span "Confirm & Pay" at bounding box center [888, 531] width 84 height 15
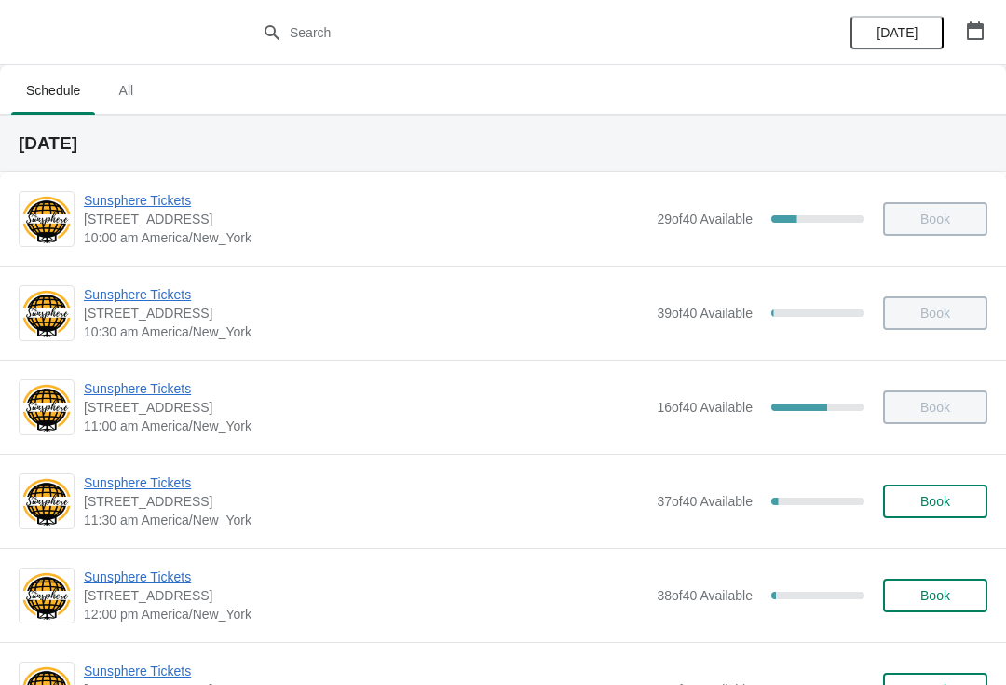
click at [953, 501] on span "Book" at bounding box center [935, 501] width 71 height 15
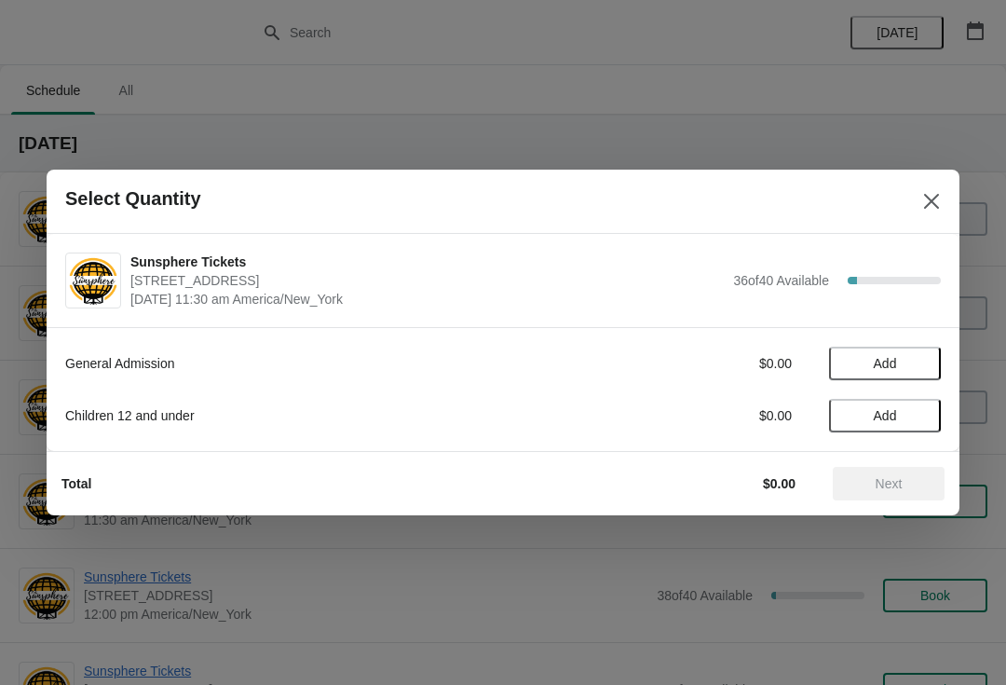
click at [922, 363] on span "Add" at bounding box center [885, 363] width 78 height 15
click at [905, 497] on button "Next" at bounding box center [889, 484] width 112 height 34
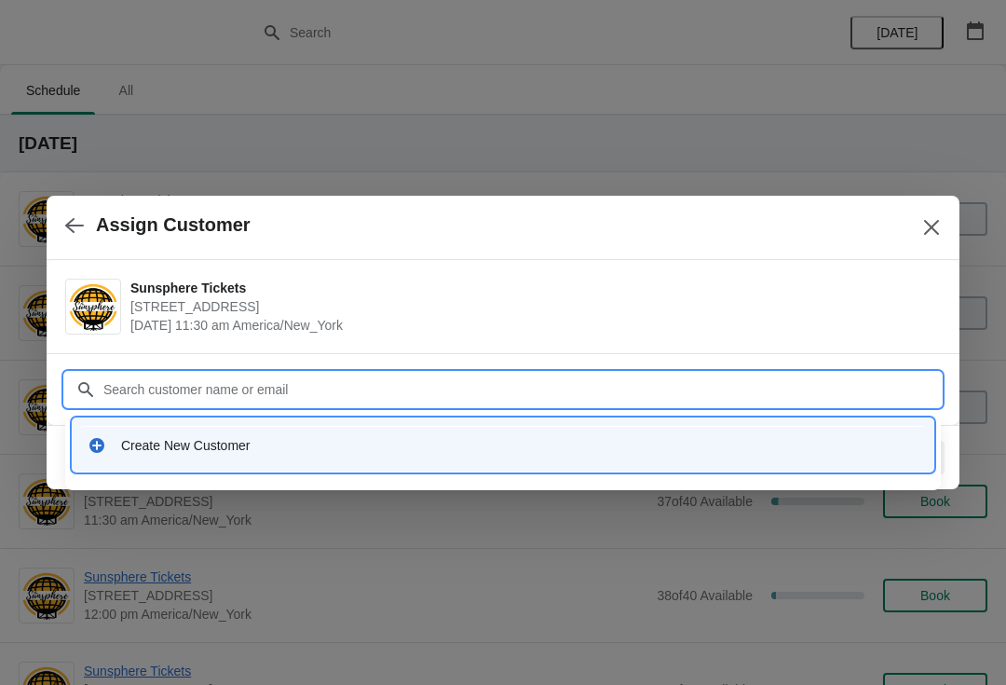
click at [543, 440] on div "Create New Customer" at bounding box center [520, 445] width 798 height 19
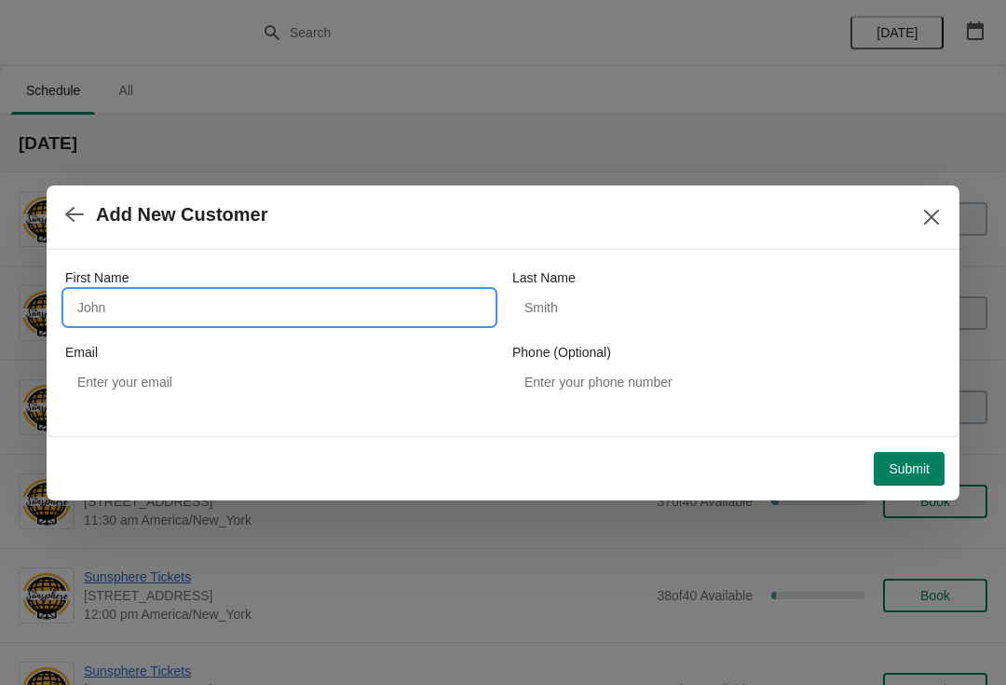
click at [264, 300] on input "First Name" at bounding box center [279, 308] width 429 height 34
type input "W"
click at [925, 437] on div "Submit" at bounding box center [496, 461] width 898 height 48
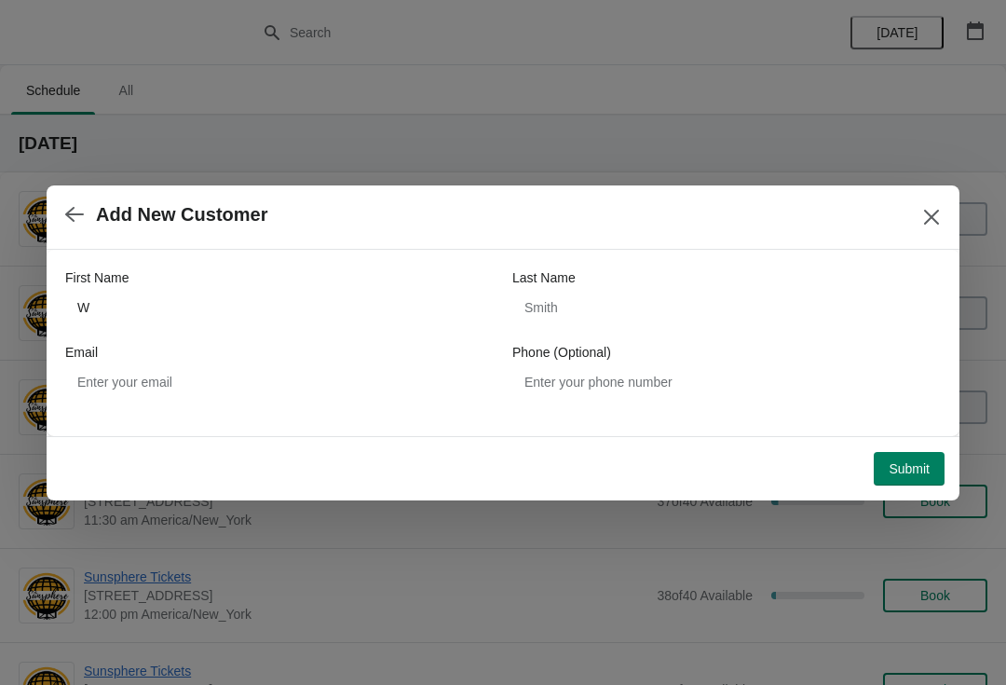
click at [932, 220] on icon "Close" at bounding box center [932, 217] width 19 height 19
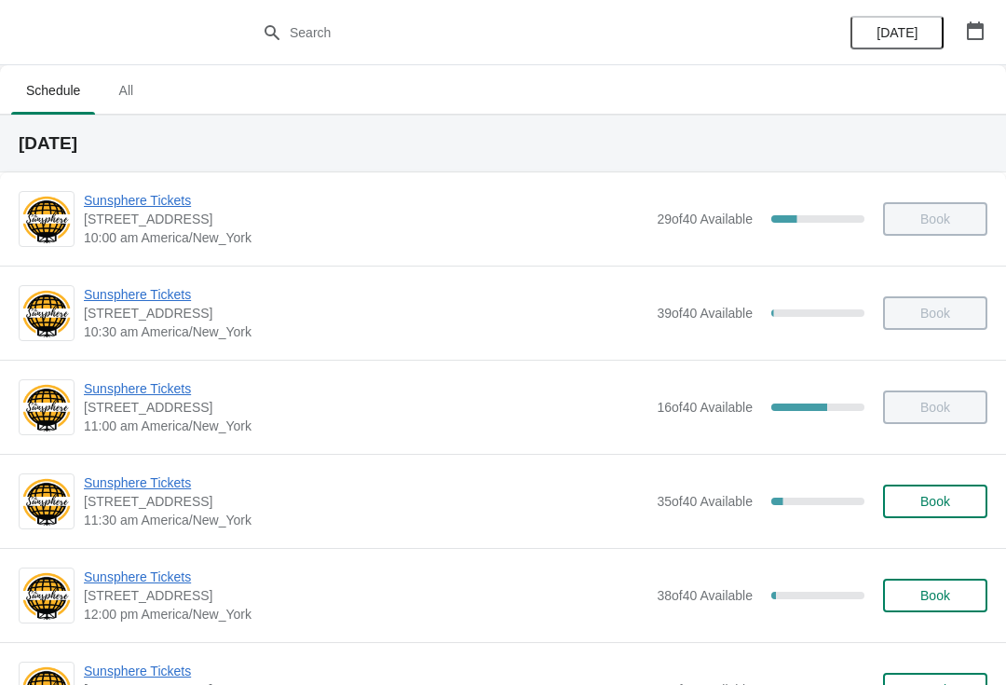
click at [963, 497] on span "Book" at bounding box center [935, 501] width 71 height 15
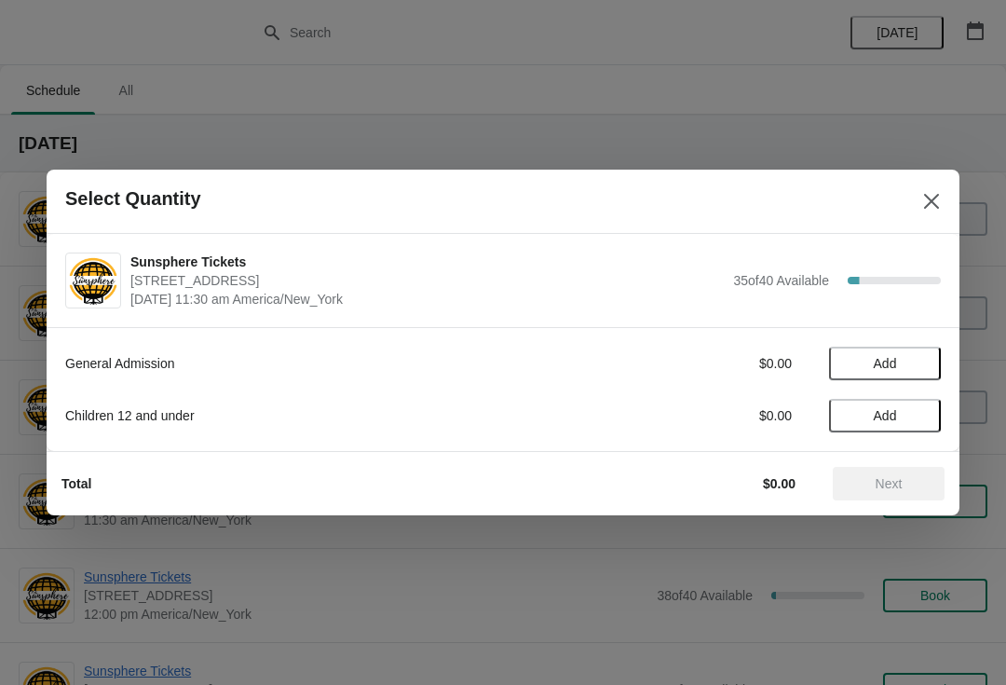
click at [926, 378] on button "Add" at bounding box center [885, 364] width 112 height 34
click at [919, 367] on icon at bounding box center [918, 364] width 20 height 20
click at [921, 363] on icon at bounding box center [918, 364] width 20 height 20
click at [924, 360] on icon at bounding box center [918, 364] width 20 height 20
click at [906, 478] on span "Next" at bounding box center [889, 483] width 82 height 15
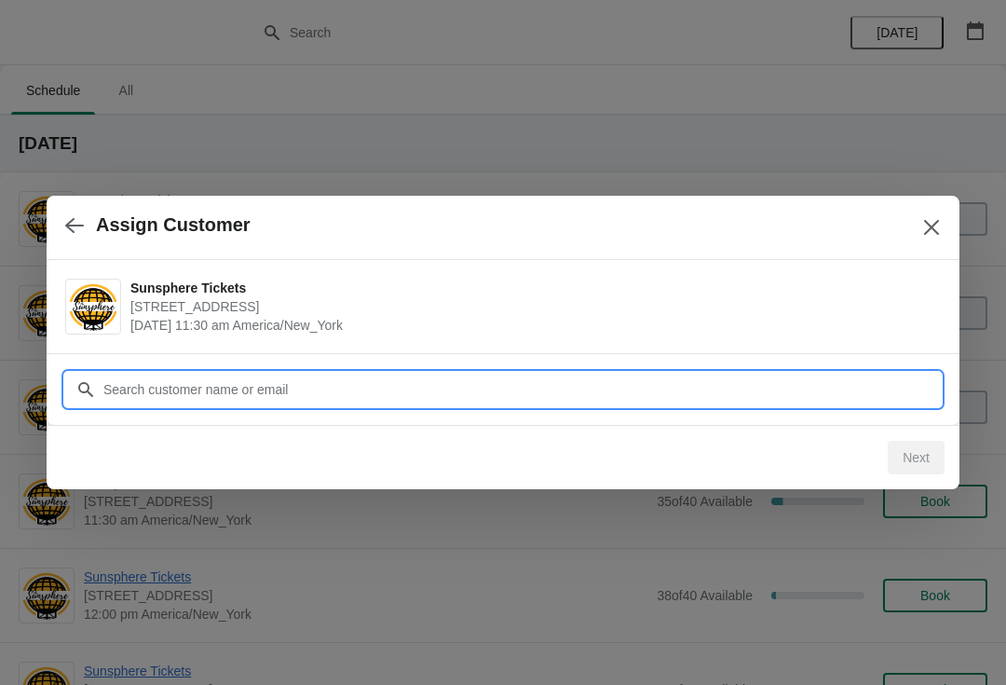
click at [862, 386] on input "Customer" at bounding box center [522, 390] width 839 height 34
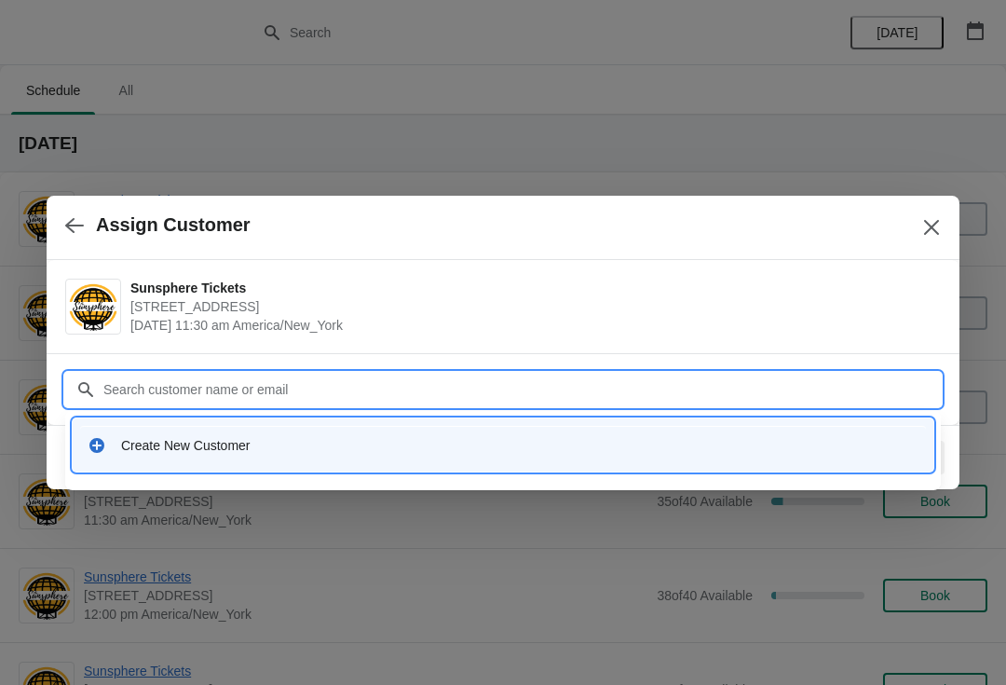
click at [596, 436] on div "Create New Customer" at bounding box center [520, 445] width 798 height 19
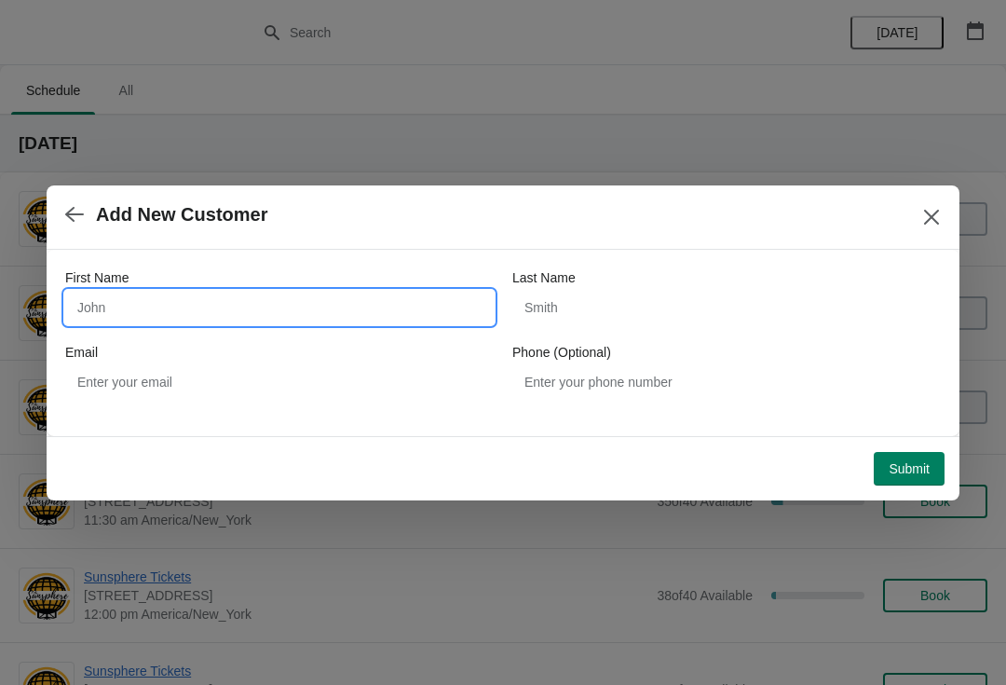
click at [427, 322] on input "First Name" at bounding box center [279, 308] width 429 height 34
type input "W"
click at [916, 445] on div "Submit" at bounding box center [499, 465] width 891 height 41
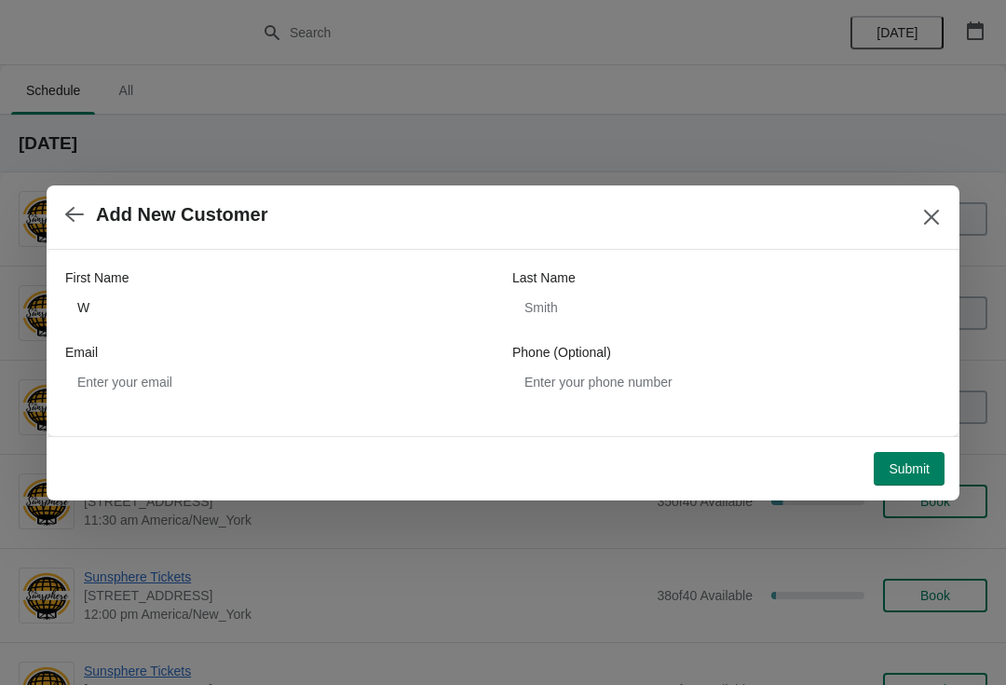
click at [933, 456] on button "Submit" at bounding box center [909, 469] width 71 height 34
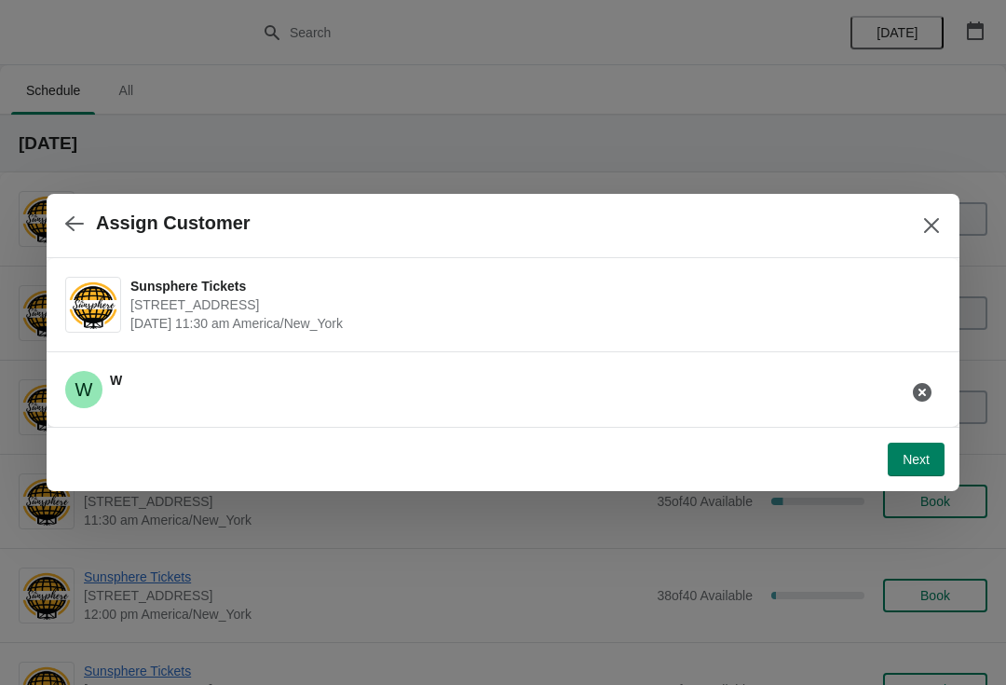
click at [920, 459] on span "Next" at bounding box center [916, 459] width 27 height 15
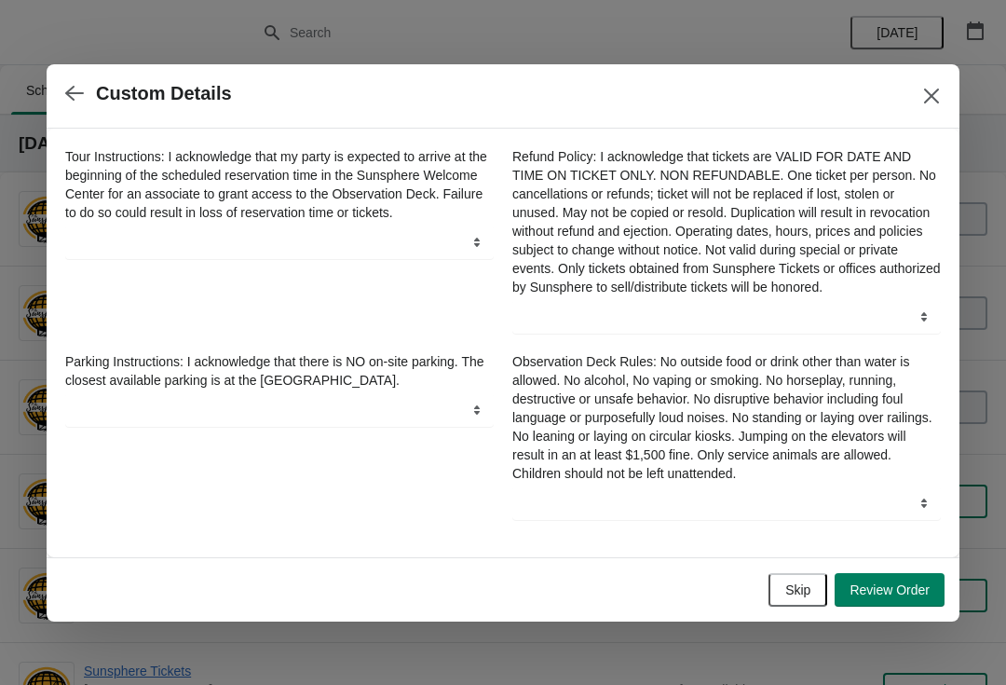
click at [804, 597] on span "Skip" at bounding box center [798, 589] width 25 height 15
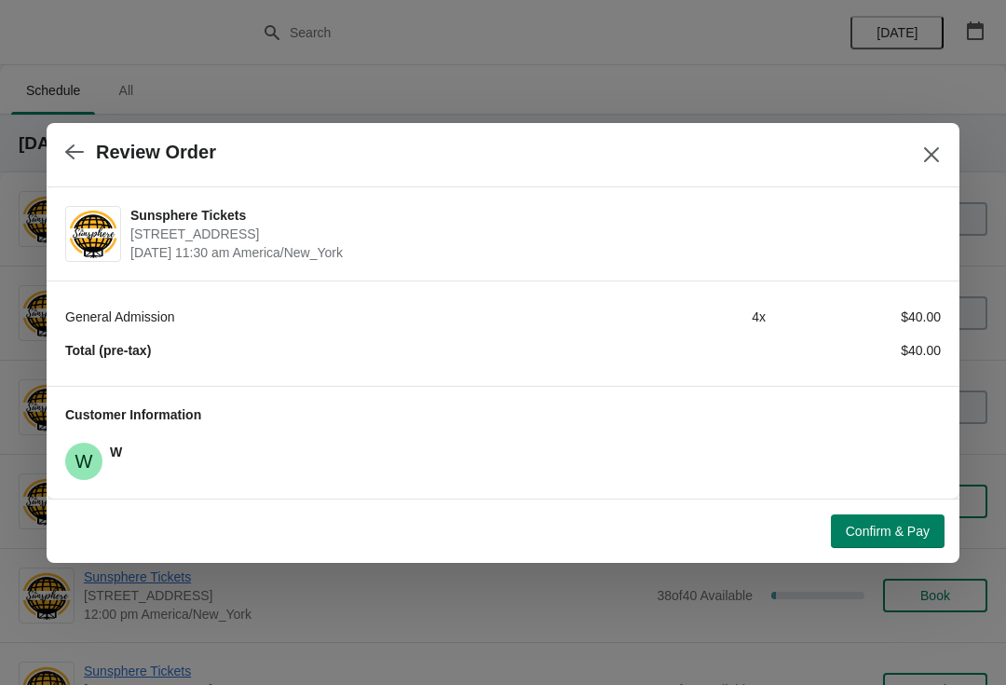
click at [909, 541] on button "Confirm & Pay" at bounding box center [888, 531] width 114 height 34
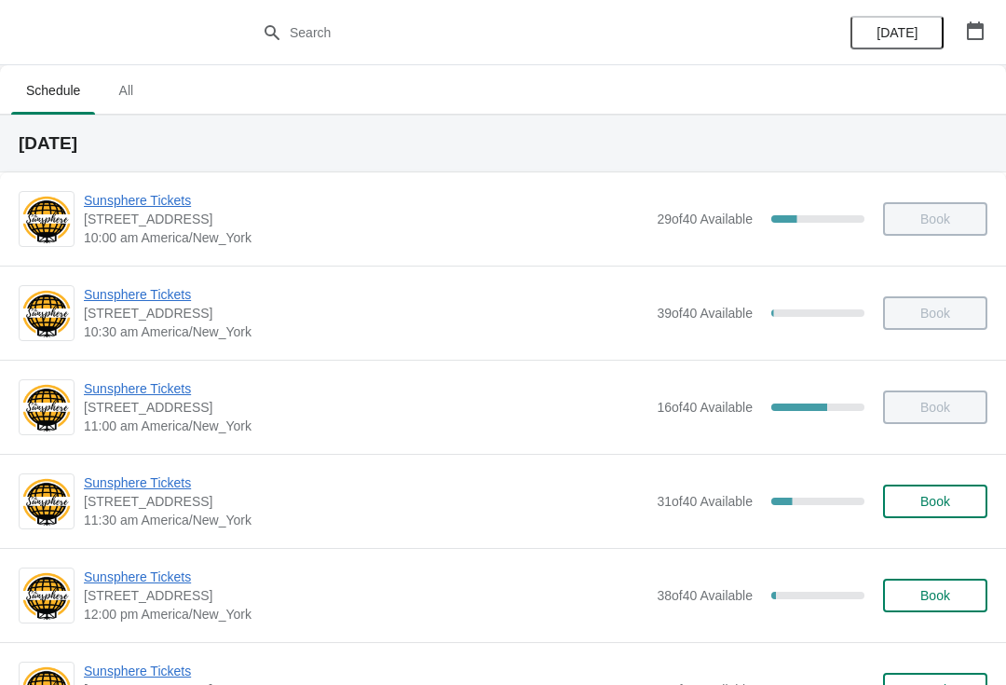
click at [931, 506] on span "Book" at bounding box center [936, 501] width 30 height 15
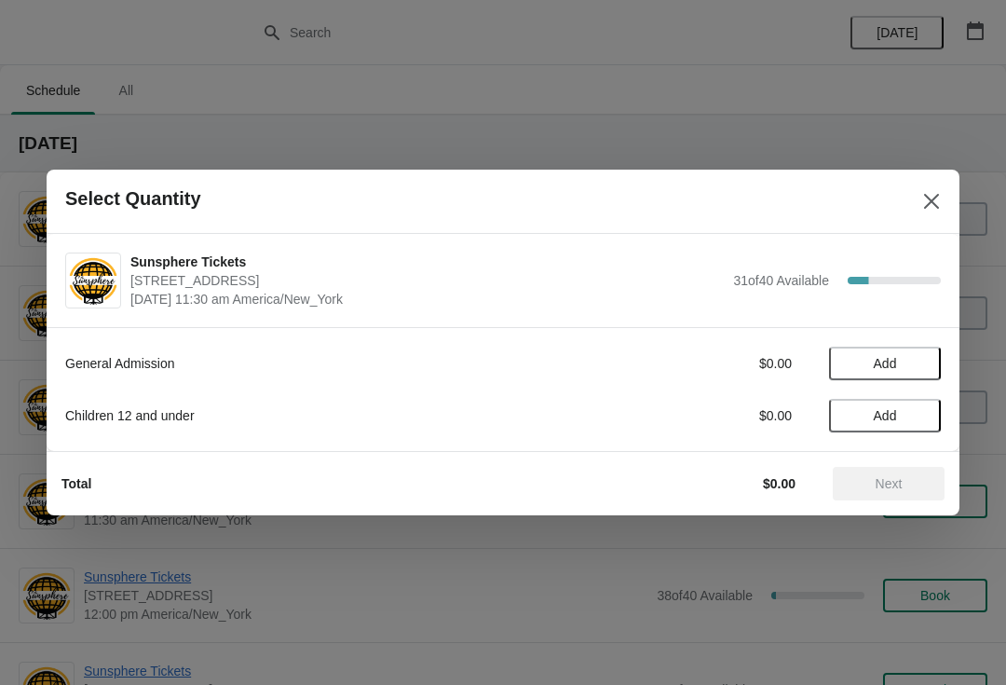
click at [918, 368] on span "Add" at bounding box center [885, 363] width 78 height 15
click at [924, 363] on icon at bounding box center [918, 364] width 20 height 20
click at [909, 469] on button "Next" at bounding box center [889, 484] width 112 height 34
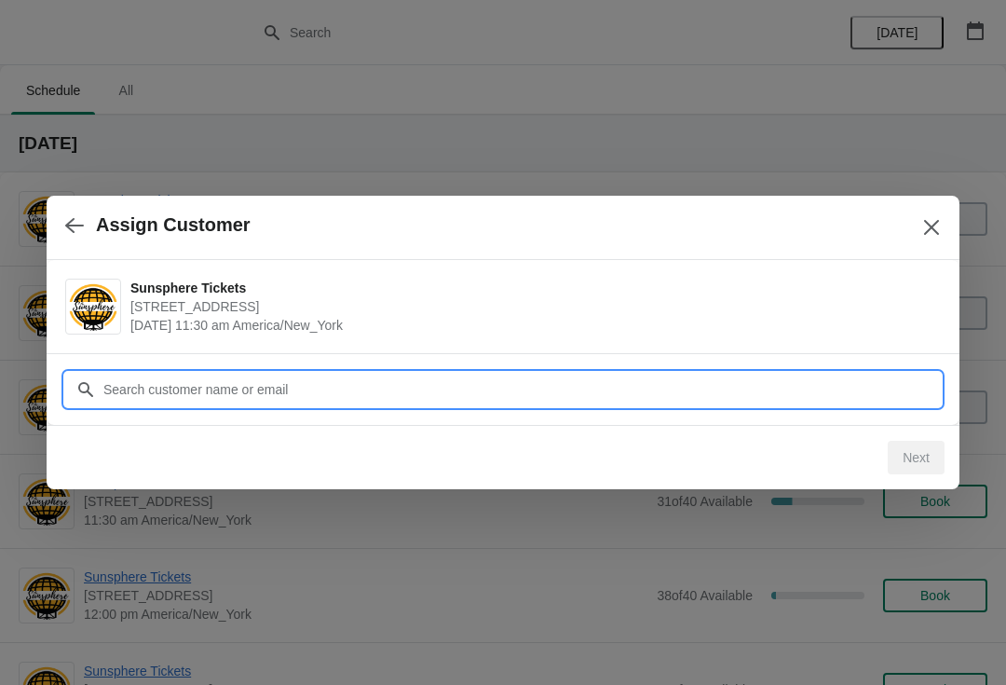
click at [868, 389] on input "Customer" at bounding box center [522, 390] width 839 height 34
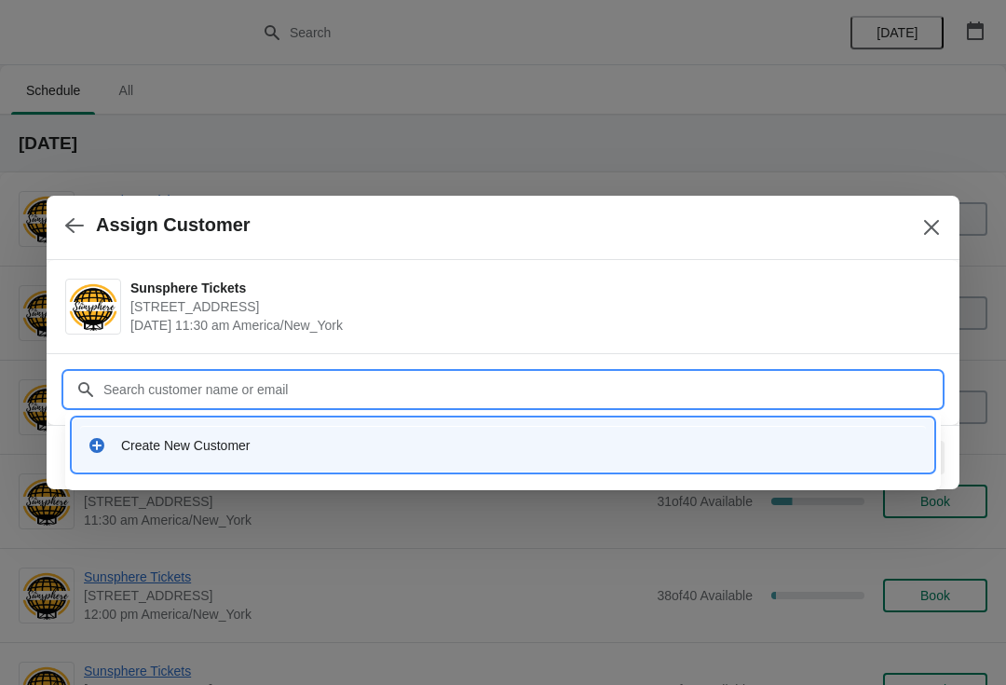
click at [607, 442] on div "Create New Customer" at bounding box center [520, 445] width 798 height 19
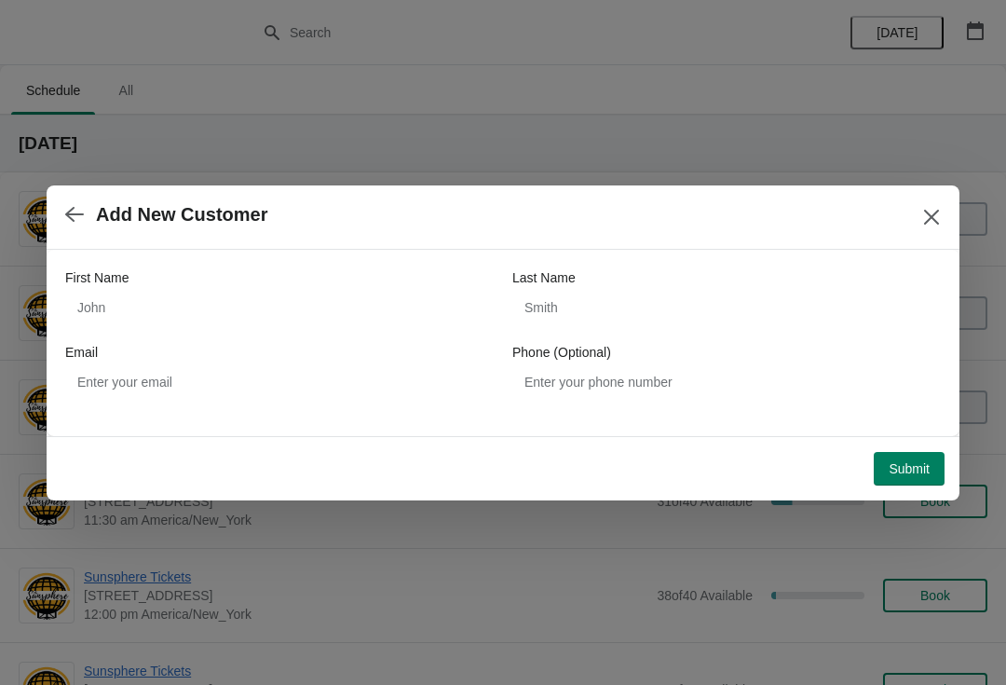
click at [269, 273] on div "First Name" at bounding box center [279, 277] width 429 height 19
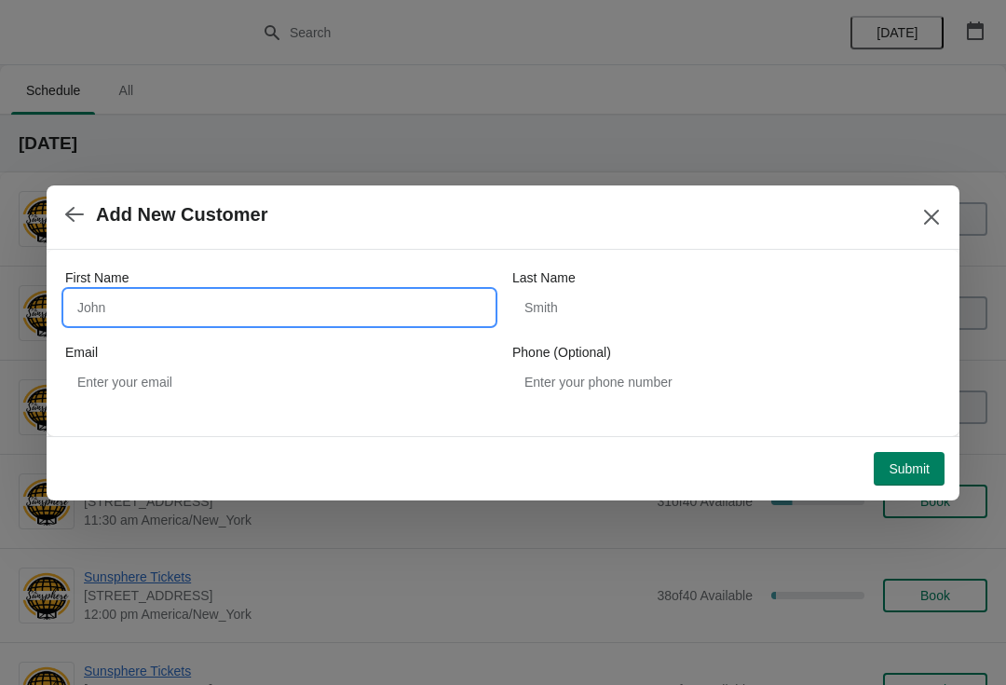
click at [253, 303] on input "First Name" at bounding box center [279, 308] width 429 height 34
type input "W"
click at [921, 455] on button "Submit" at bounding box center [909, 469] width 71 height 34
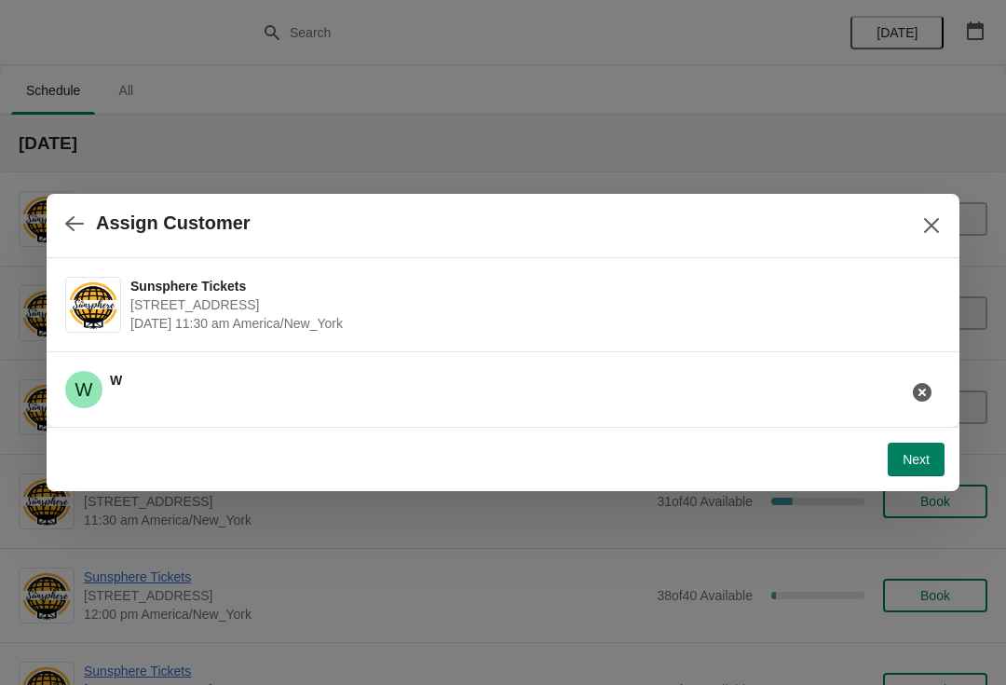
click at [926, 460] on span "Next" at bounding box center [916, 459] width 27 height 15
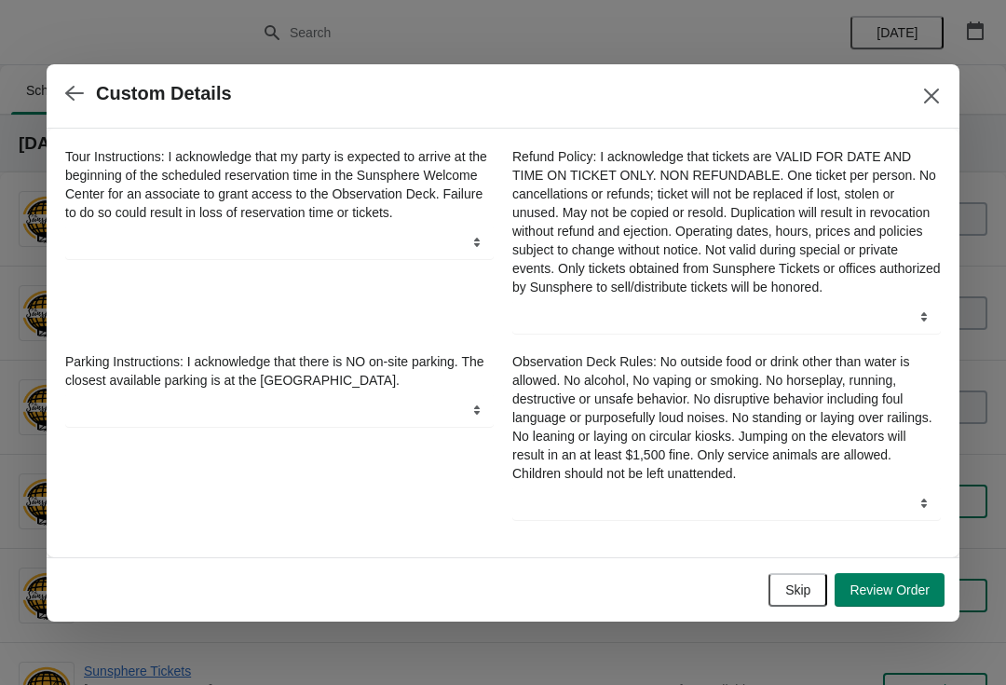
click at [818, 583] on button "Skip" at bounding box center [798, 590] width 59 height 34
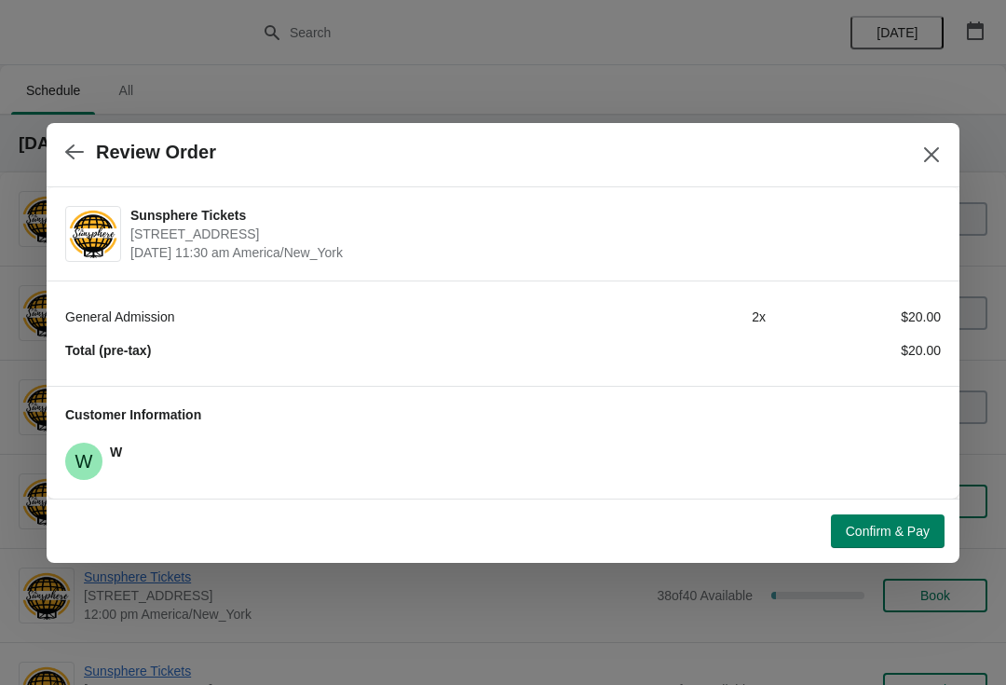
click at [892, 540] on button "Confirm & Pay" at bounding box center [888, 531] width 114 height 34
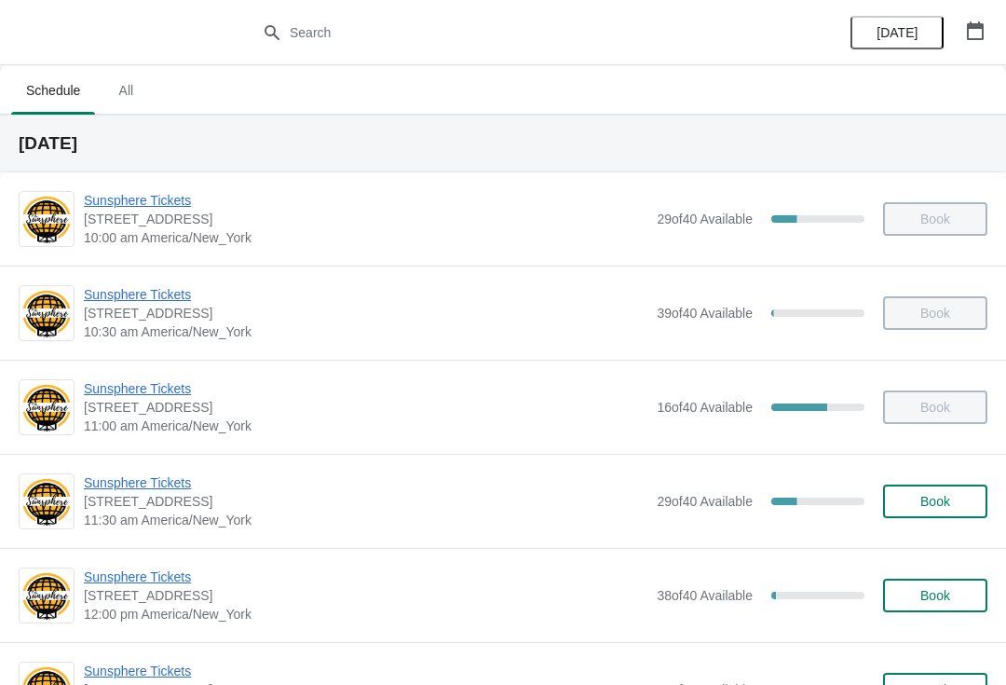
click at [940, 497] on span "Book" at bounding box center [936, 501] width 30 height 15
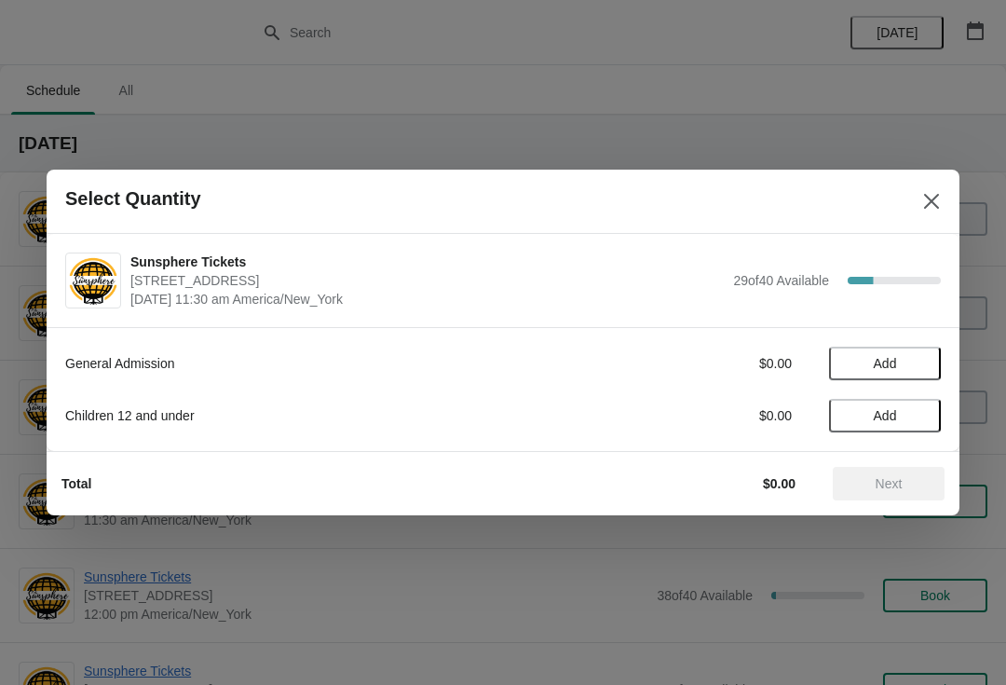
click at [911, 372] on button "Add" at bounding box center [885, 364] width 112 height 34
click at [919, 367] on icon at bounding box center [918, 364] width 20 height 20
click at [922, 362] on icon at bounding box center [918, 364] width 20 height 20
click at [883, 487] on span "Next" at bounding box center [889, 483] width 27 height 15
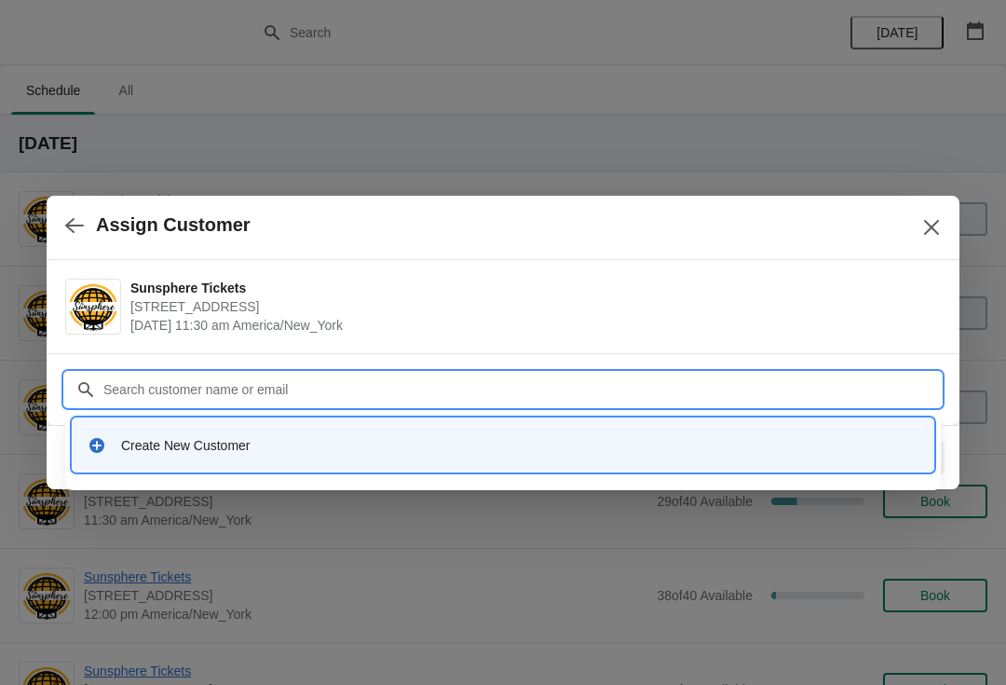
click at [509, 466] on div "Create New Customer" at bounding box center [503, 444] width 861 height 53
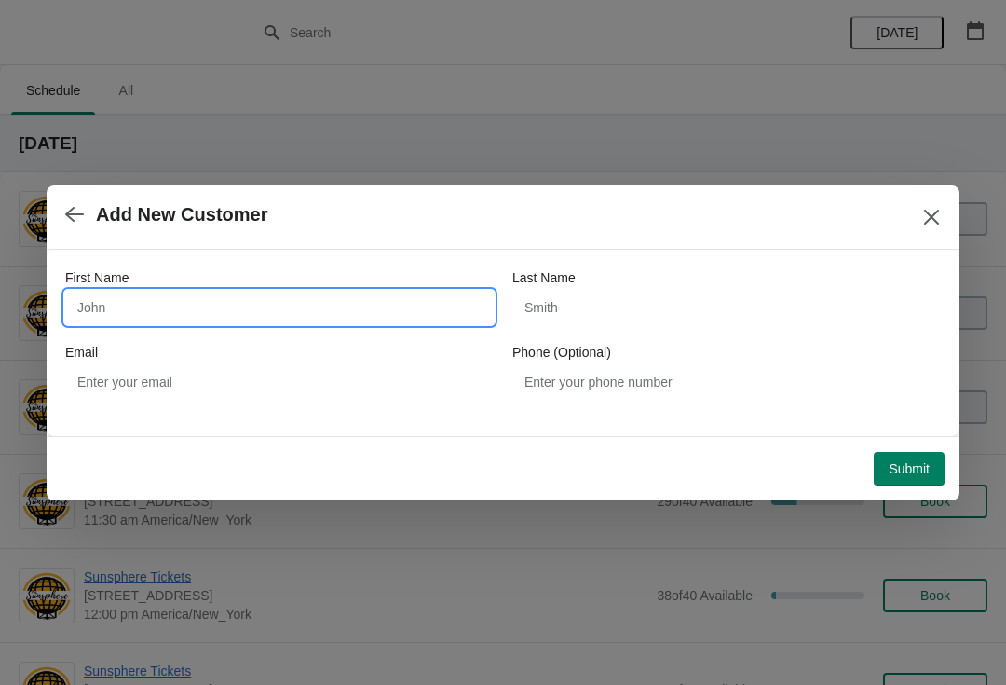
click at [349, 311] on input "First Name" at bounding box center [279, 308] width 429 height 34
type input "W"
click at [910, 453] on button "Submit" at bounding box center [909, 469] width 71 height 34
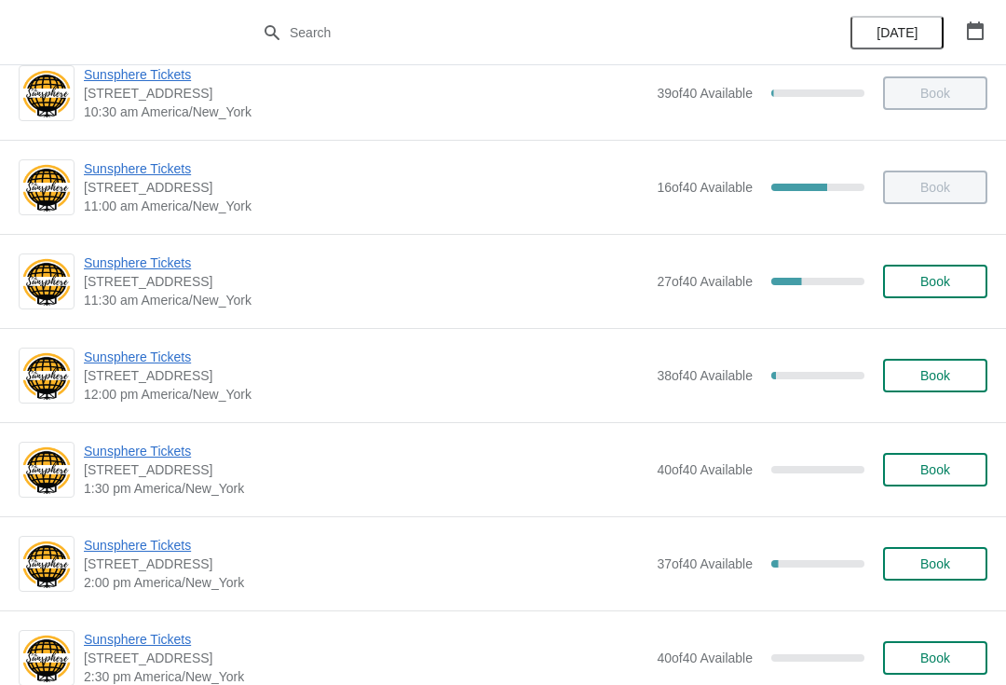
scroll to position [226, 0]
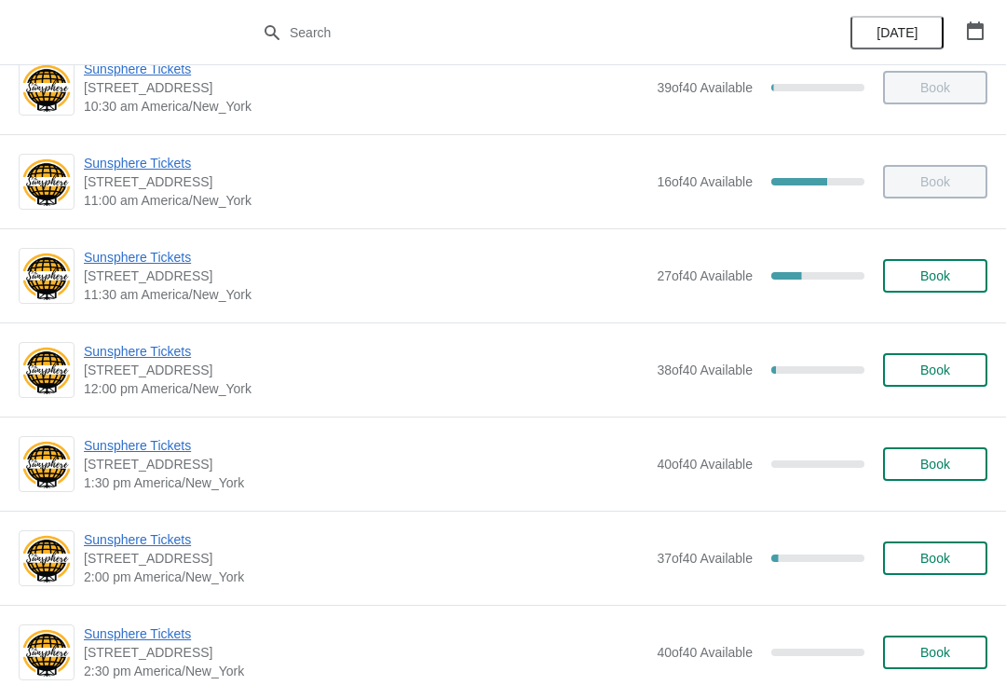
click at [936, 307] on div "Sunsphere Tickets 810 Clinch Avenue, Knoxville, TN, USA 11:30 am America/New_Yo…" at bounding box center [503, 275] width 1006 height 94
click at [948, 288] on button "Book" at bounding box center [935, 276] width 104 height 34
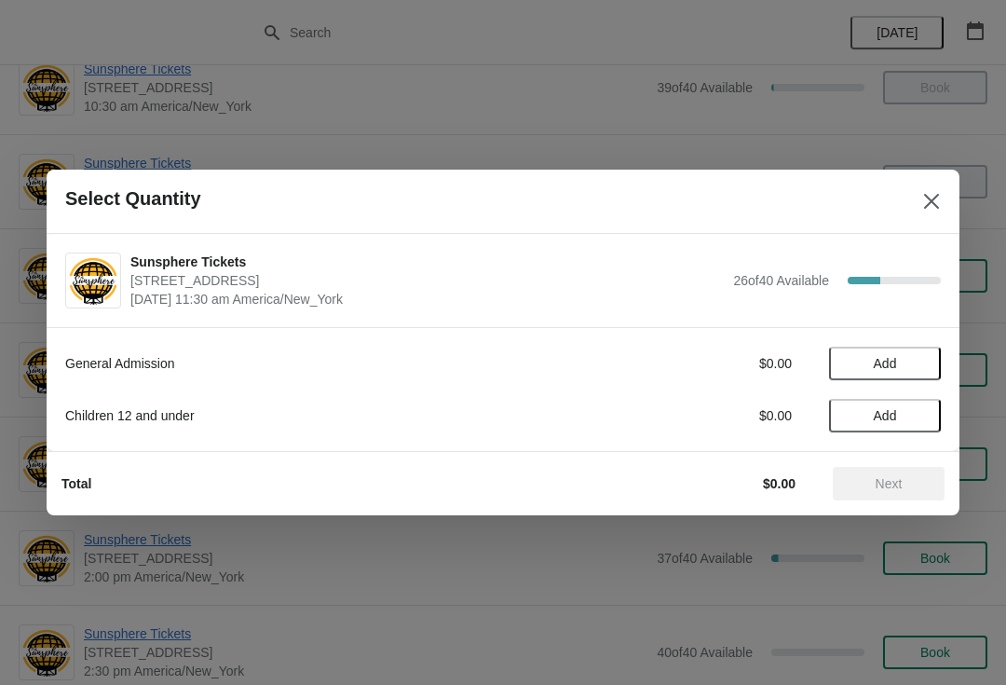
click at [911, 356] on span "Add" at bounding box center [885, 363] width 78 height 15
click at [906, 409] on span "Add" at bounding box center [885, 415] width 78 height 15
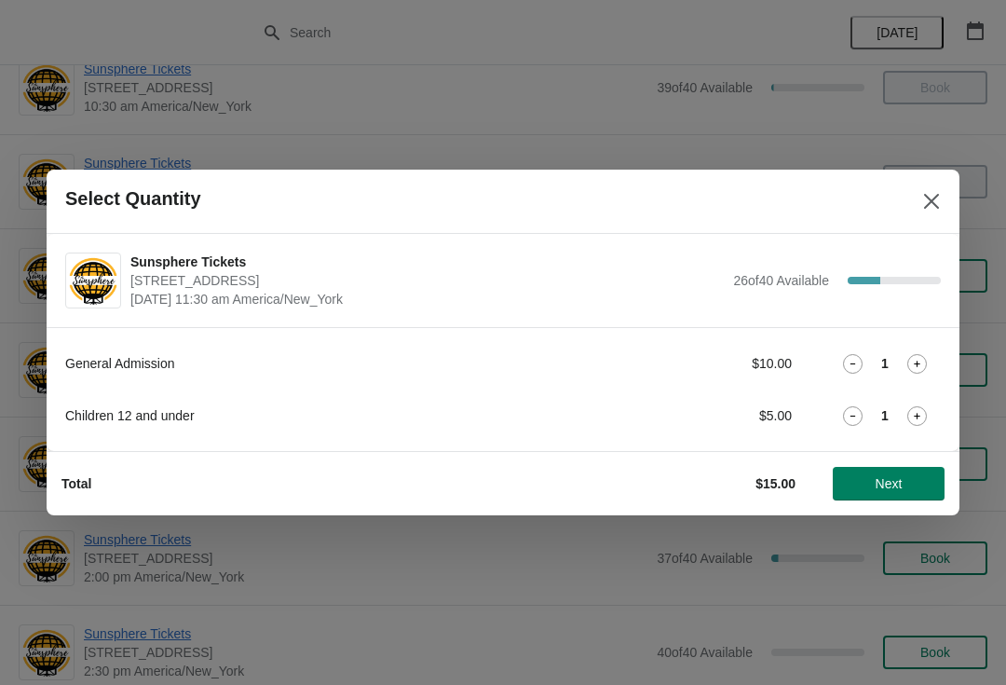
click at [918, 470] on button "Next" at bounding box center [889, 484] width 112 height 34
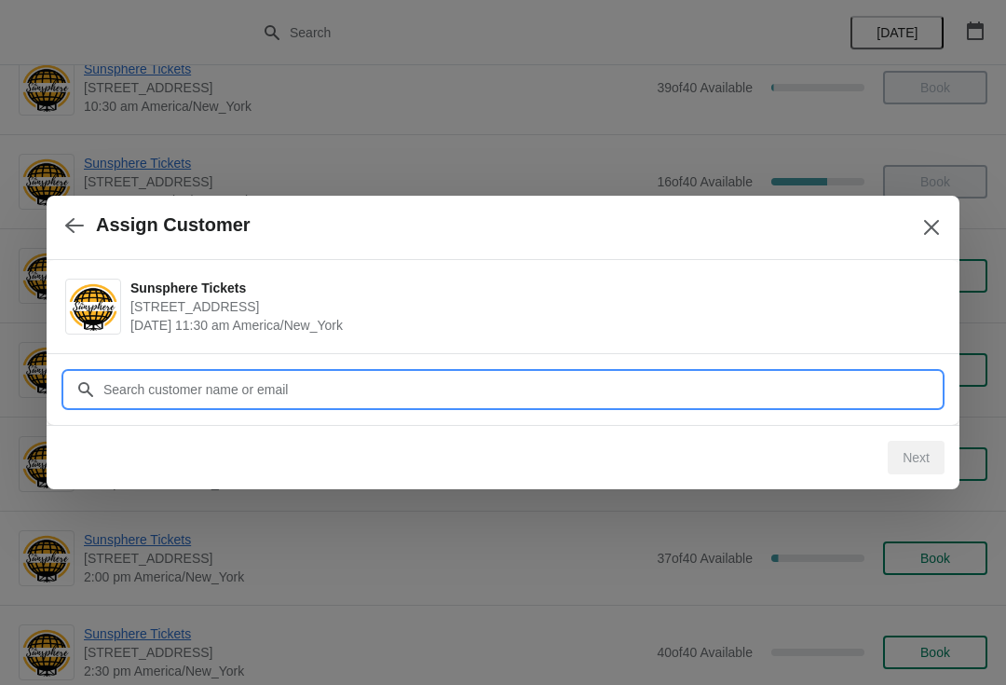
click at [544, 400] on input "Customer" at bounding box center [522, 390] width 839 height 34
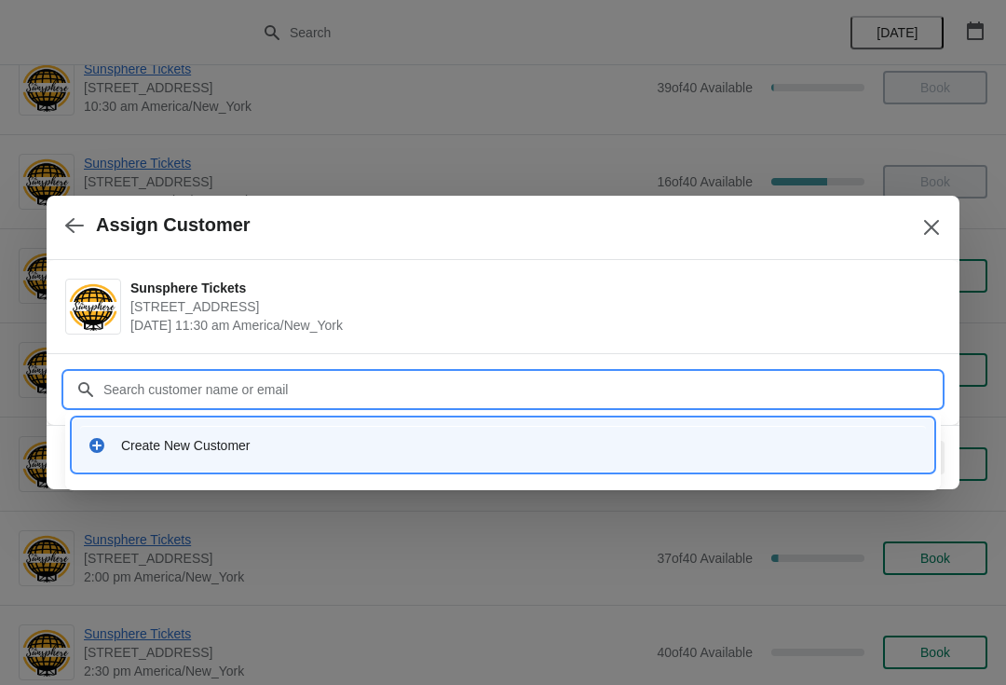
click at [474, 418] on div "Create New Customer" at bounding box center [503, 444] width 861 height 53
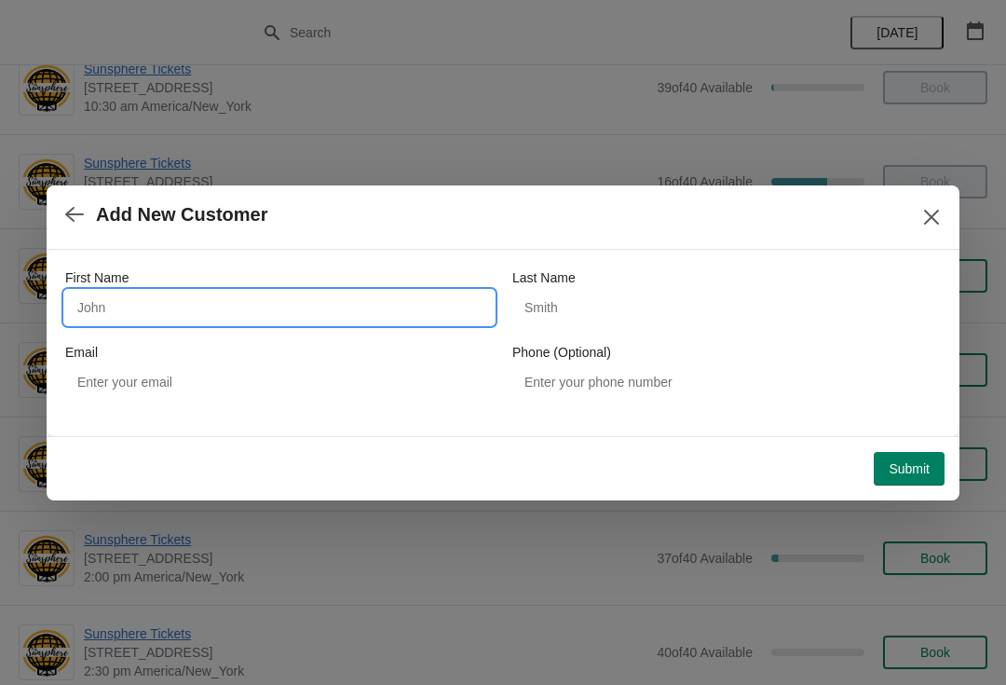
click at [388, 304] on input "First Name" at bounding box center [279, 308] width 429 height 34
type input "W"
click at [933, 452] on button "Submit" at bounding box center [909, 469] width 71 height 34
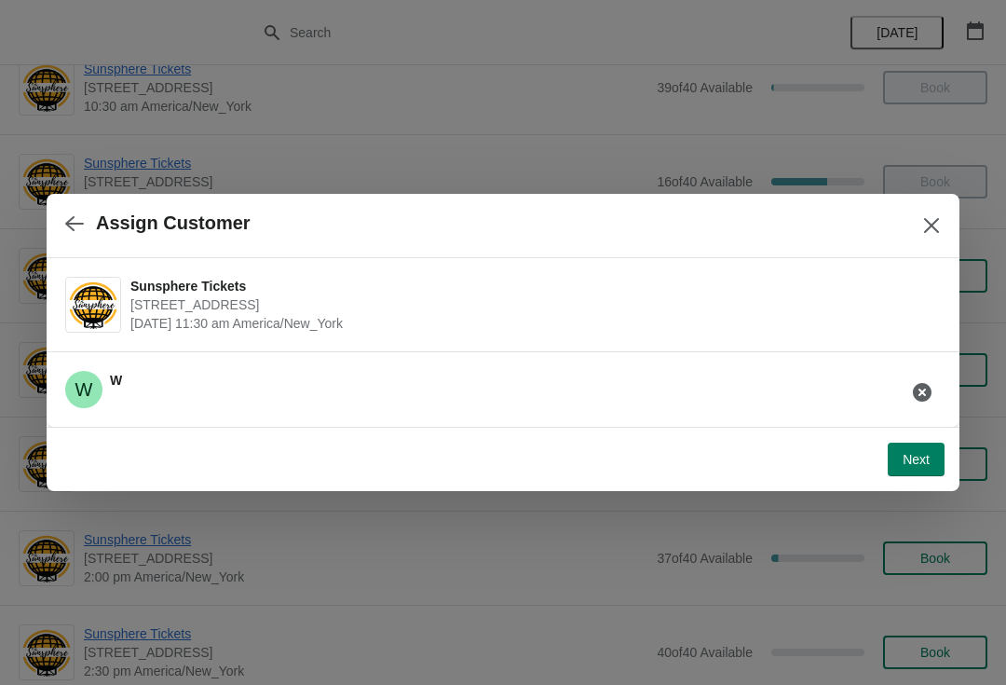
click at [934, 447] on button "Next" at bounding box center [916, 460] width 57 height 34
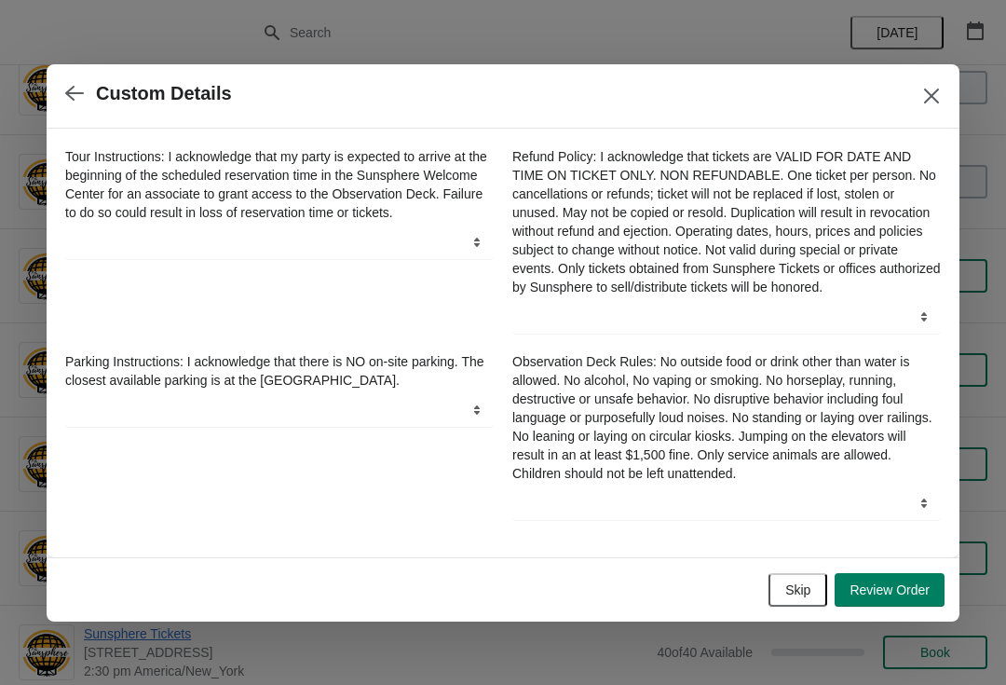
click at [805, 591] on span "Skip" at bounding box center [798, 589] width 25 height 15
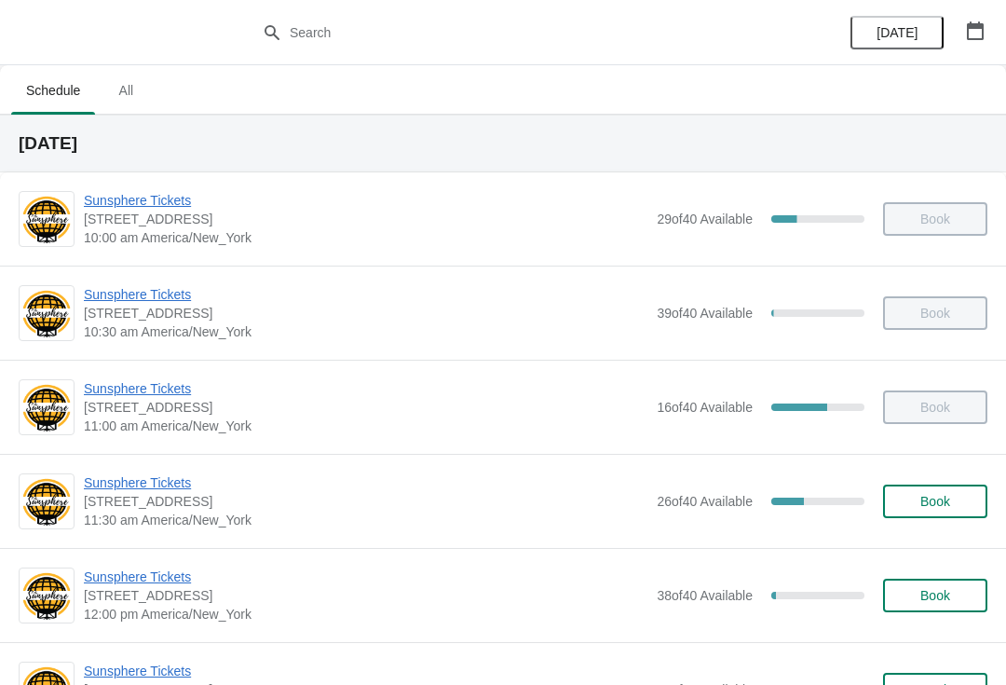
click at [182, 584] on span "Sunsphere Tickets" at bounding box center [366, 577] width 564 height 19
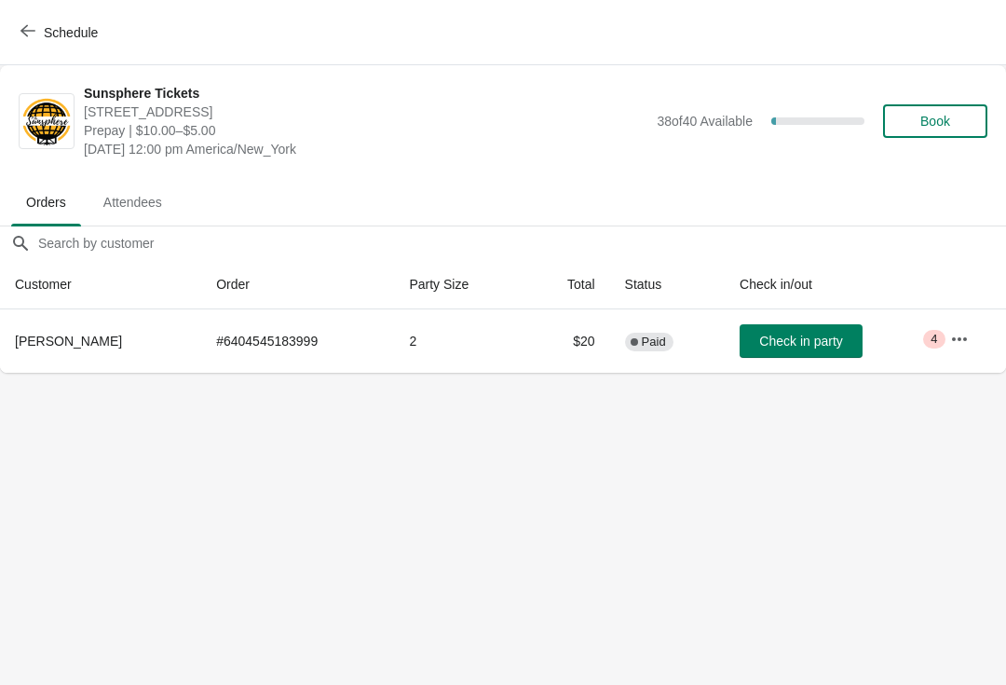
click at [803, 330] on button "Check in party" at bounding box center [801, 341] width 123 height 34
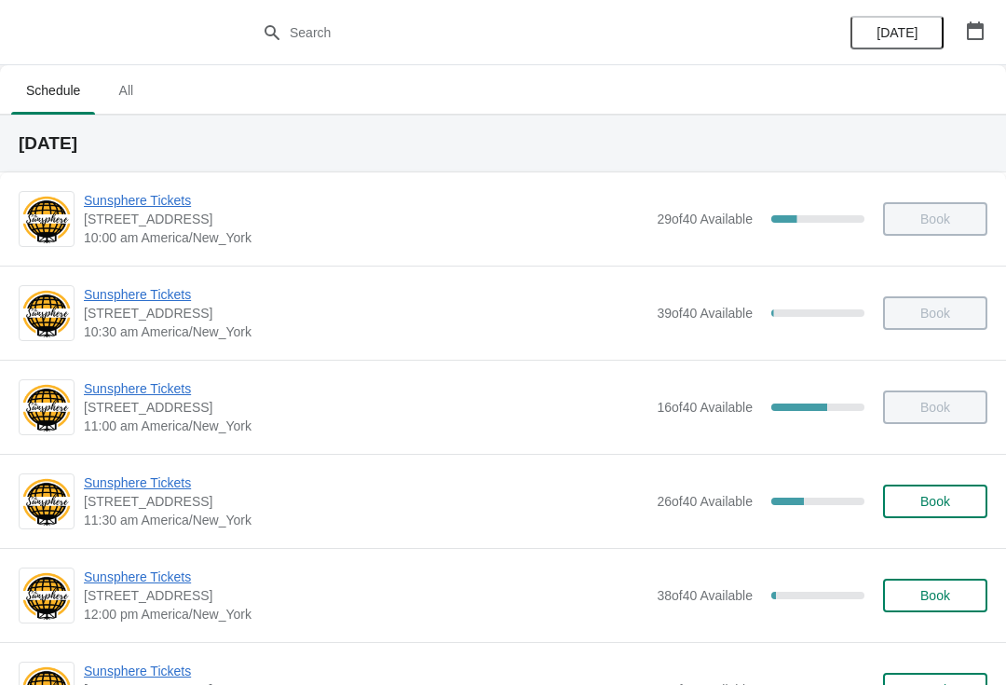
click at [950, 500] on span "Book" at bounding box center [936, 501] width 30 height 15
click at [942, 579] on button "Book" at bounding box center [935, 596] width 104 height 34
click at [942, 607] on button "Book" at bounding box center [935, 596] width 104 height 34
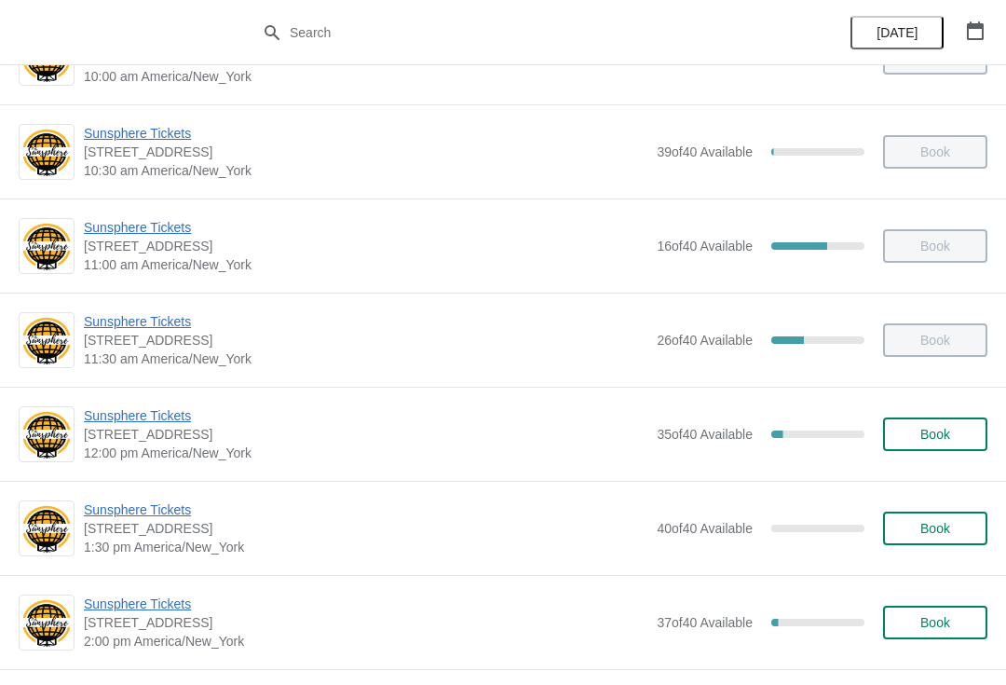
scroll to position [164, 0]
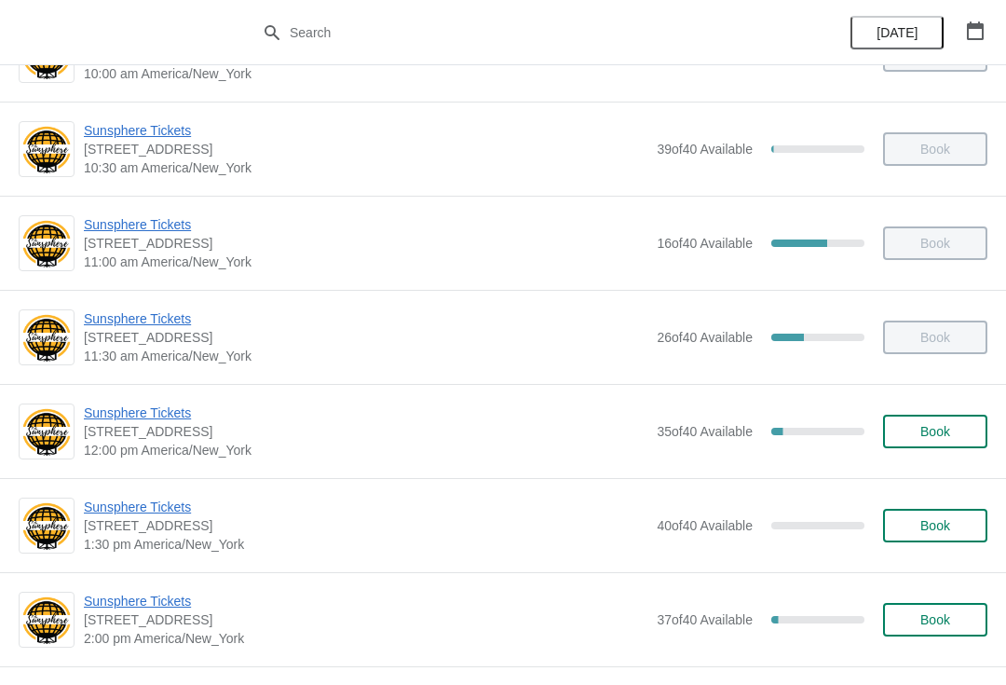
click at [945, 425] on span "Book" at bounding box center [936, 431] width 30 height 15
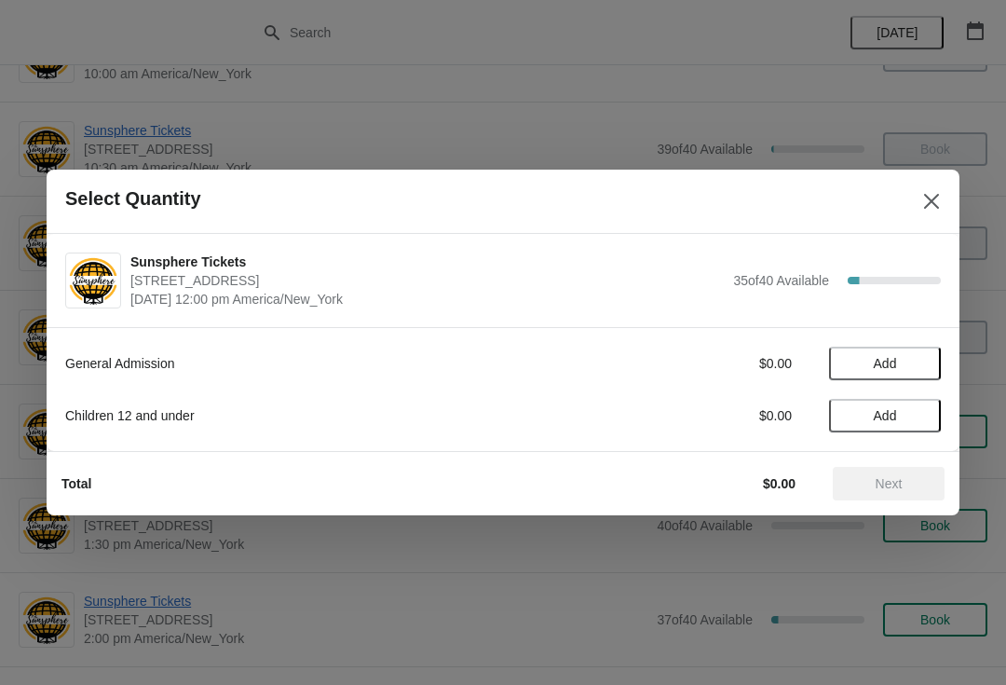
click at [929, 347] on button "Add" at bounding box center [885, 364] width 112 height 34
click at [926, 362] on icon at bounding box center [918, 364] width 20 height 20
click at [910, 500] on button "Next" at bounding box center [889, 484] width 112 height 34
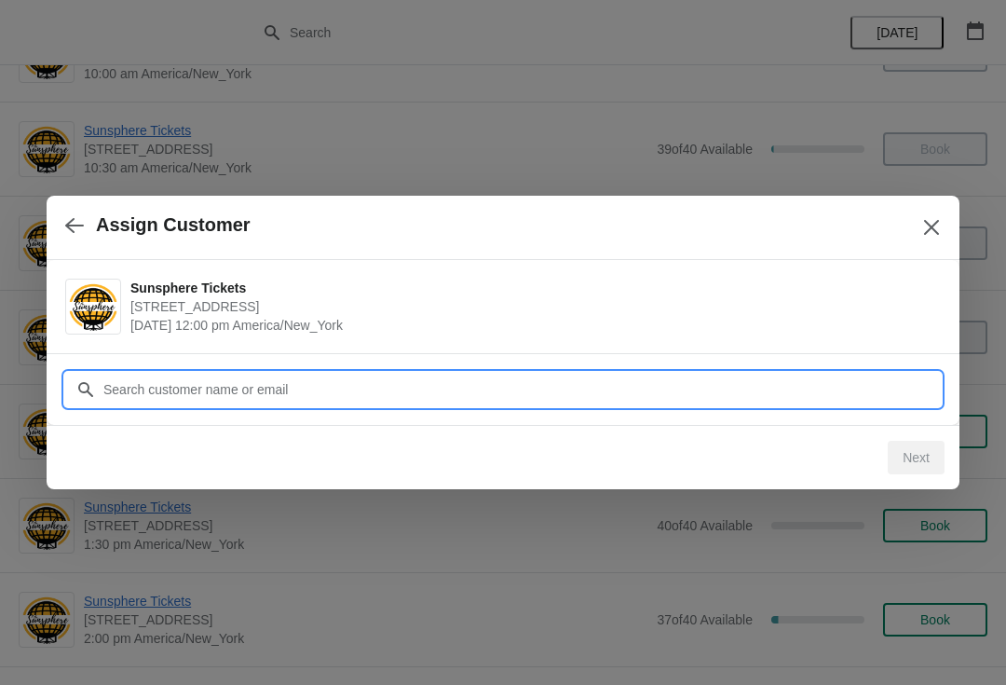
click at [878, 387] on input "Customer" at bounding box center [522, 390] width 839 height 34
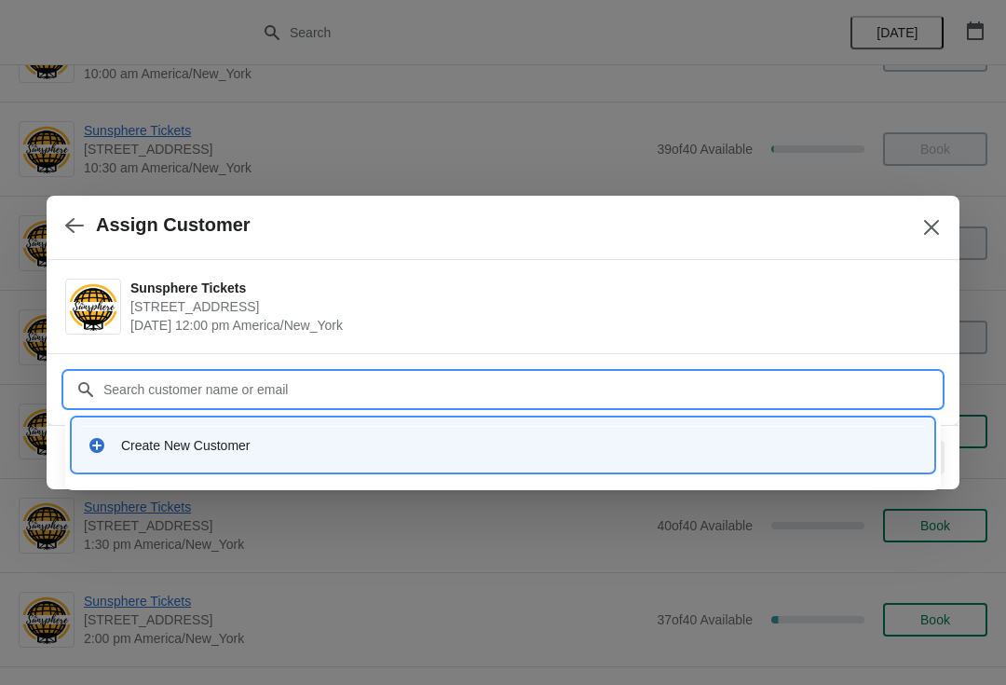
click at [638, 426] on div "Create New Customer" at bounding box center [503, 445] width 846 height 38
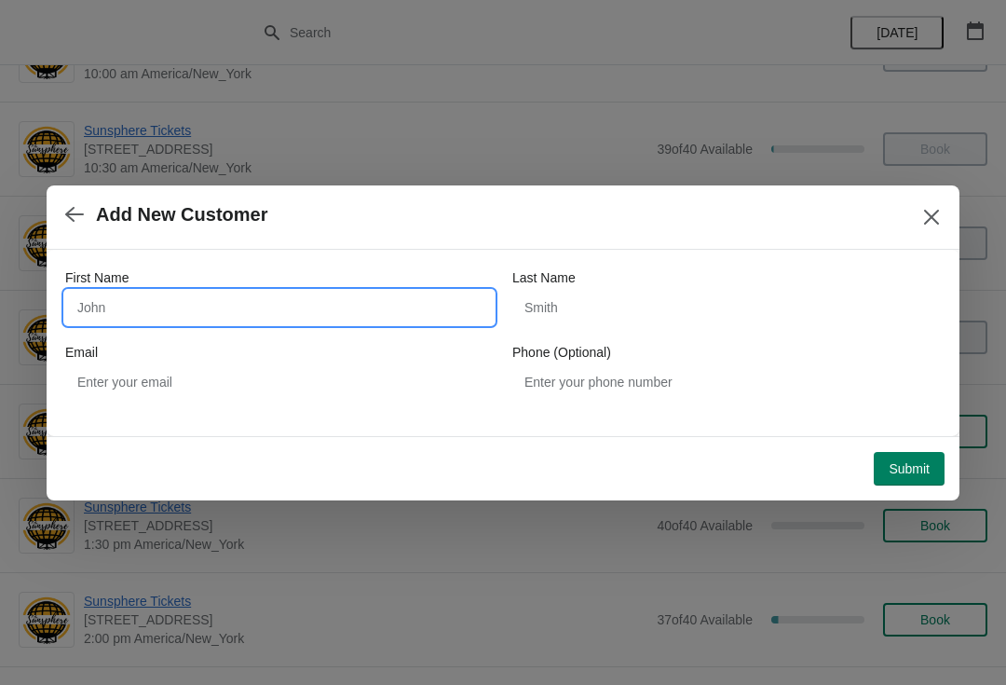
click at [335, 313] on input "First Name" at bounding box center [279, 308] width 429 height 34
type input "W"
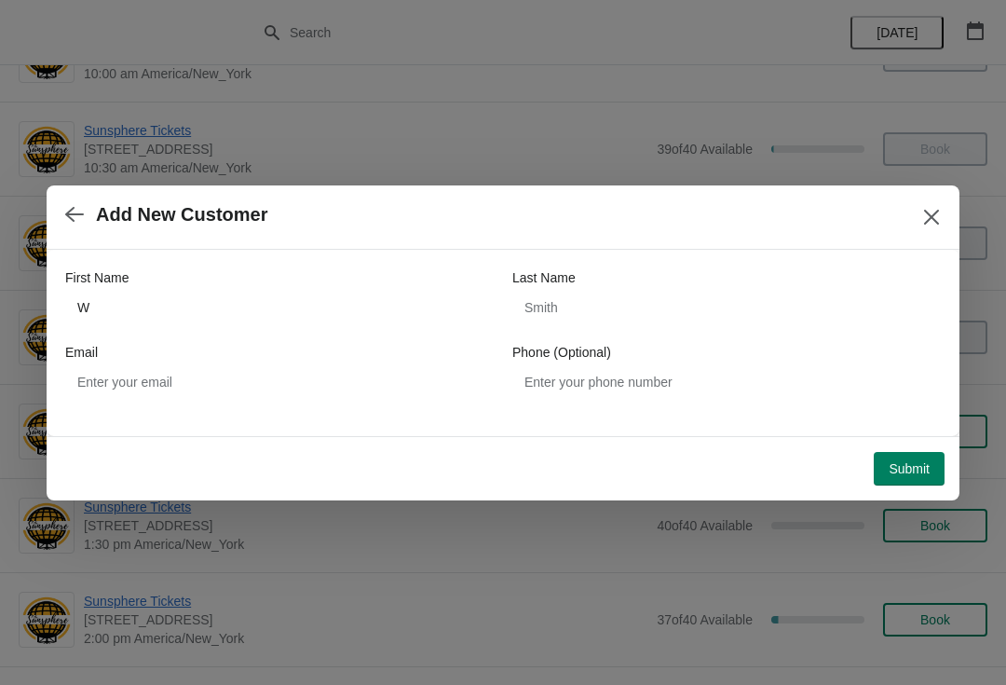
click at [913, 459] on button "Submit" at bounding box center [909, 469] width 71 height 34
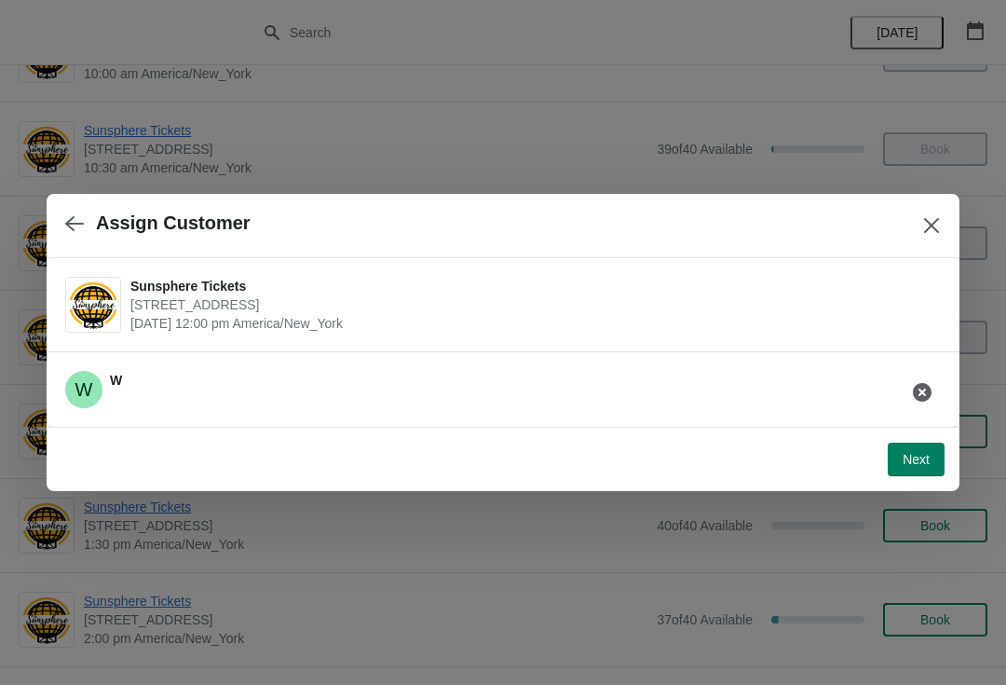
click at [921, 463] on span "Next" at bounding box center [916, 459] width 27 height 15
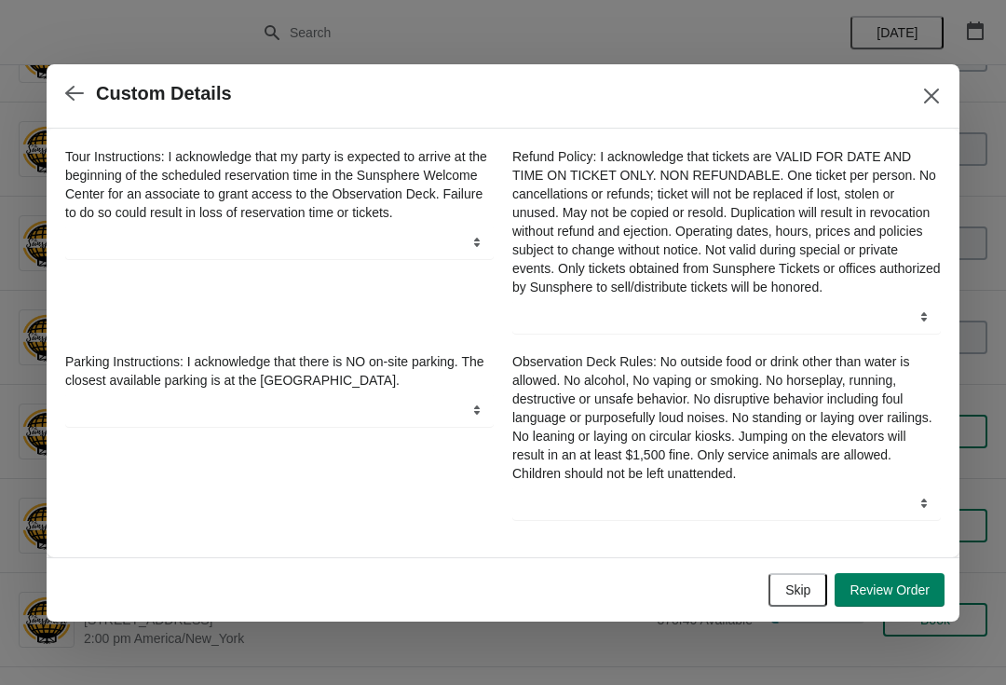
click at [805, 578] on div "Skip Review Order" at bounding box center [499, 586] width 891 height 41
click at [799, 597] on span "Skip" at bounding box center [798, 589] width 25 height 15
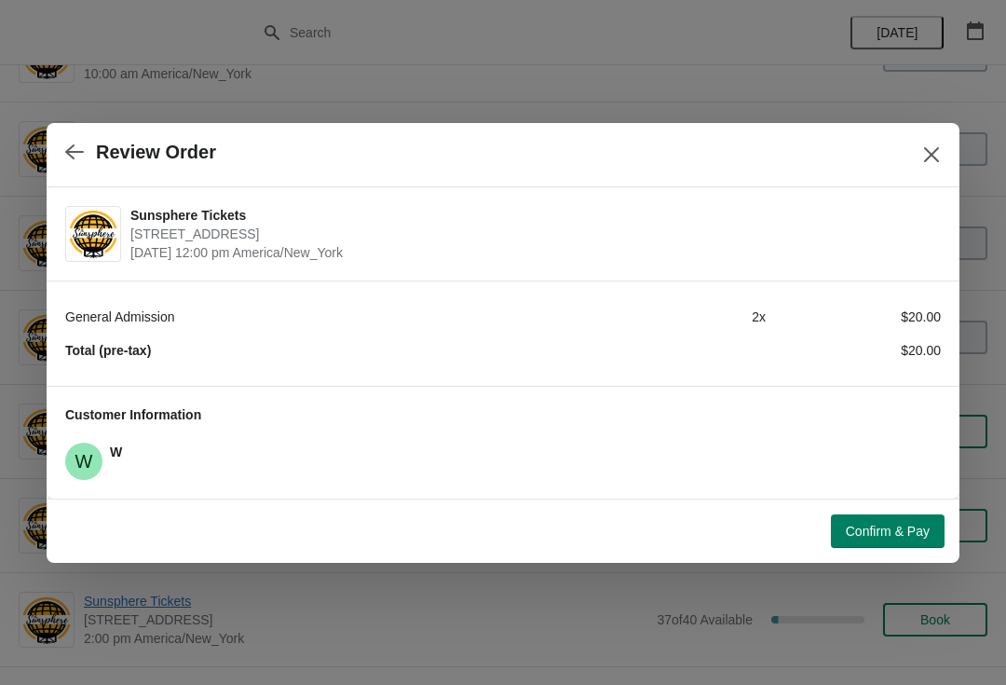
click at [877, 532] on span "Confirm & Pay" at bounding box center [888, 531] width 84 height 15
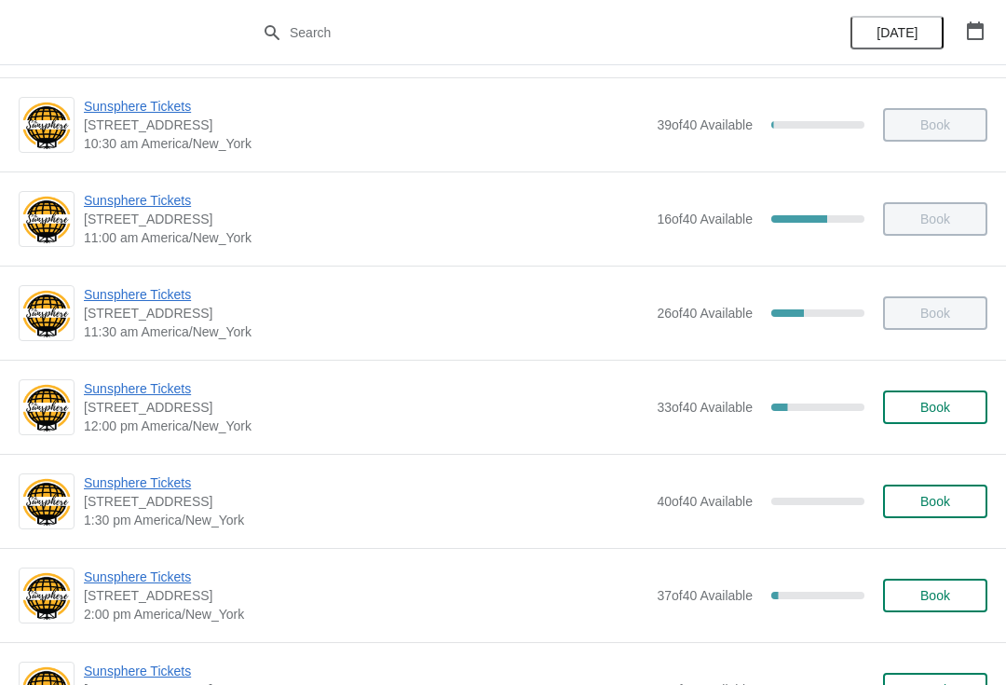
scroll to position [199, 0]
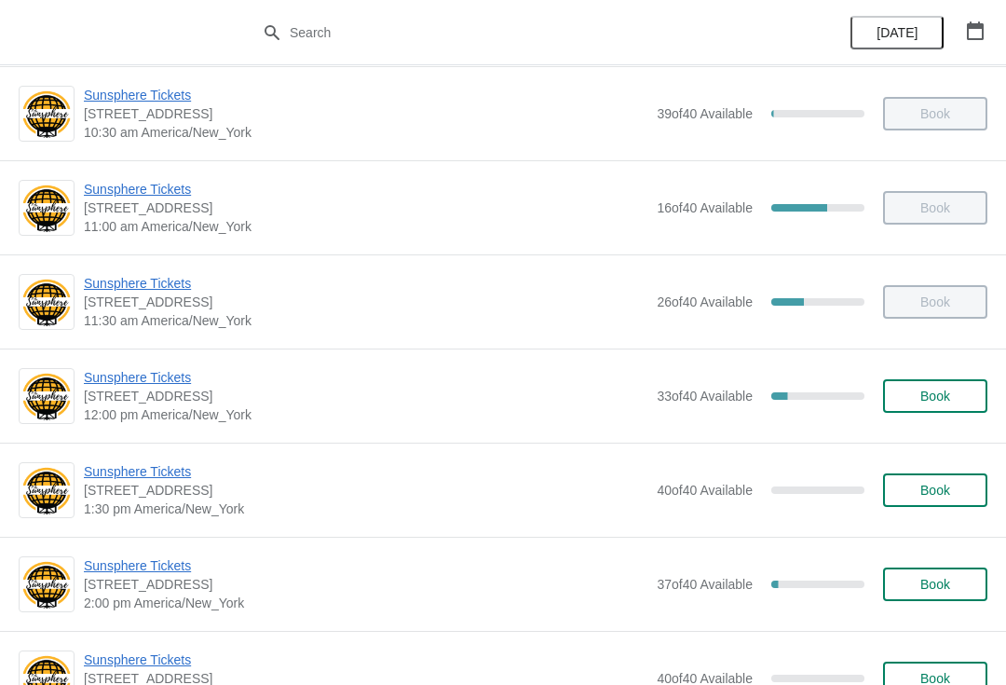
click at [949, 390] on span "Book" at bounding box center [936, 396] width 30 height 15
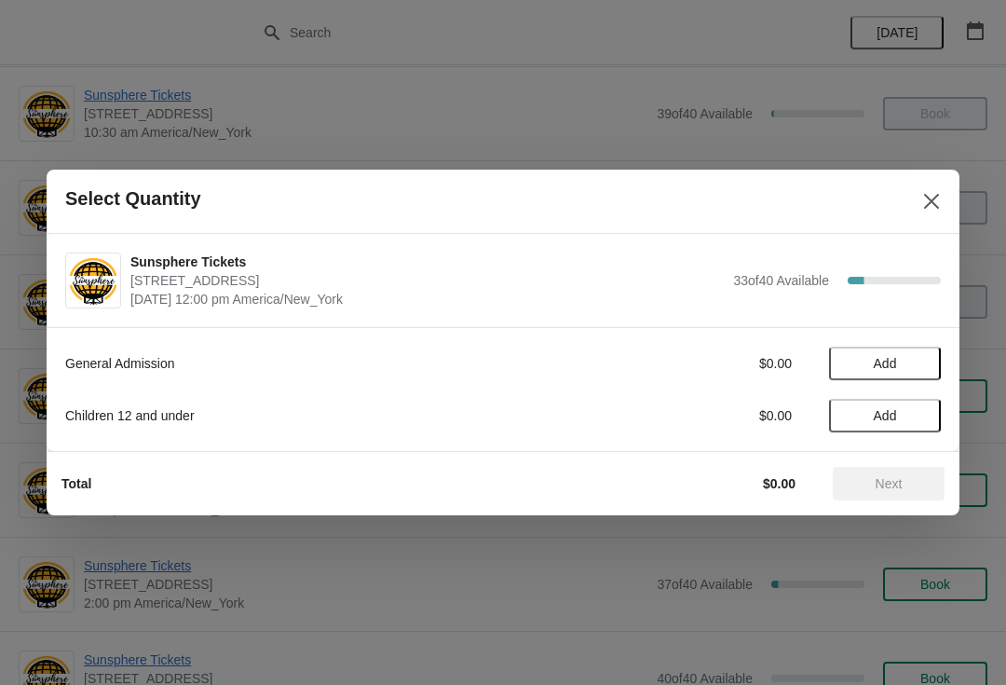
click at [929, 377] on button "Add" at bounding box center [885, 364] width 112 height 34
click at [919, 355] on icon at bounding box center [918, 364] width 20 height 20
click at [907, 473] on button "Next" at bounding box center [889, 484] width 112 height 34
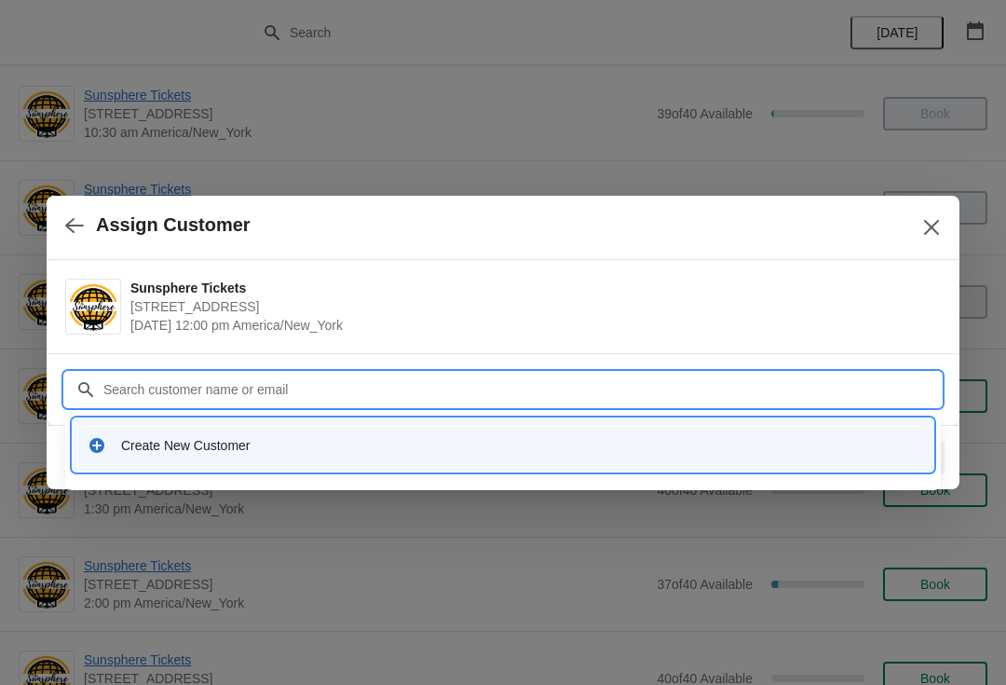
click at [675, 449] on div "Create New Customer" at bounding box center [520, 445] width 798 height 19
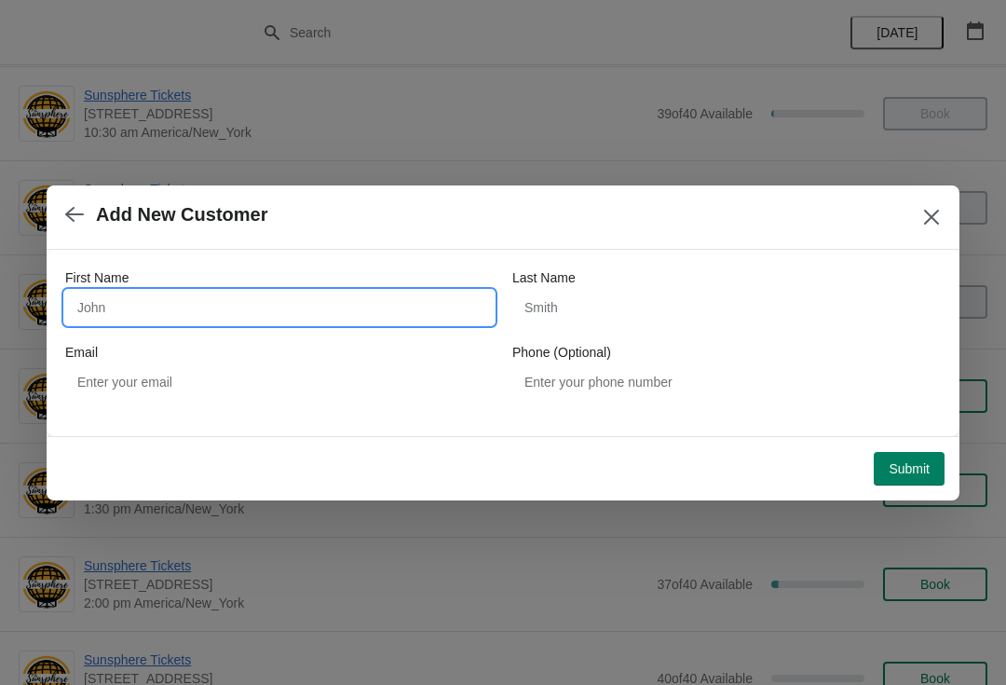
click at [404, 319] on input "First Name" at bounding box center [279, 308] width 429 height 34
type input "W"
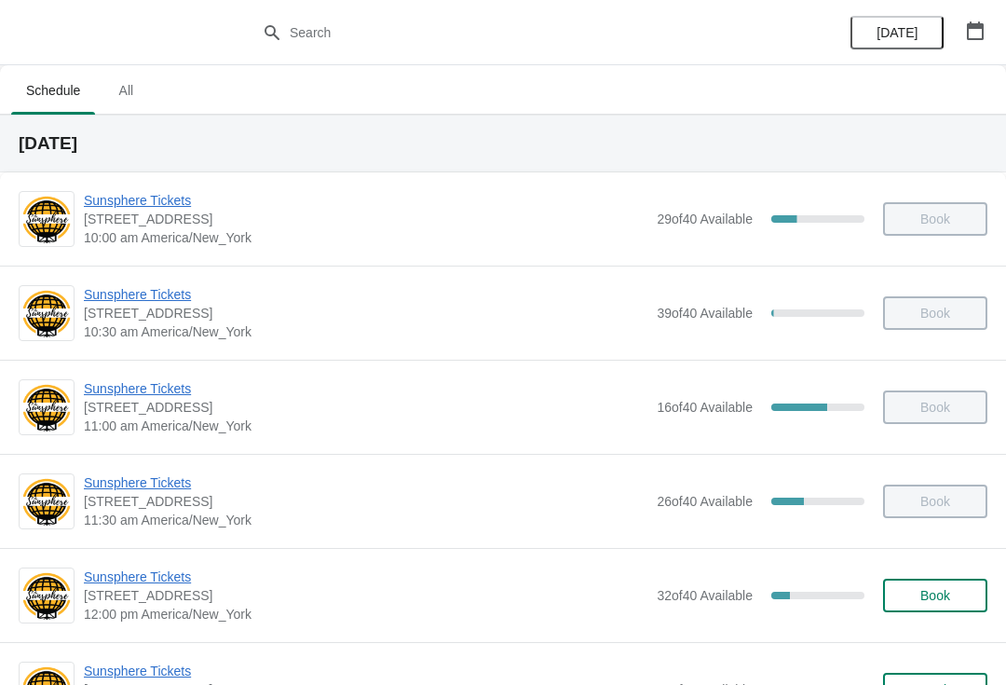
click at [963, 592] on span "Book" at bounding box center [935, 595] width 71 height 15
